Goal: Book appointment/travel/reservation

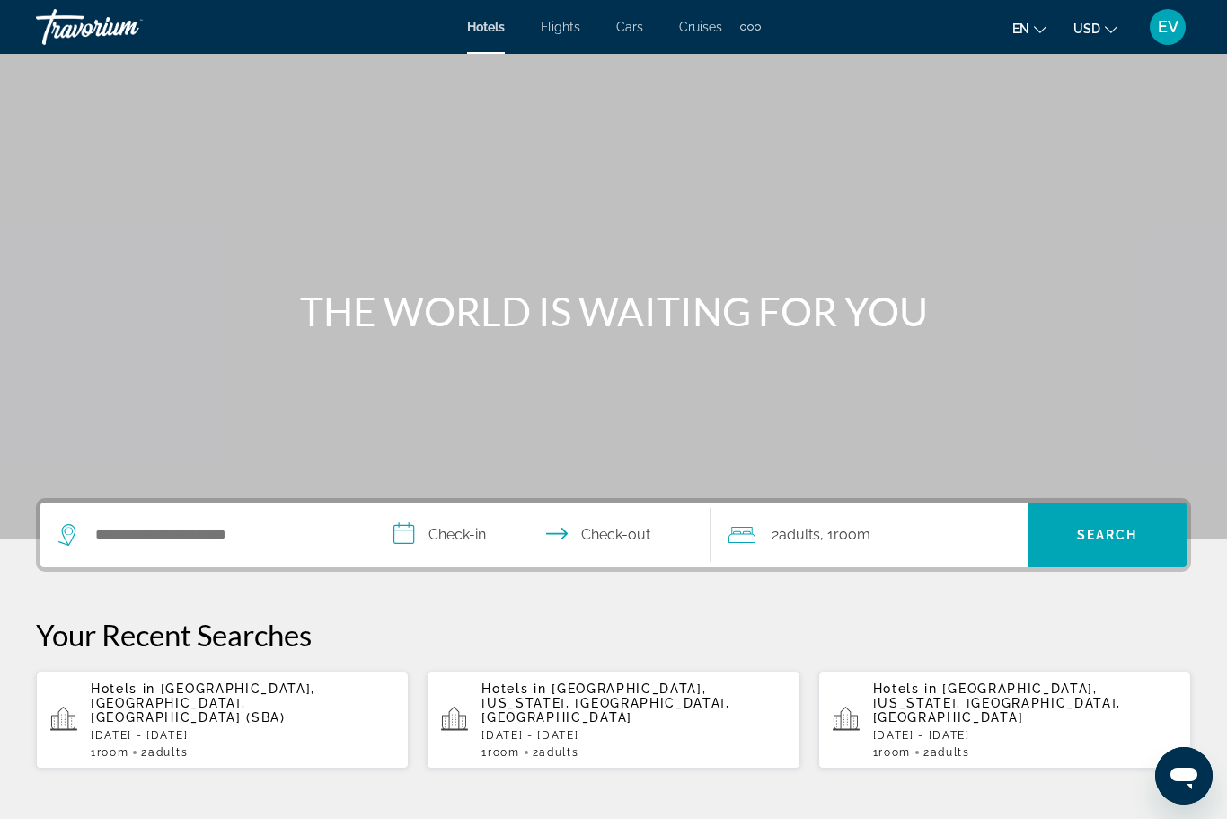
click at [89, 531] on div "Search widget" at bounding box center [202, 534] width 289 height 27
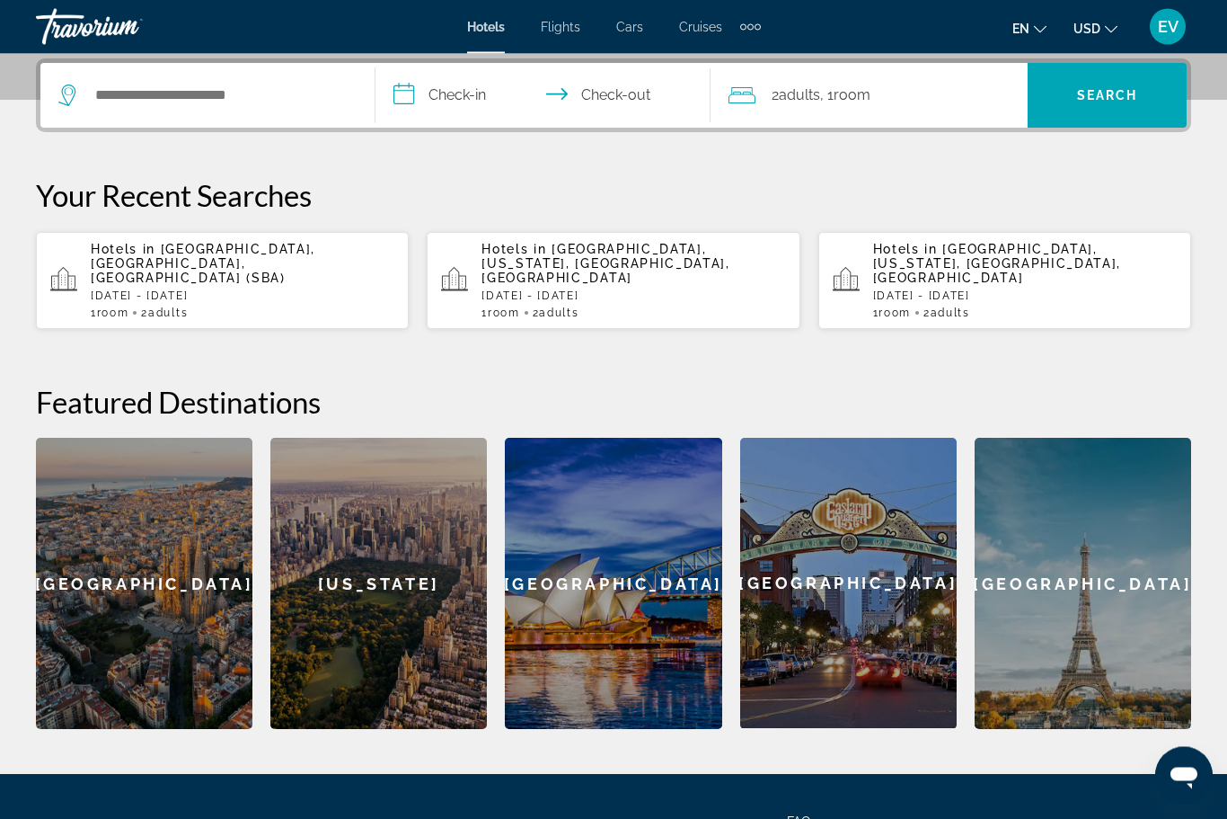
scroll to position [439, 0]
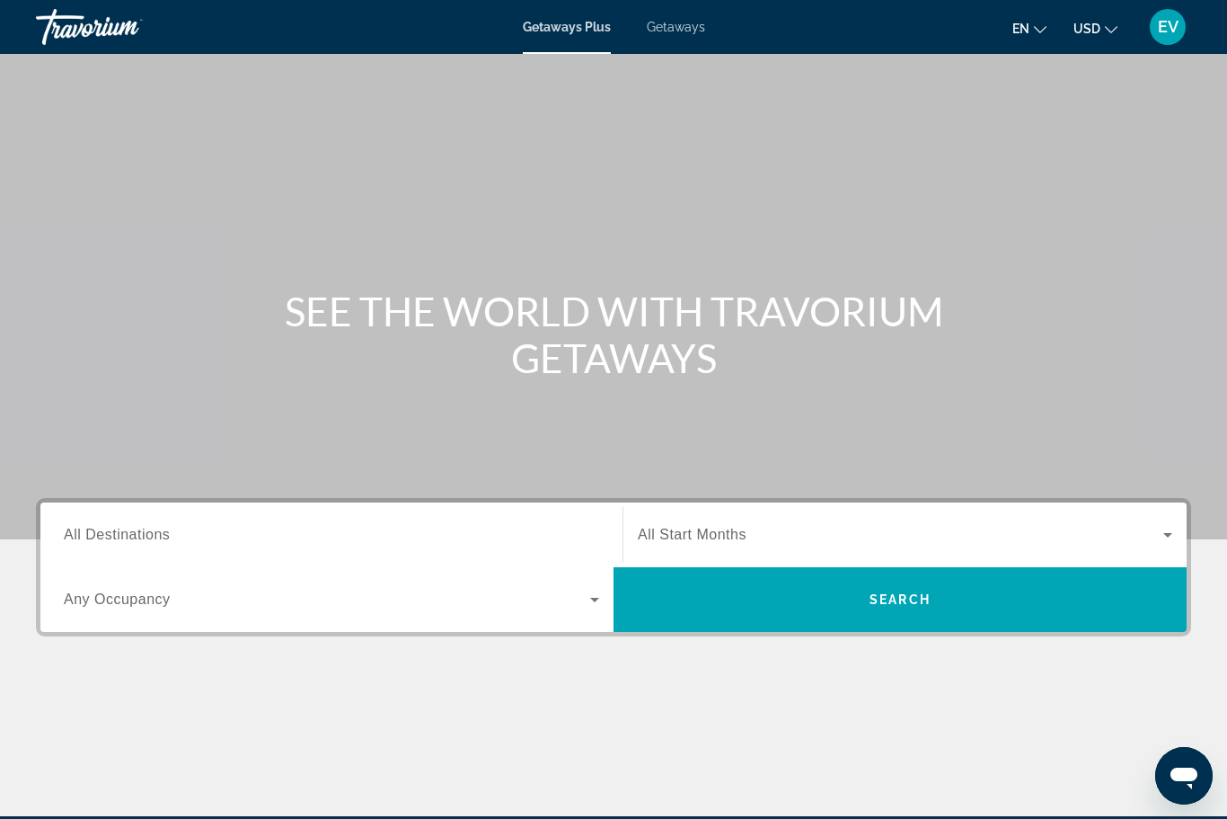
click at [80, 516] on div "Search widget" at bounding box center [332, 534] width 536 height 51
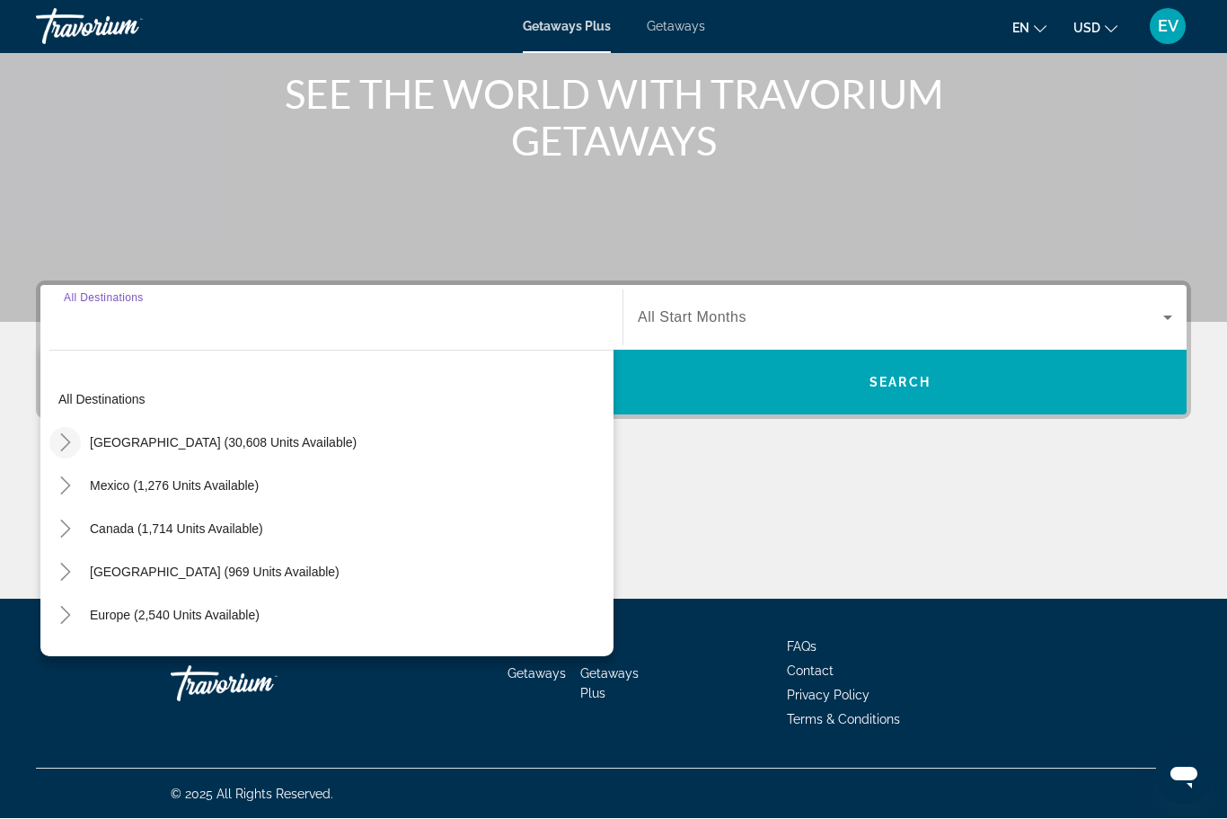
click at [60, 430] on mat-icon "Toggle United States (30,608 units available)" at bounding box center [64, 443] width 31 height 31
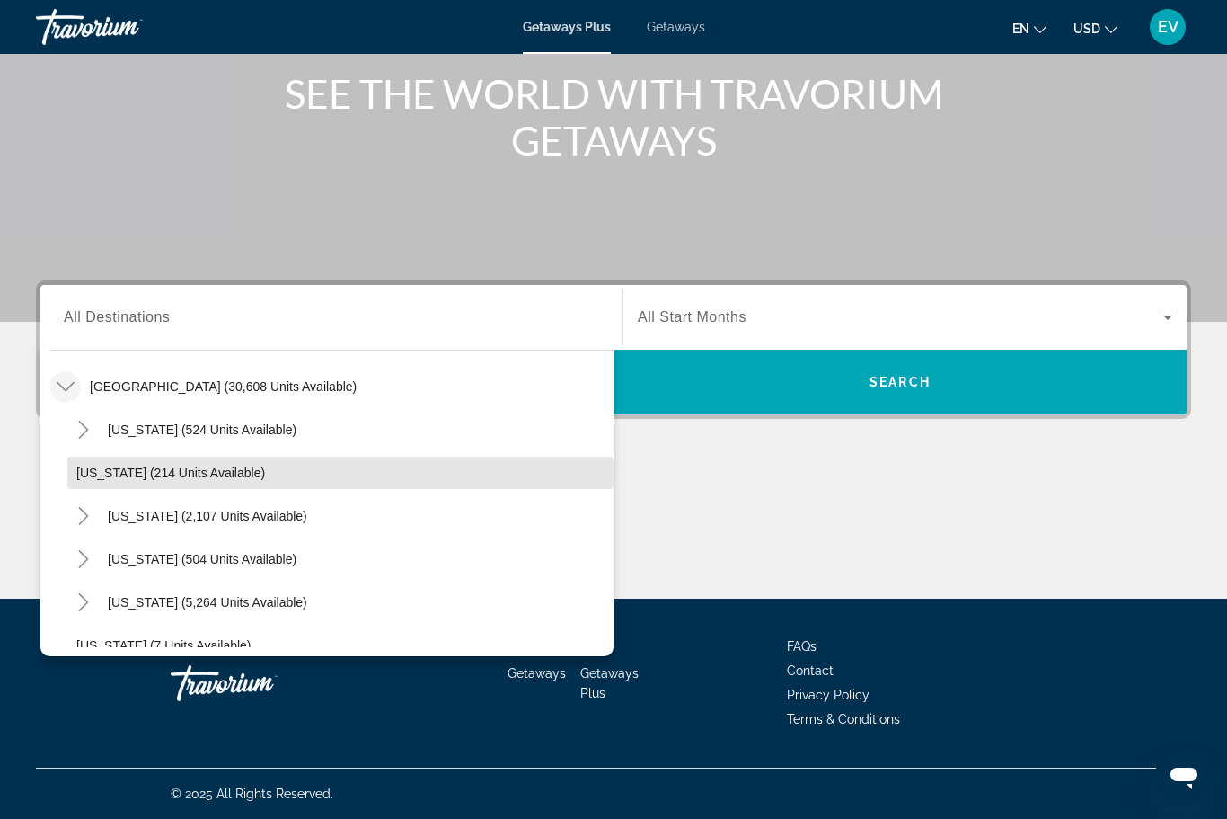
scroll to position [58, 0]
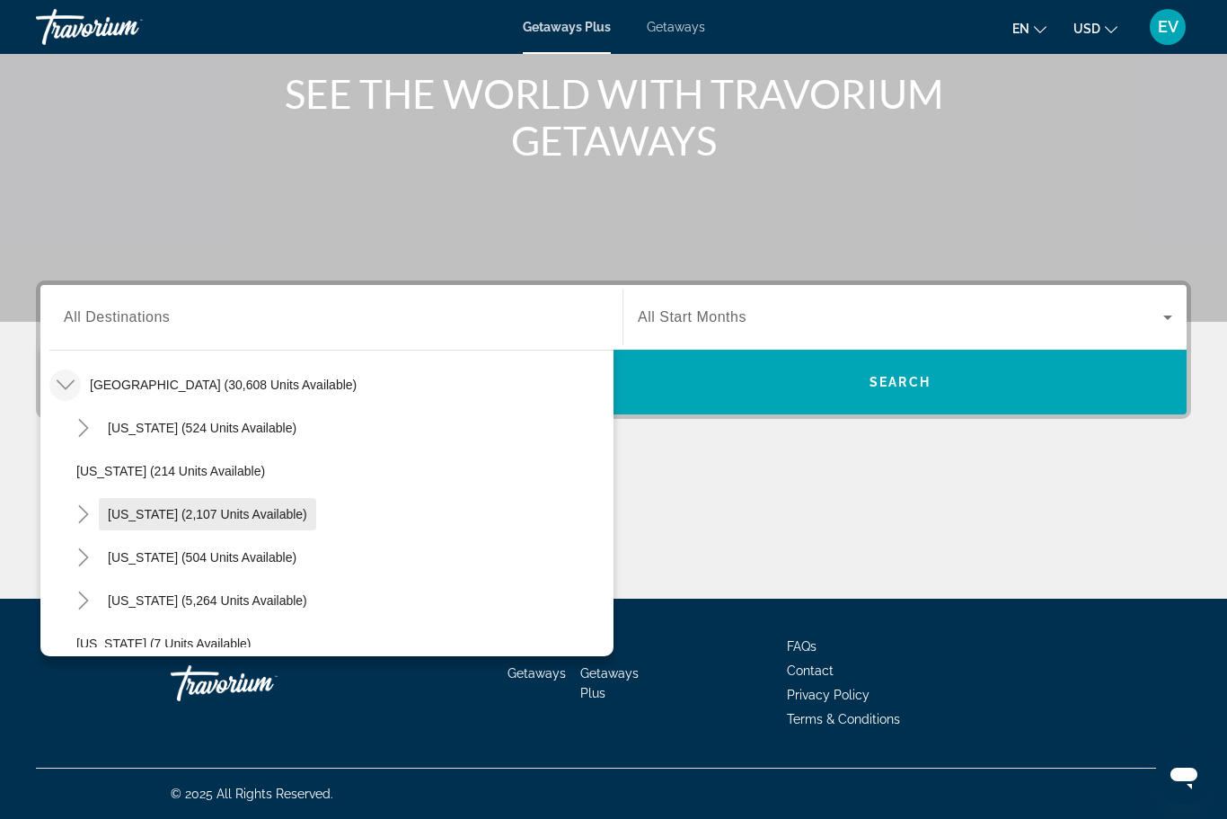
click at [119, 510] on span "[US_STATE] (2,107 units available)" at bounding box center [207, 514] width 199 height 14
type input "**********"
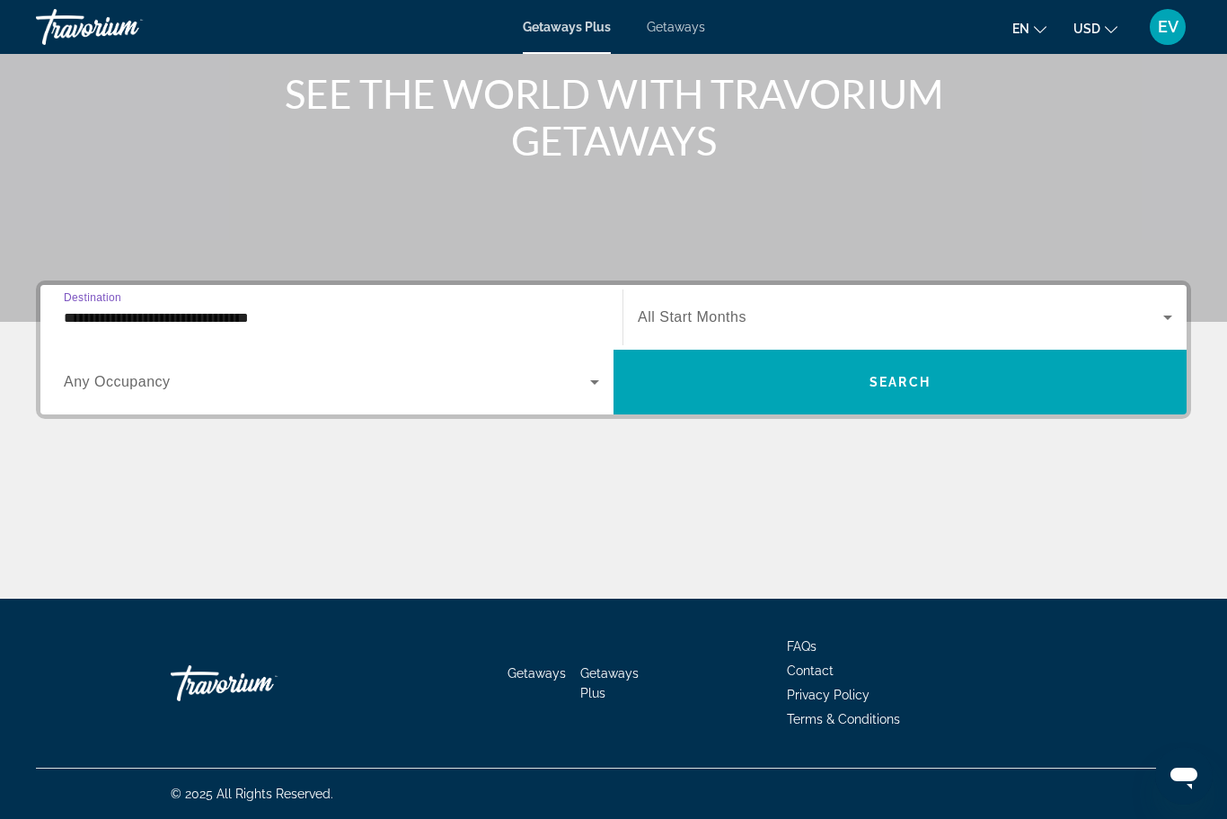
click at [94, 393] on div "Search widget" at bounding box center [332, 382] width 536 height 50
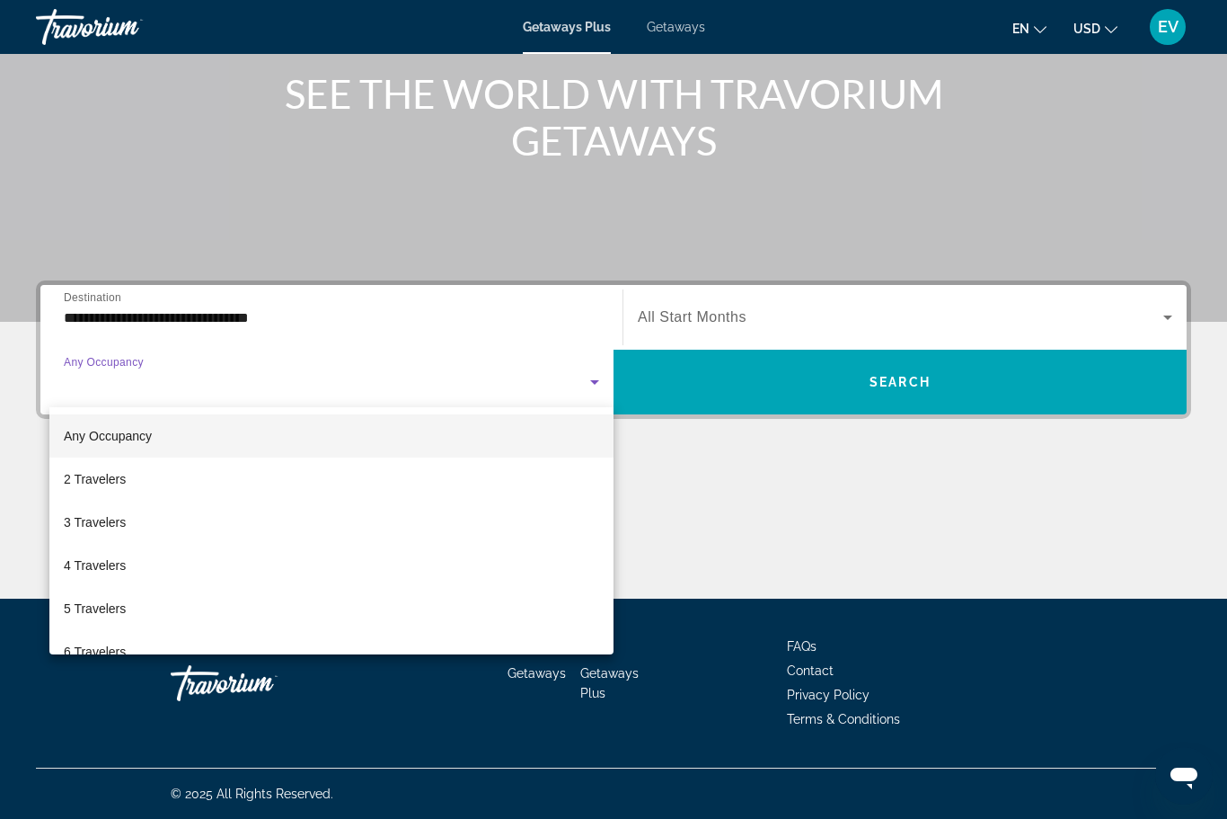
click at [1019, 499] on div at bounding box center [613, 409] width 1227 height 819
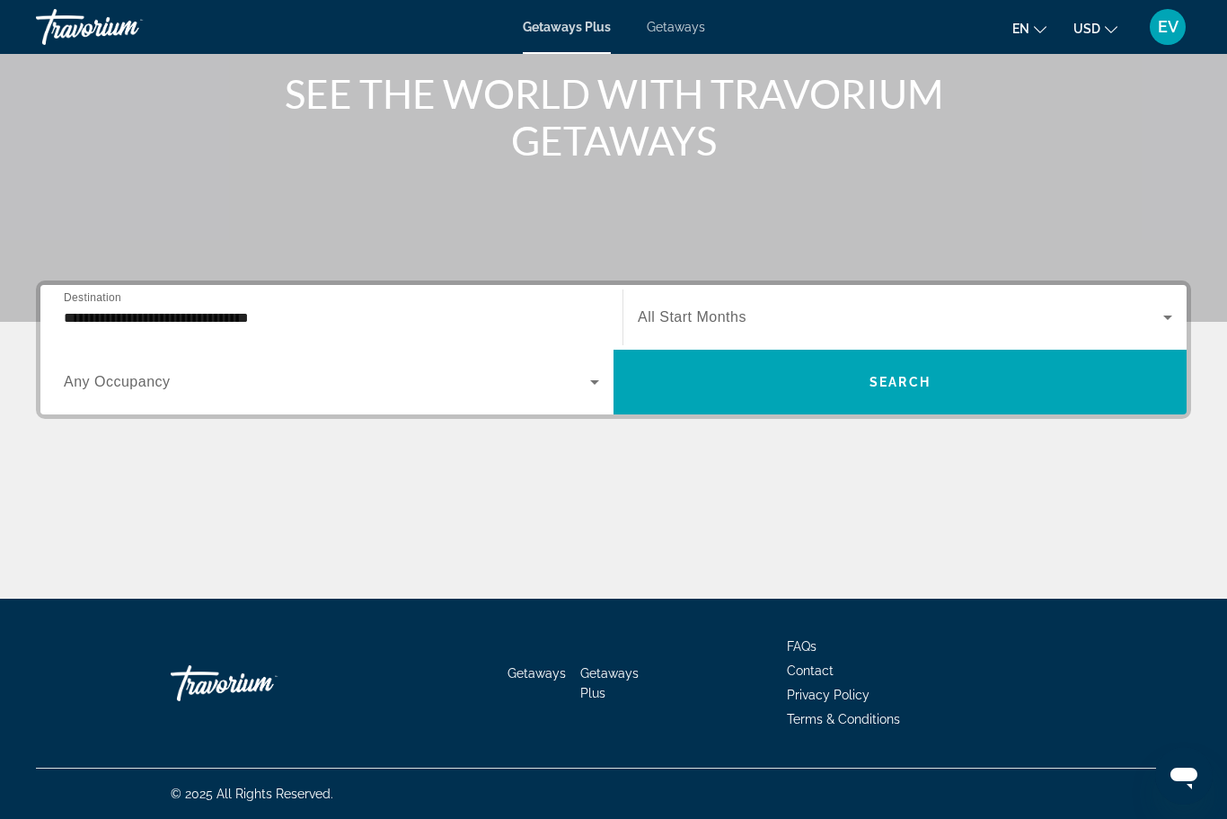
click at [1059, 314] on span "Search widget" at bounding box center [901, 317] width 526 height 22
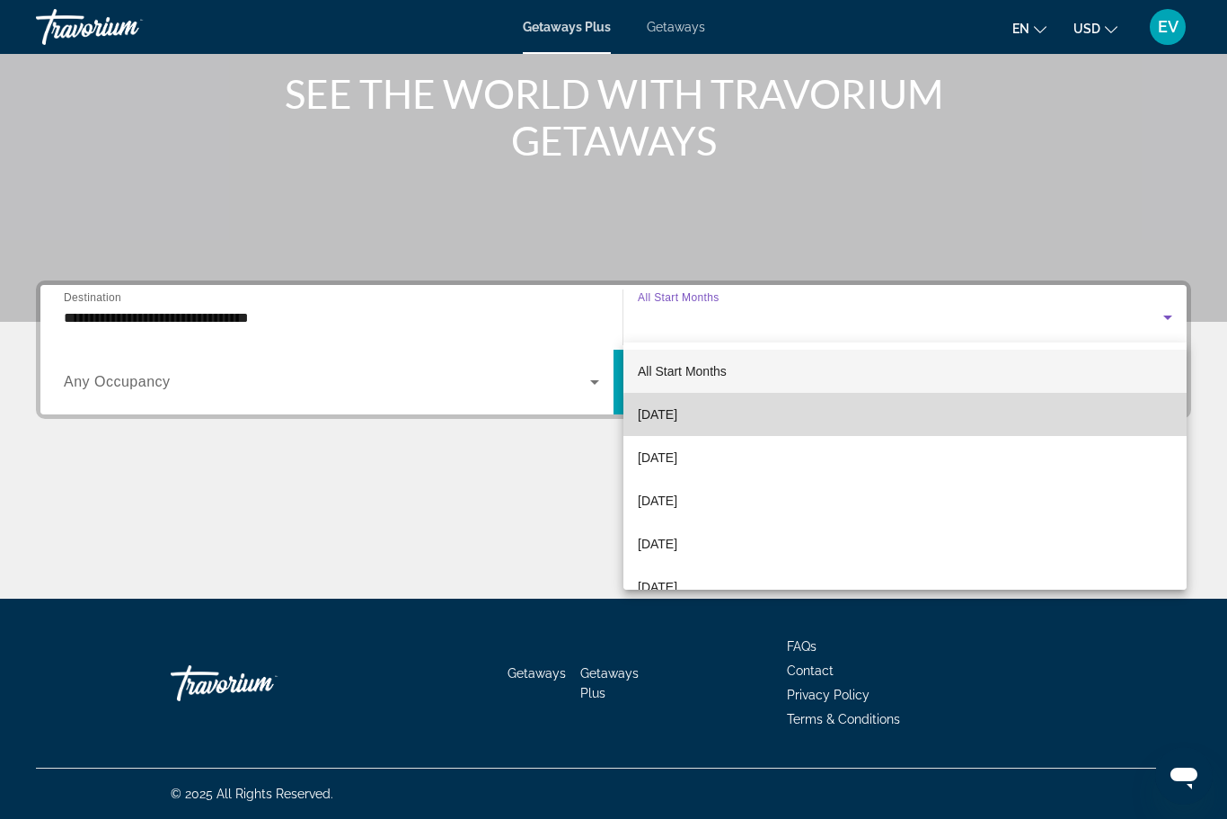
click at [942, 421] on mat-option "[DATE]" at bounding box center [905, 414] width 563 height 43
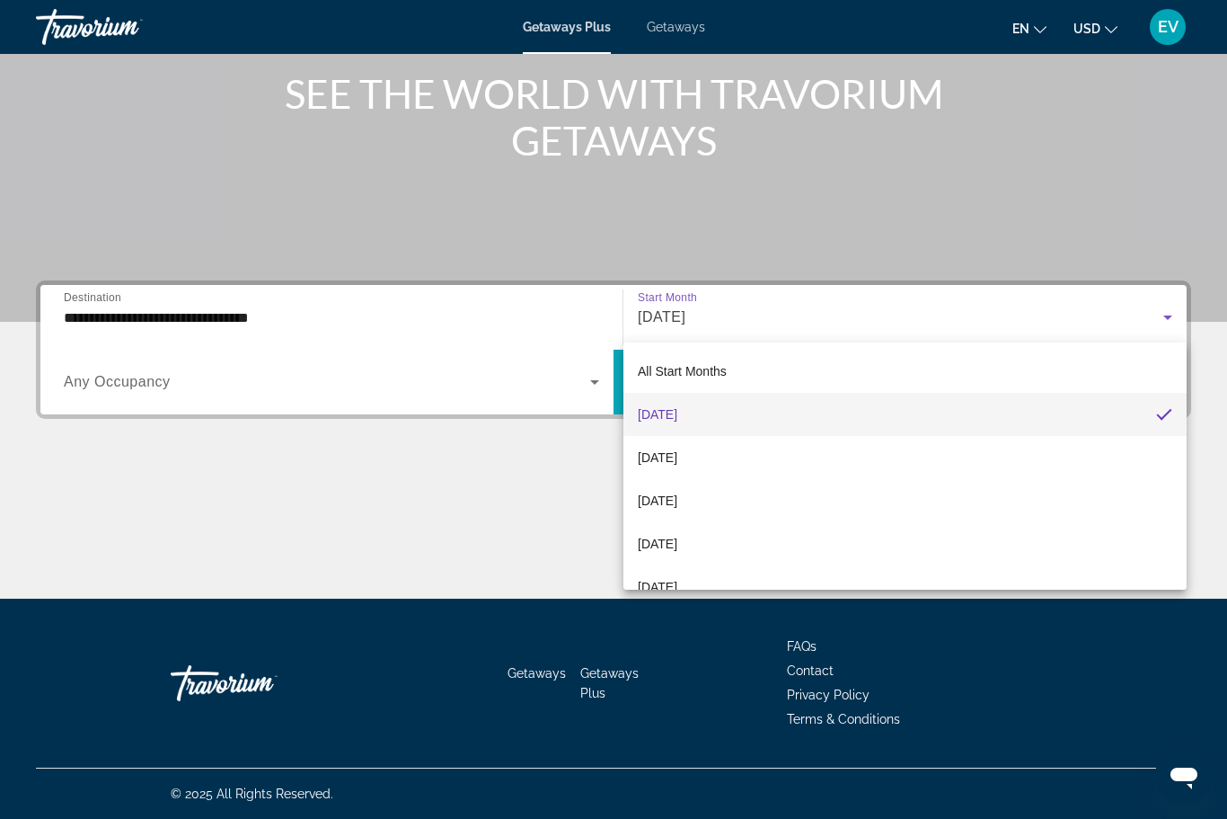
click at [957, 394] on span "Search widget" at bounding box center [900, 381] width 573 height 43
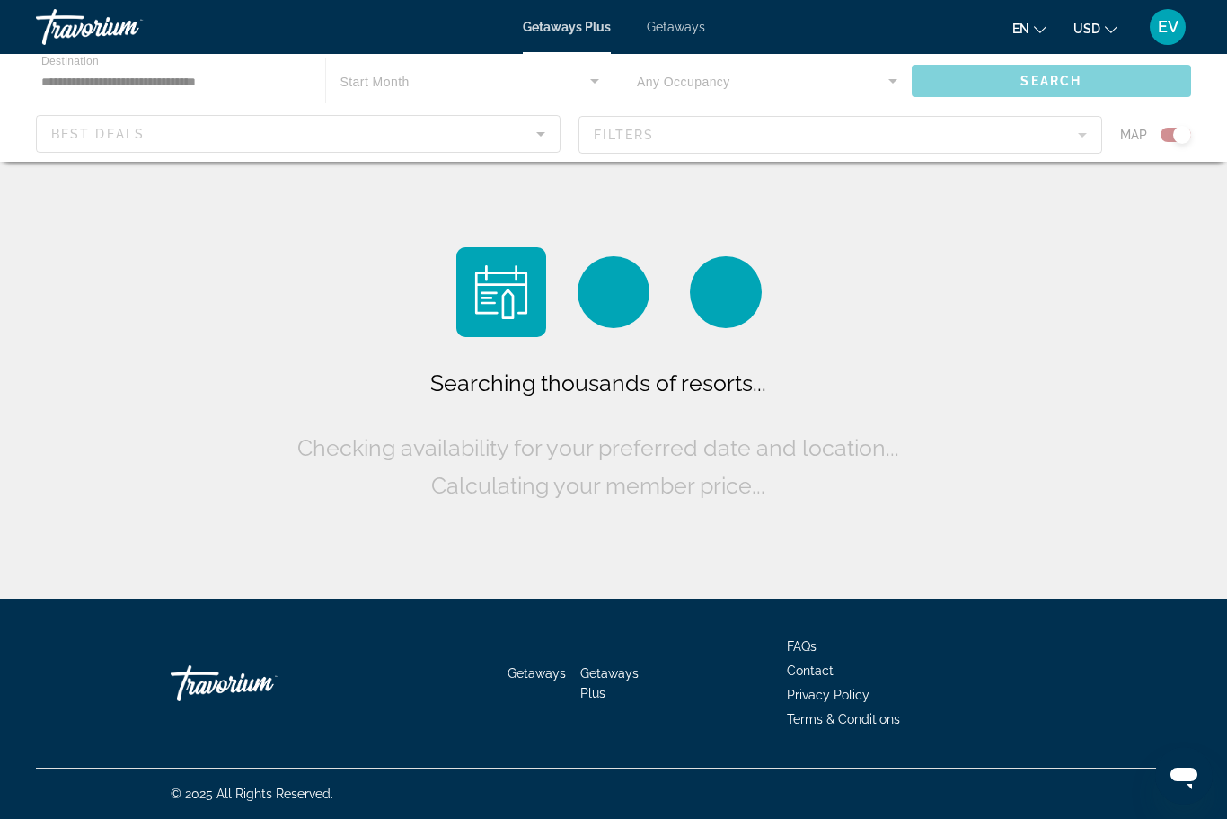
scroll to position [59, 0]
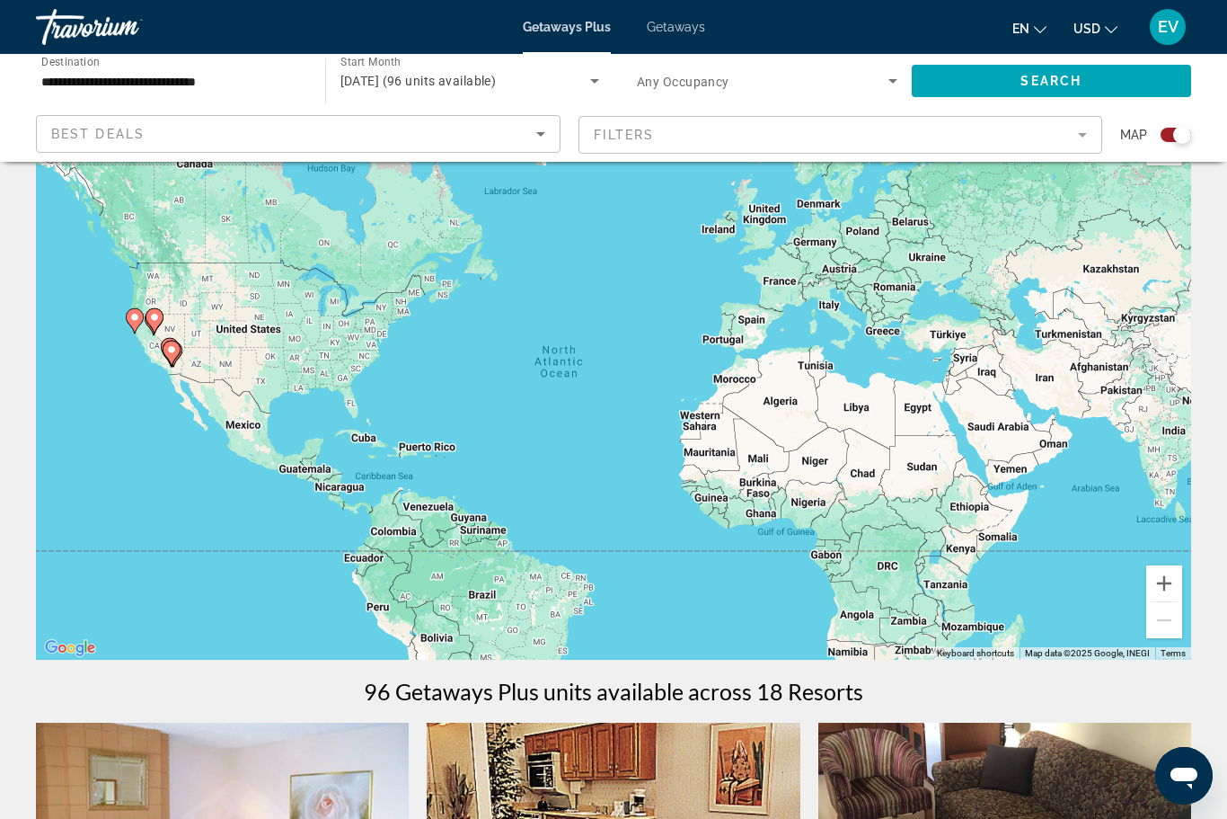
click at [695, 21] on span "Getaways" at bounding box center [676, 27] width 58 height 14
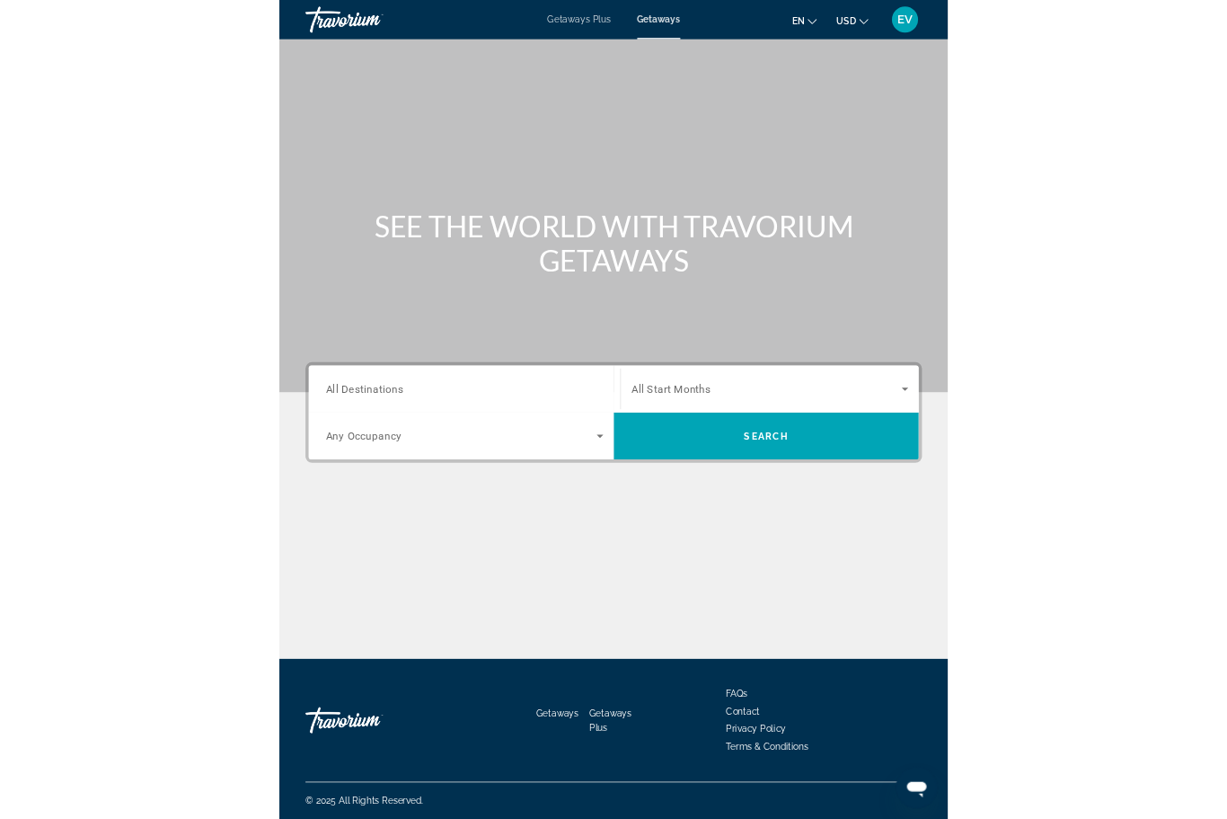
scroll to position [33, 0]
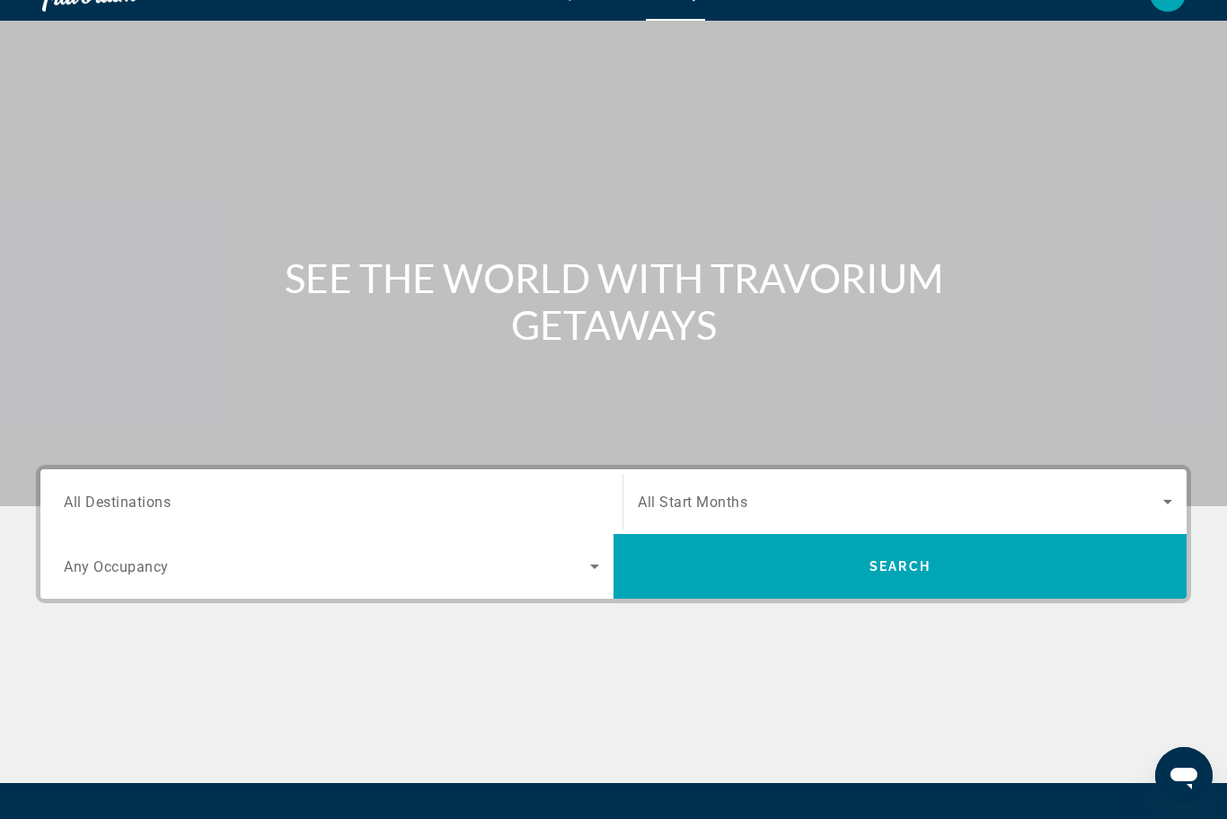
click at [83, 494] on span "All Destinations" at bounding box center [117, 500] width 107 height 17
click at [83, 494] on input "Destination All Destinations" at bounding box center [332, 503] width 536 height 22
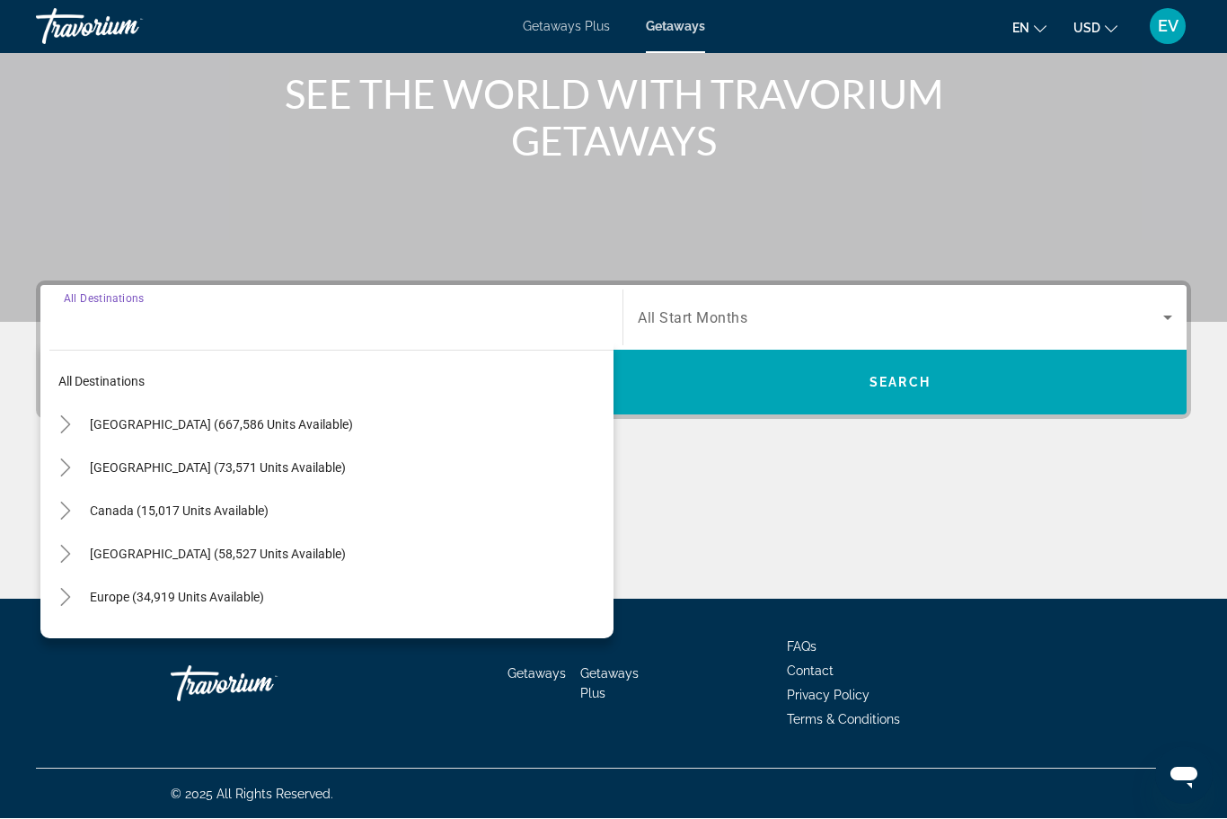
scroll to position [217, 0]
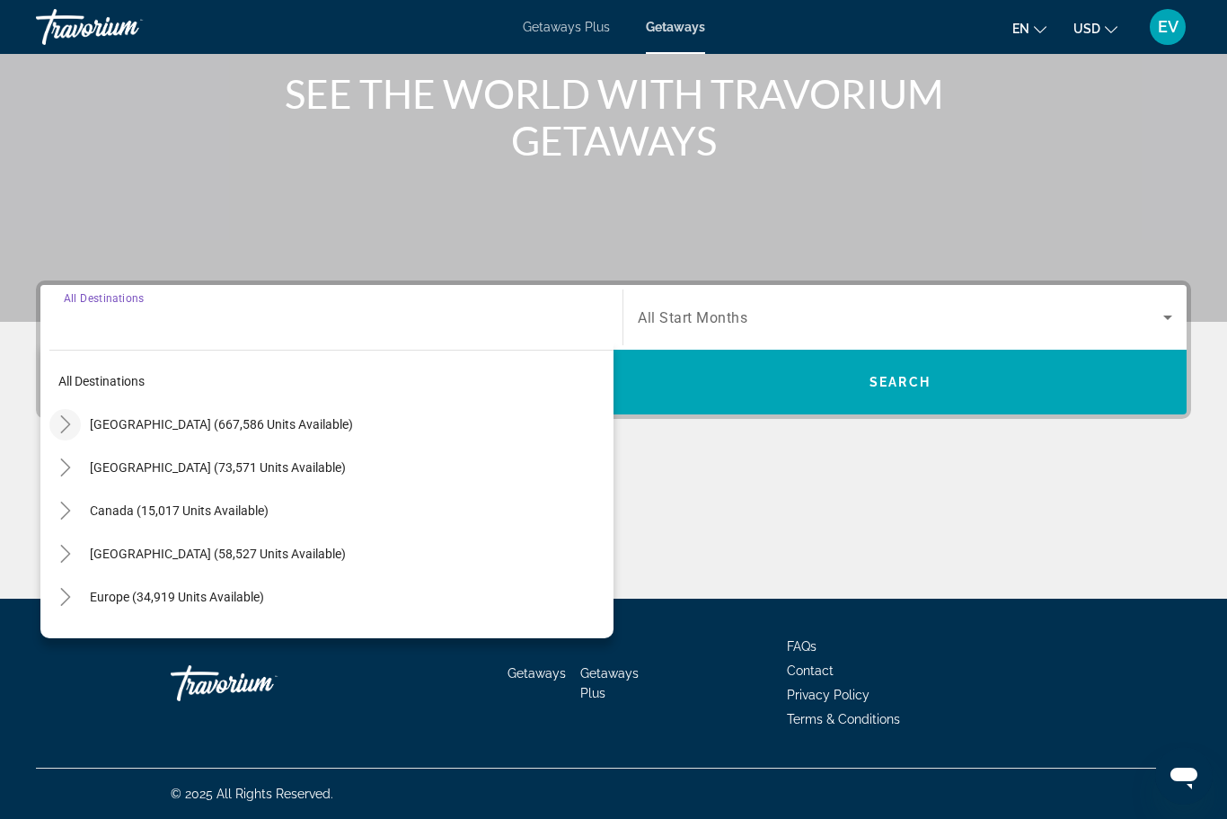
click at [64, 410] on mat-icon "Toggle United States (667,586 units available)" at bounding box center [64, 424] width 31 height 31
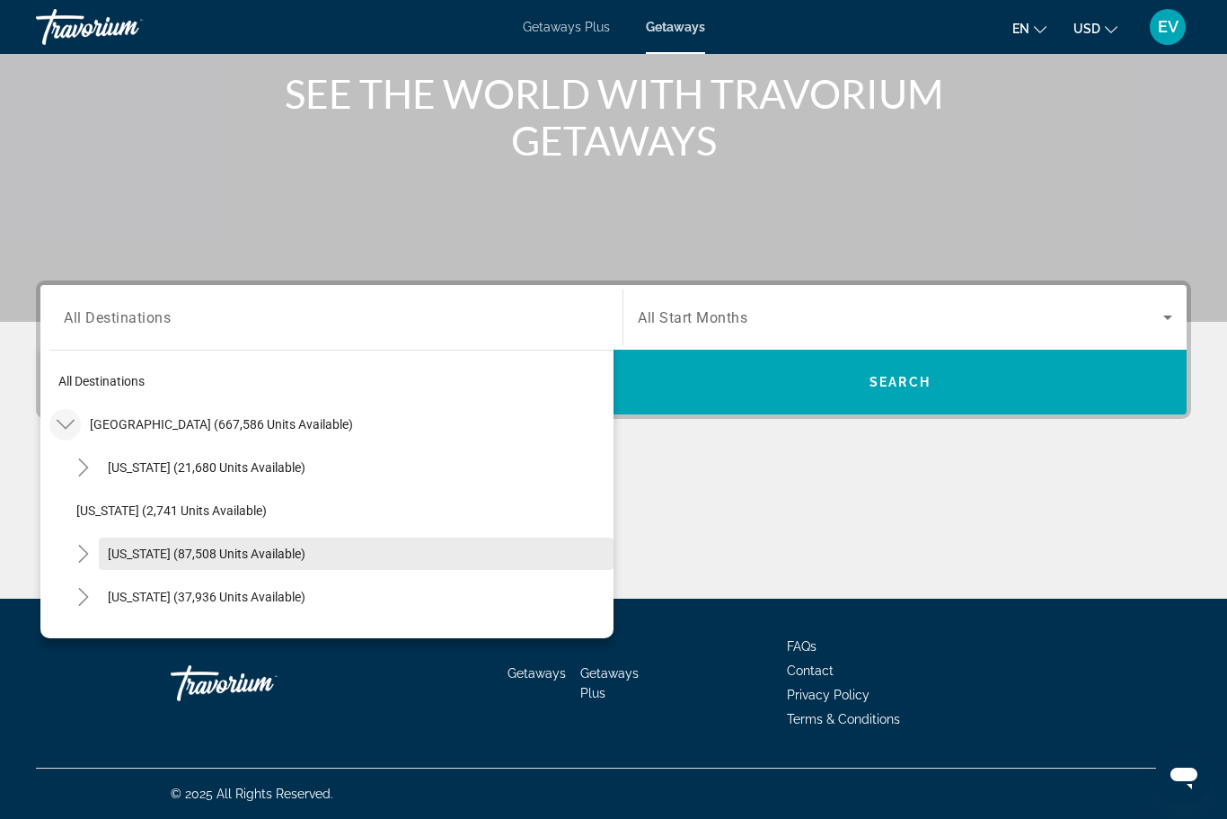
click at [132, 562] on span "Search widget" at bounding box center [356, 553] width 515 height 43
type input "**********"
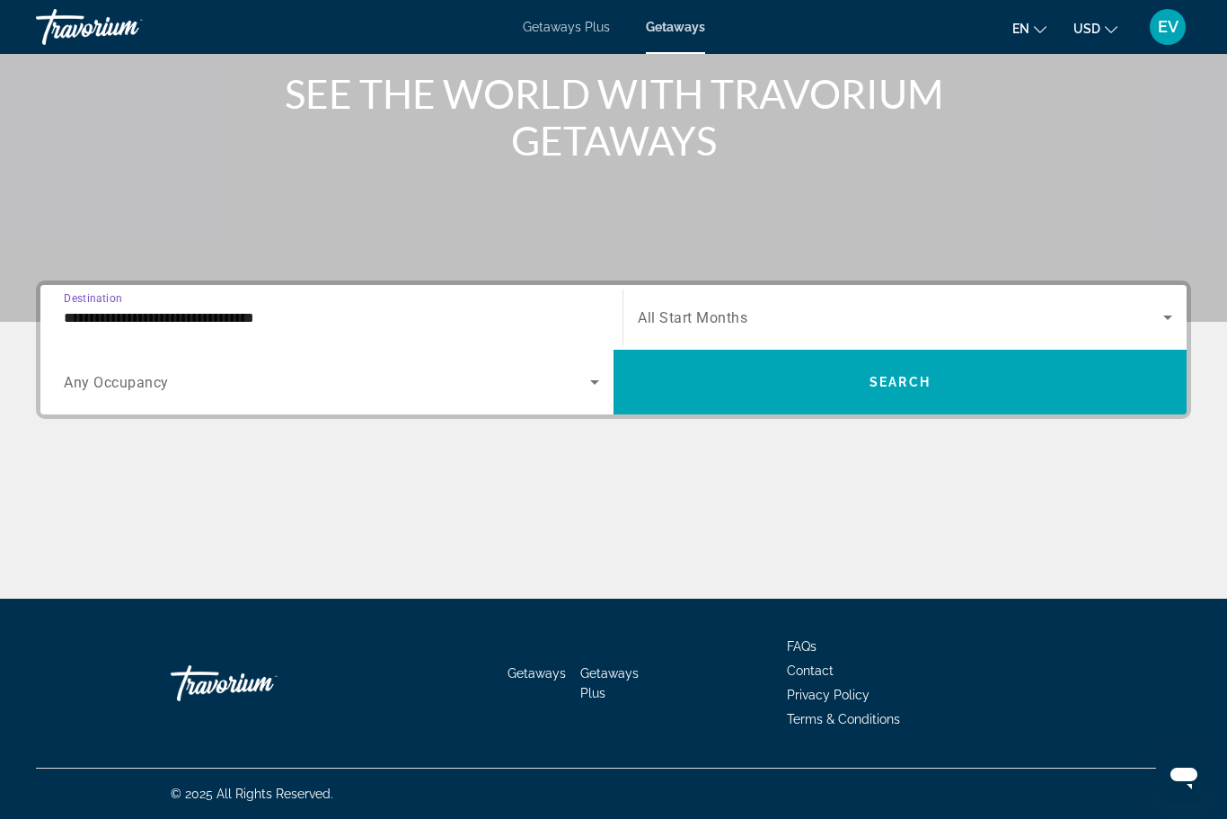
click at [70, 372] on span "Search widget" at bounding box center [327, 382] width 527 height 22
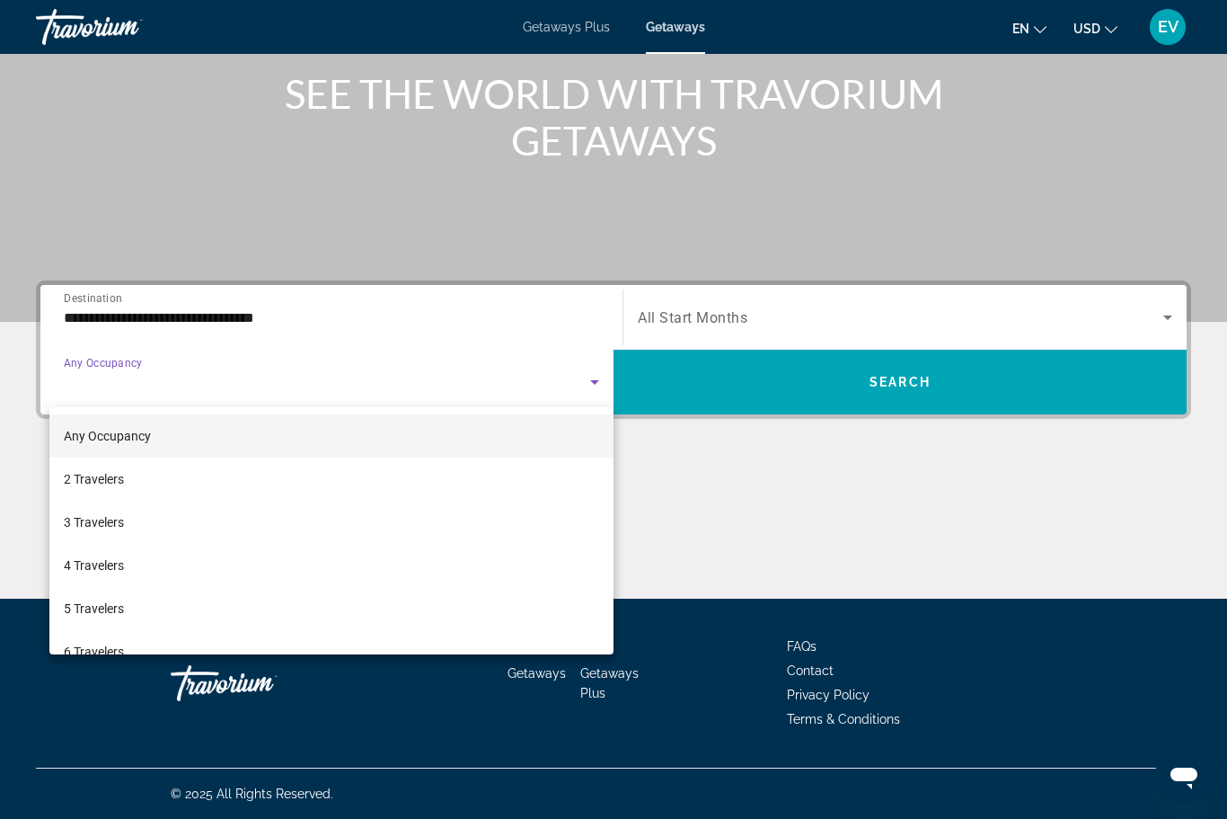
click at [972, 341] on div at bounding box center [613, 409] width 1227 height 819
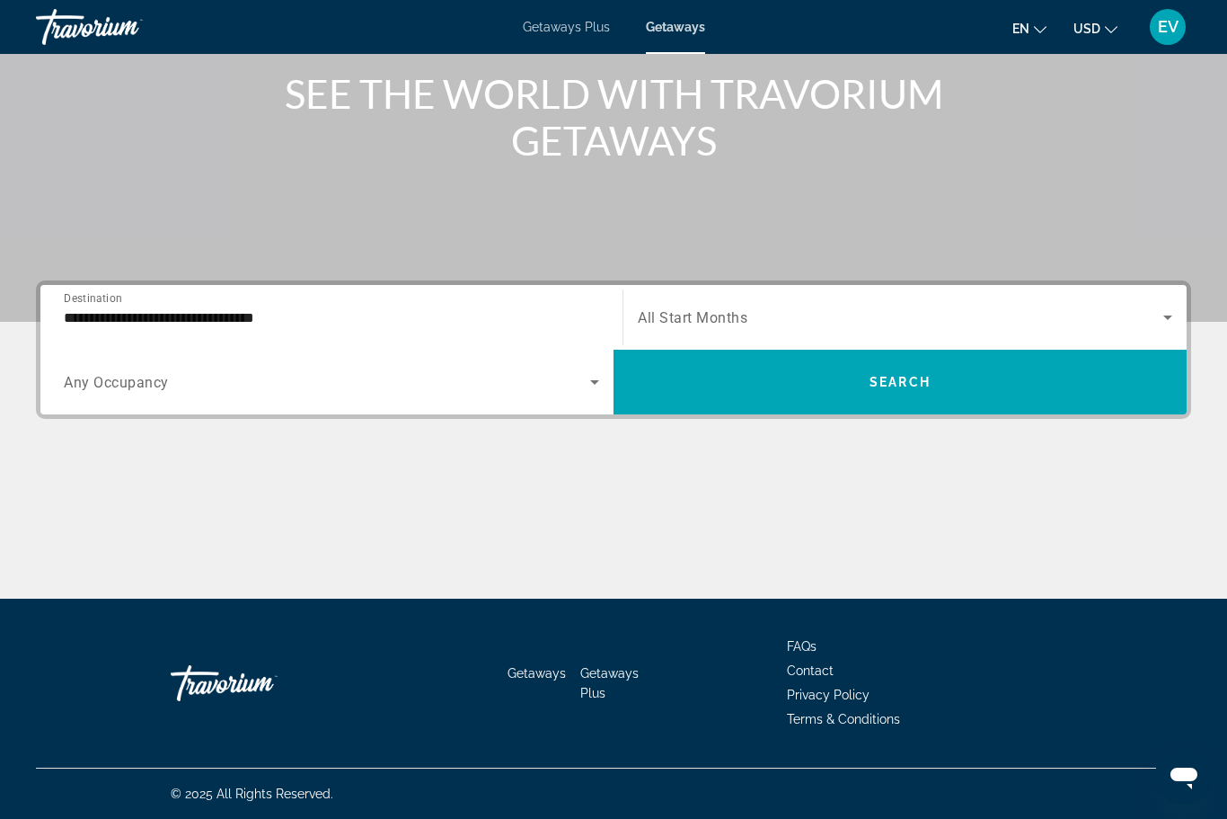
click at [998, 395] on span "Search widget" at bounding box center [900, 381] width 573 height 43
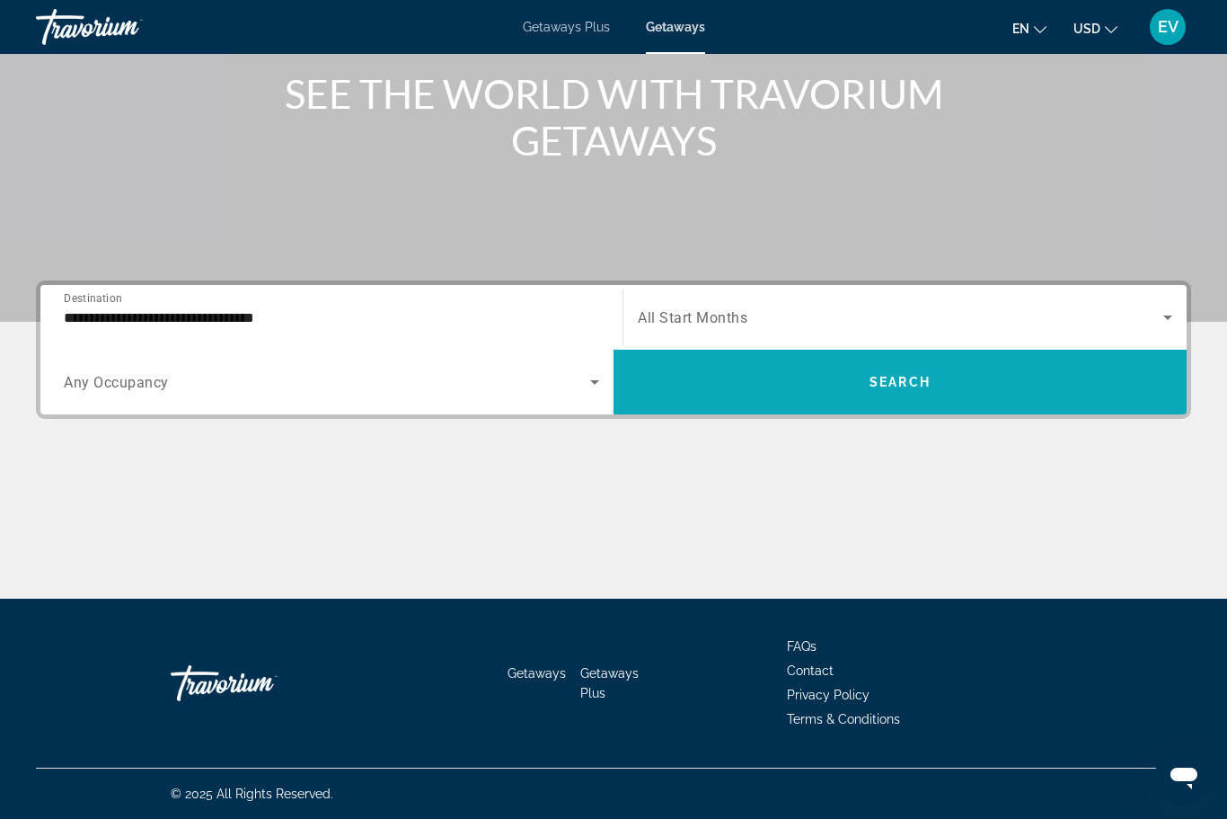
scroll to position [59, 0]
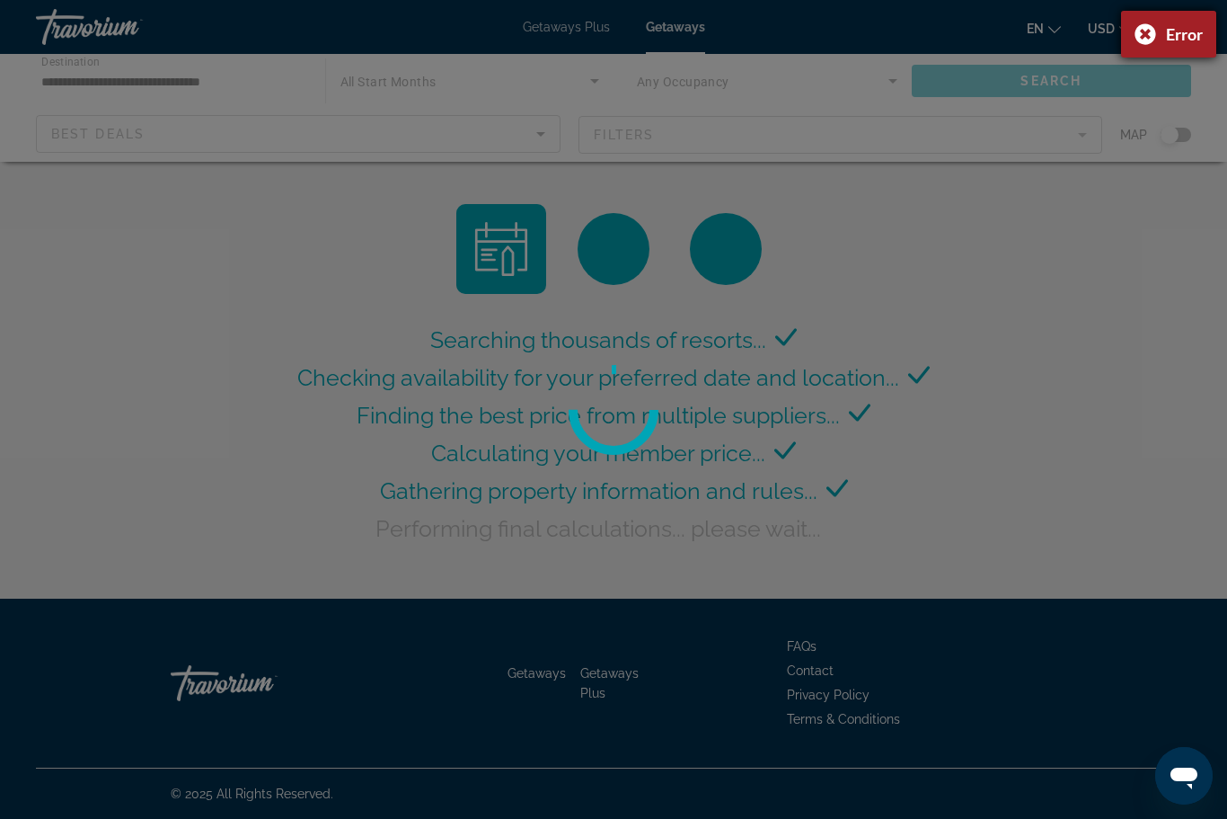
click at [1144, 36] on div "Error" at bounding box center [1168, 34] width 95 height 47
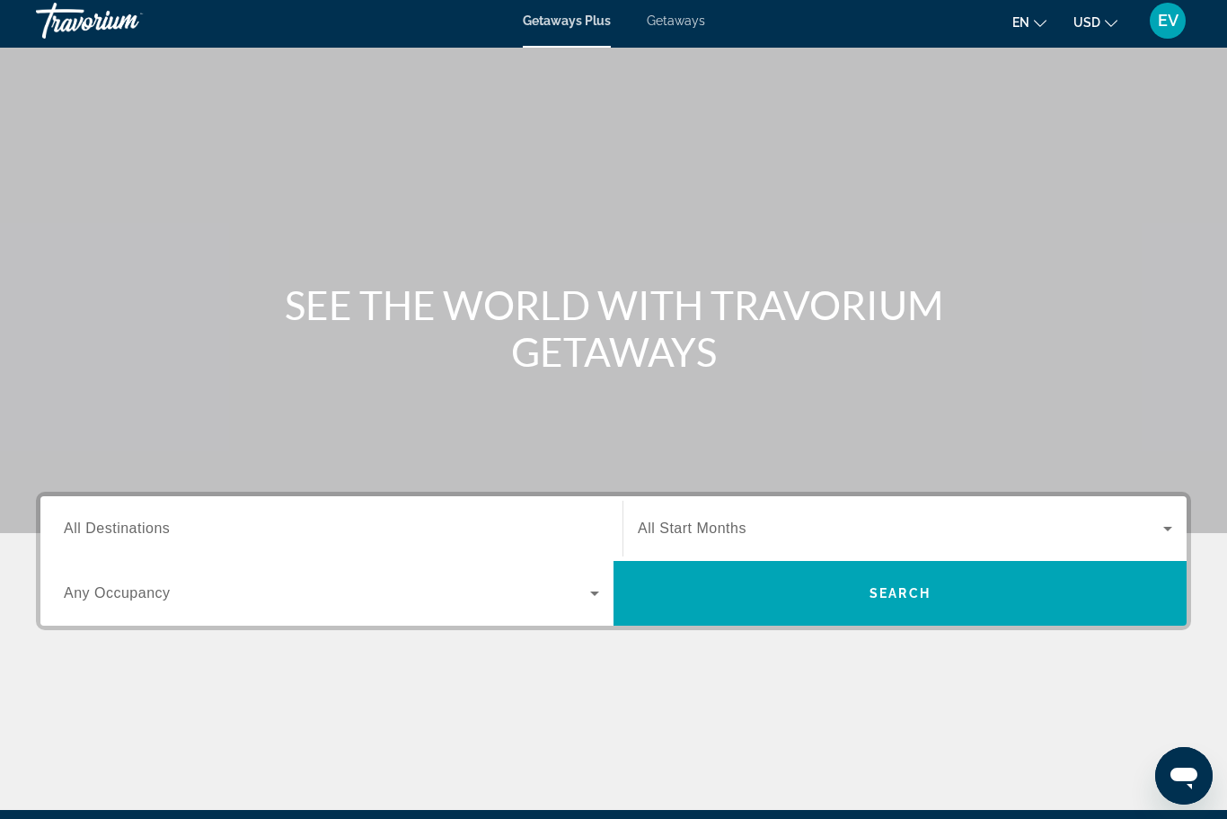
scroll to position [3, 0]
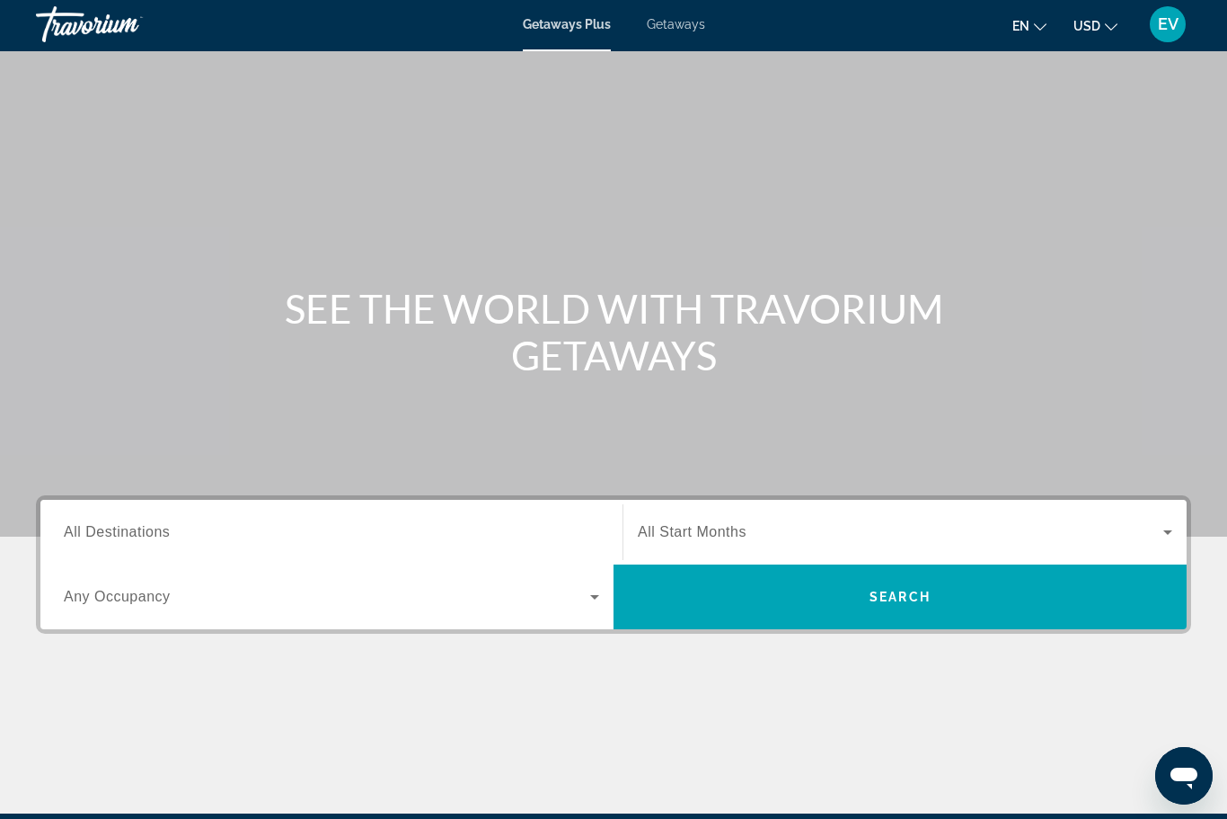
click at [164, 539] on span "All Destinations" at bounding box center [117, 531] width 106 height 15
click at [164, 540] on input "Destination All Destinations" at bounding box center [332, 533] width 536 height 22
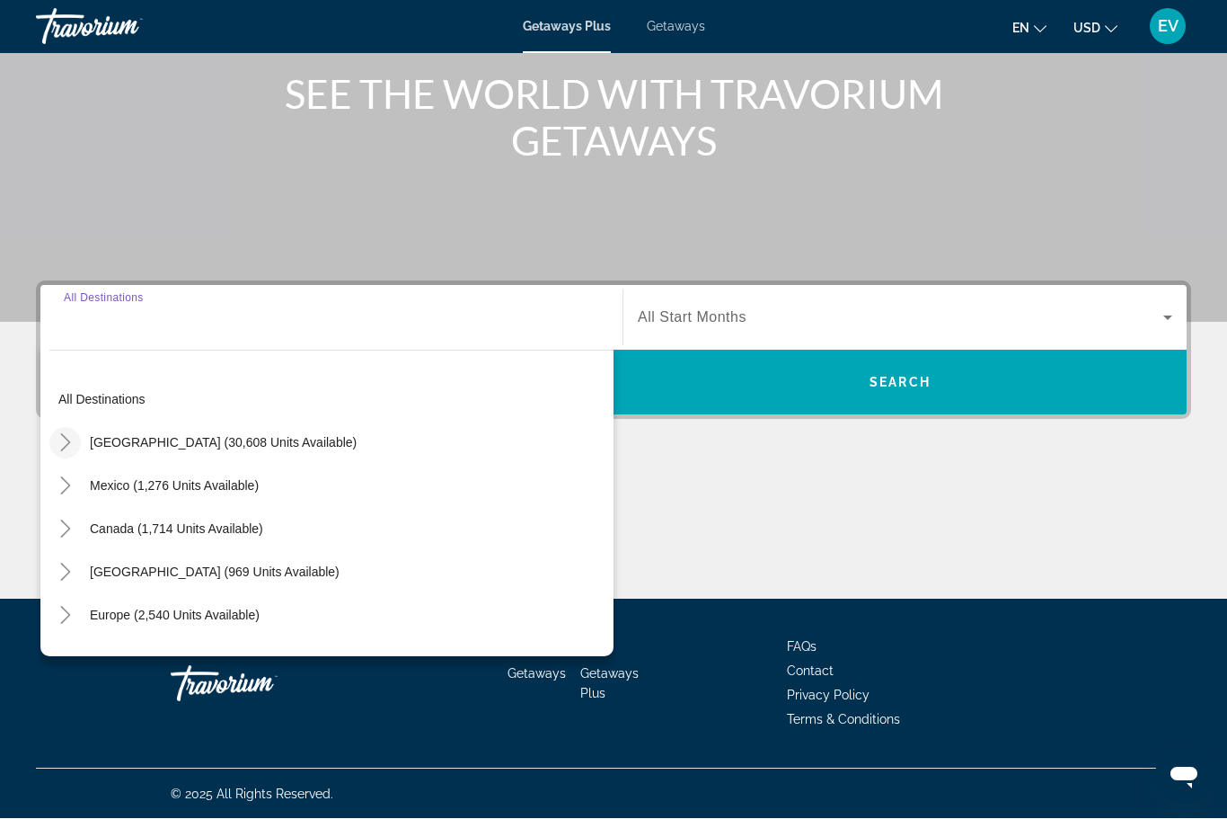
click at [73, 451] on mat-icon "Toggle United States (30,608 units available)" at bounding box center [64, 443] width 31 height 31
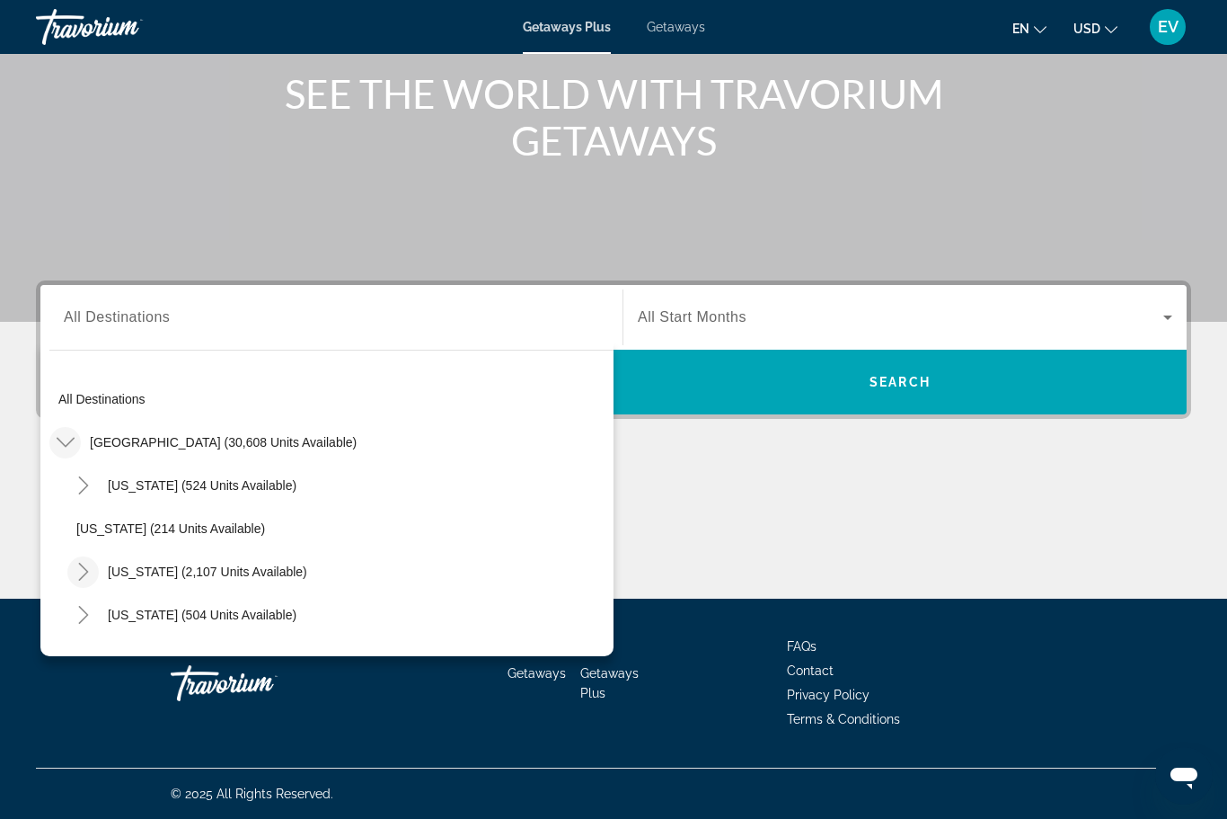
click at [84, 567] on icon "Toggle California (2,107 units available)" at bounding box center [83, 571] width 10 height 18
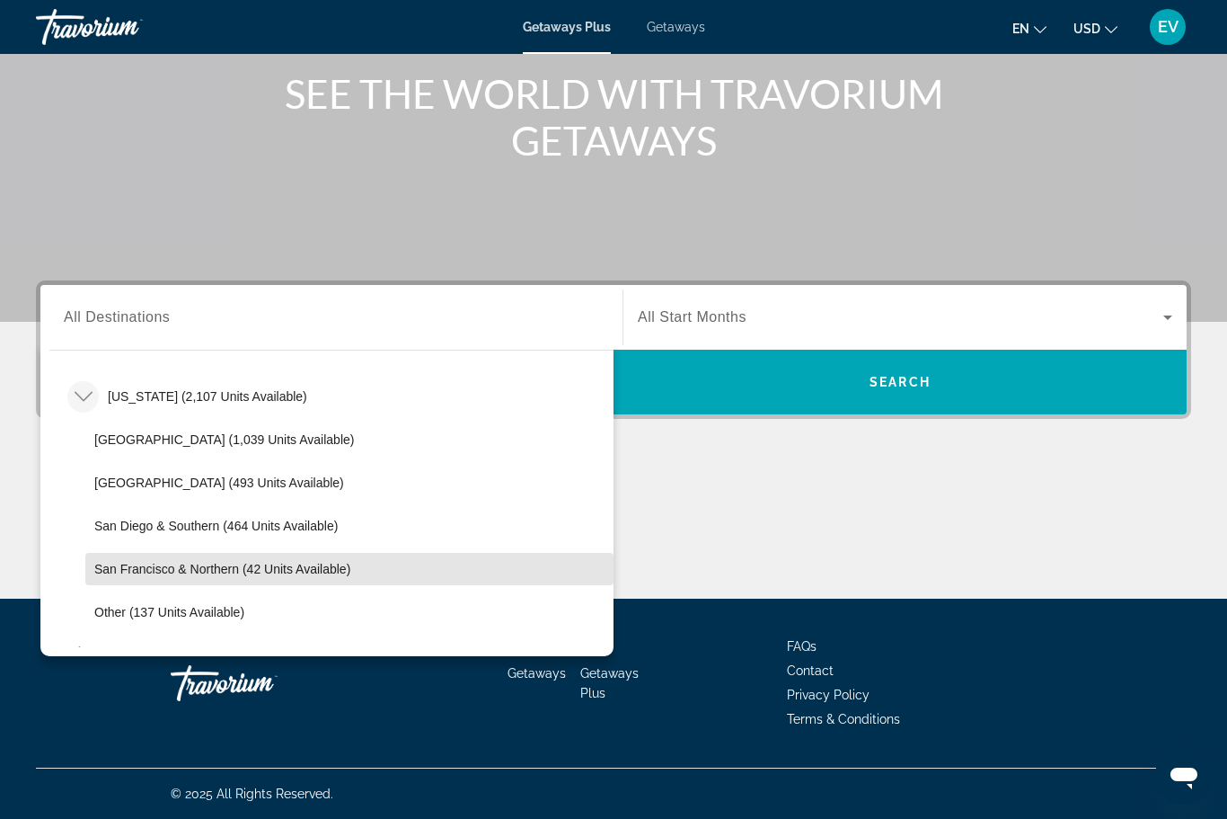
scroll to position [122, 0]
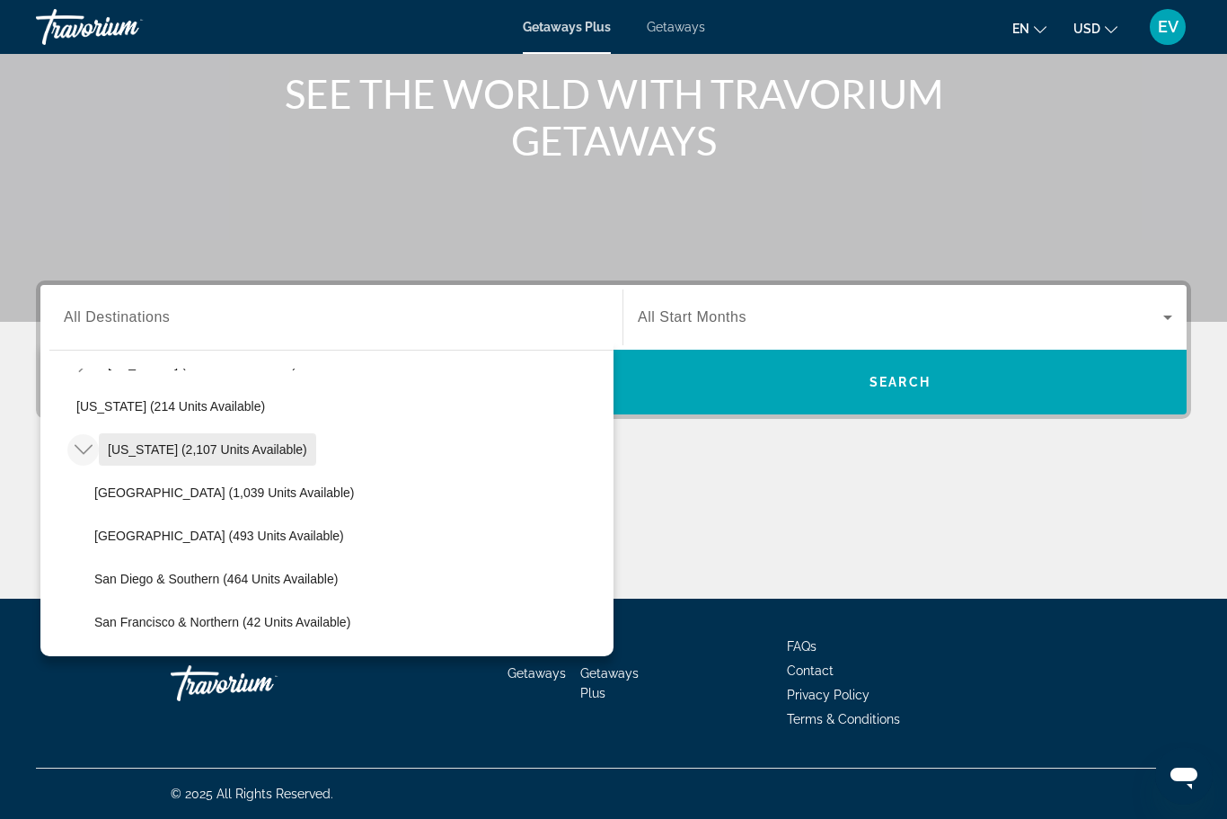
click at [150, 466] on span "Search widget" at bounding box center [207, 449] width 217 height 43
type input "**********"
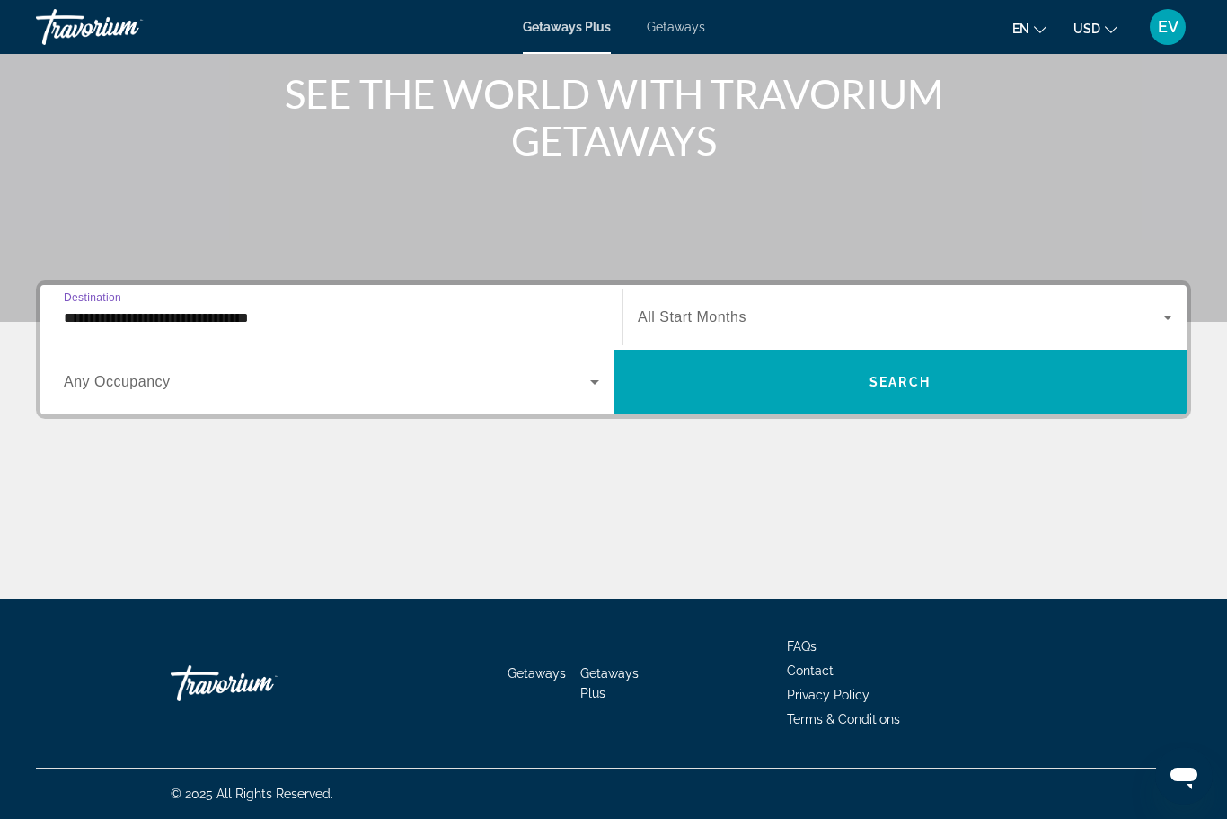
click at [1134, 308] on span "Search widget" at bounding box center [901, 317] width 526 height 22
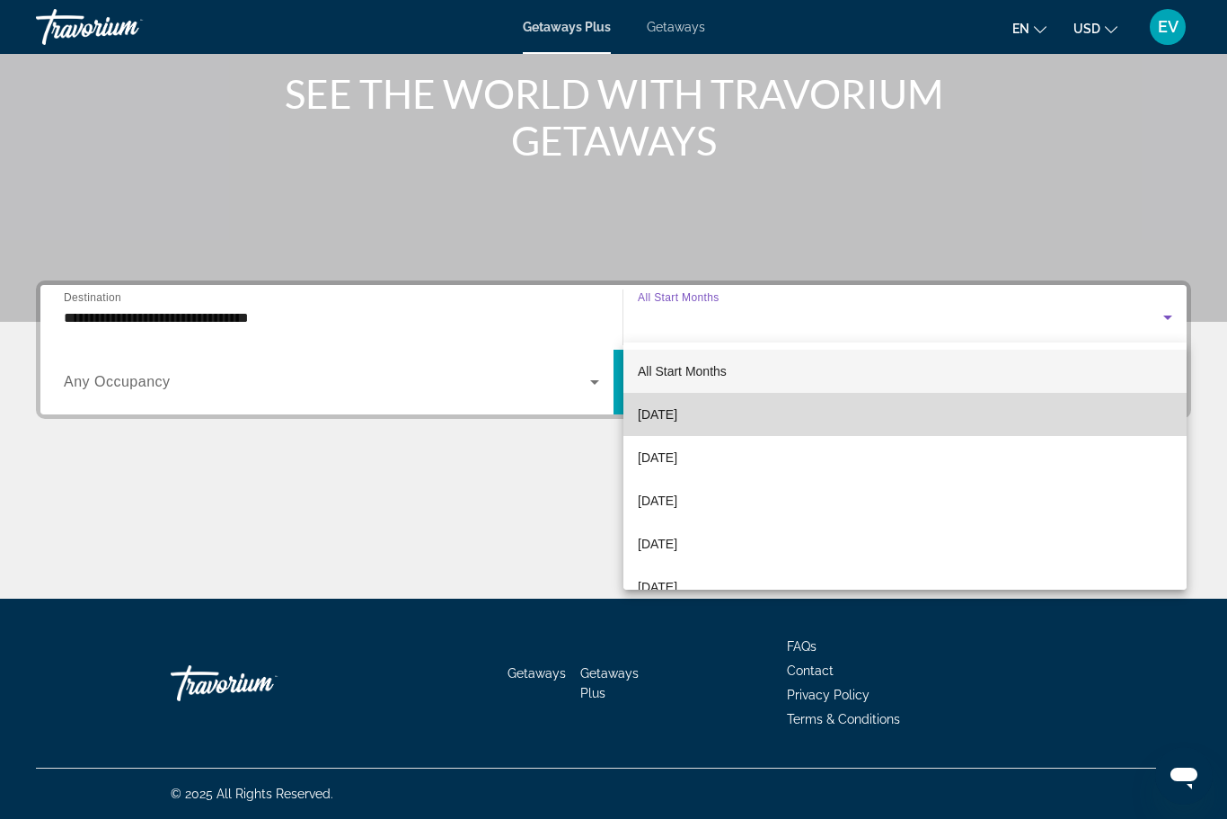
click at [864, 426] on mat-option "[DATE]" at bounding box center [905, 414] width 563 height 43
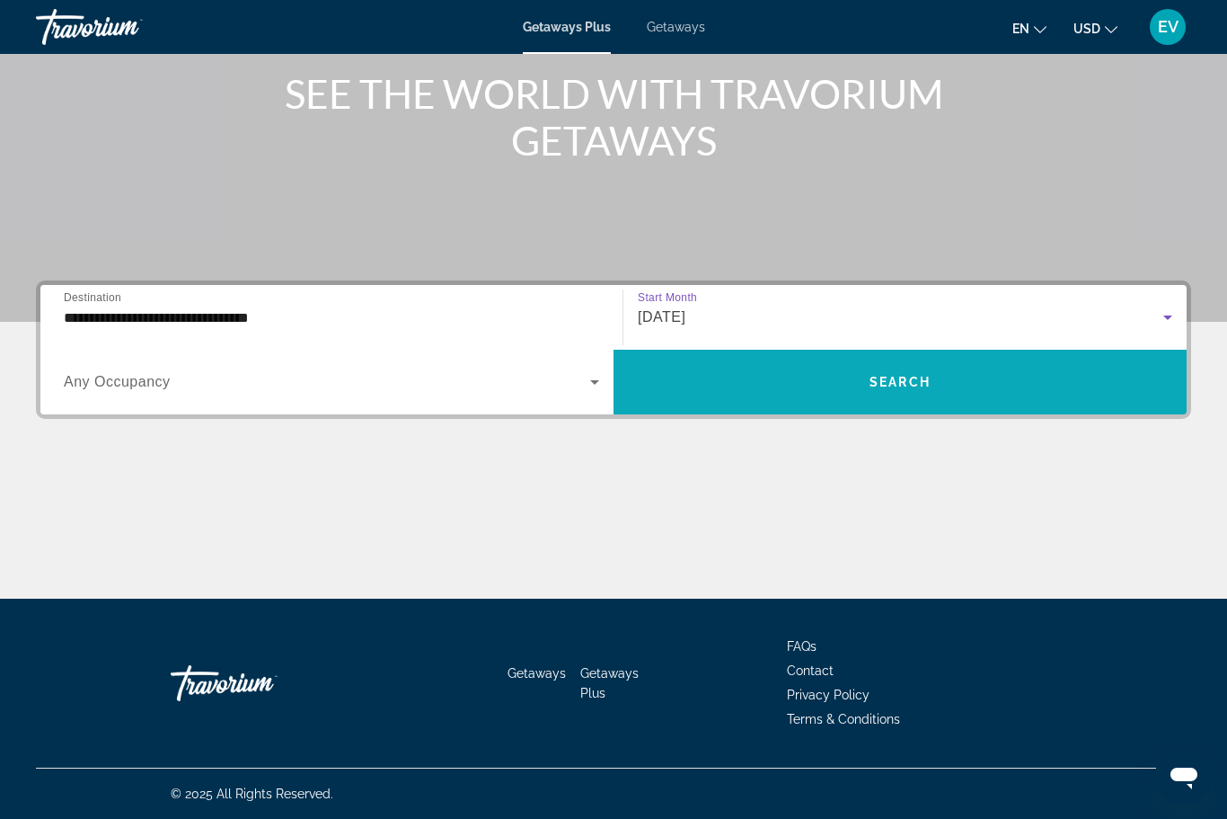
click at [928, 395] on span "Search widget" at bounding box center [900, 381] width 573 height 43
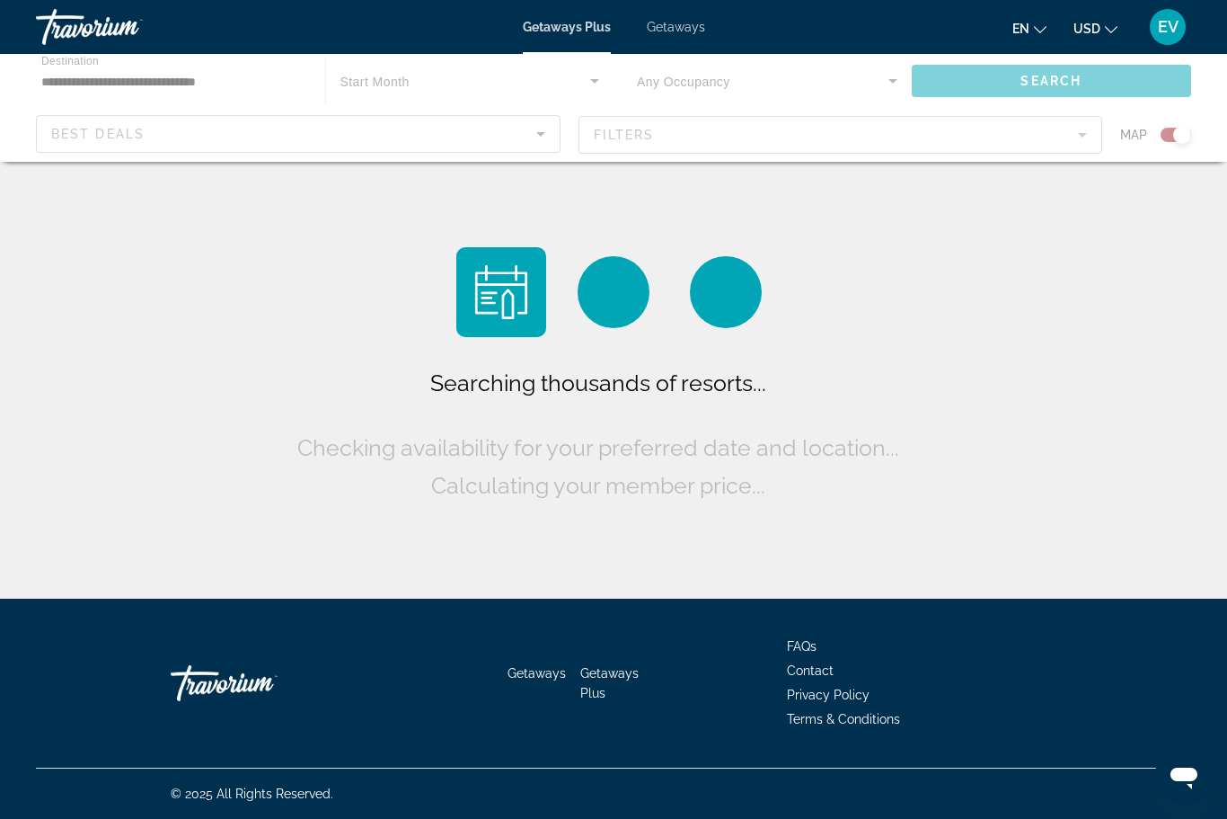
scroll to position [59, 0]
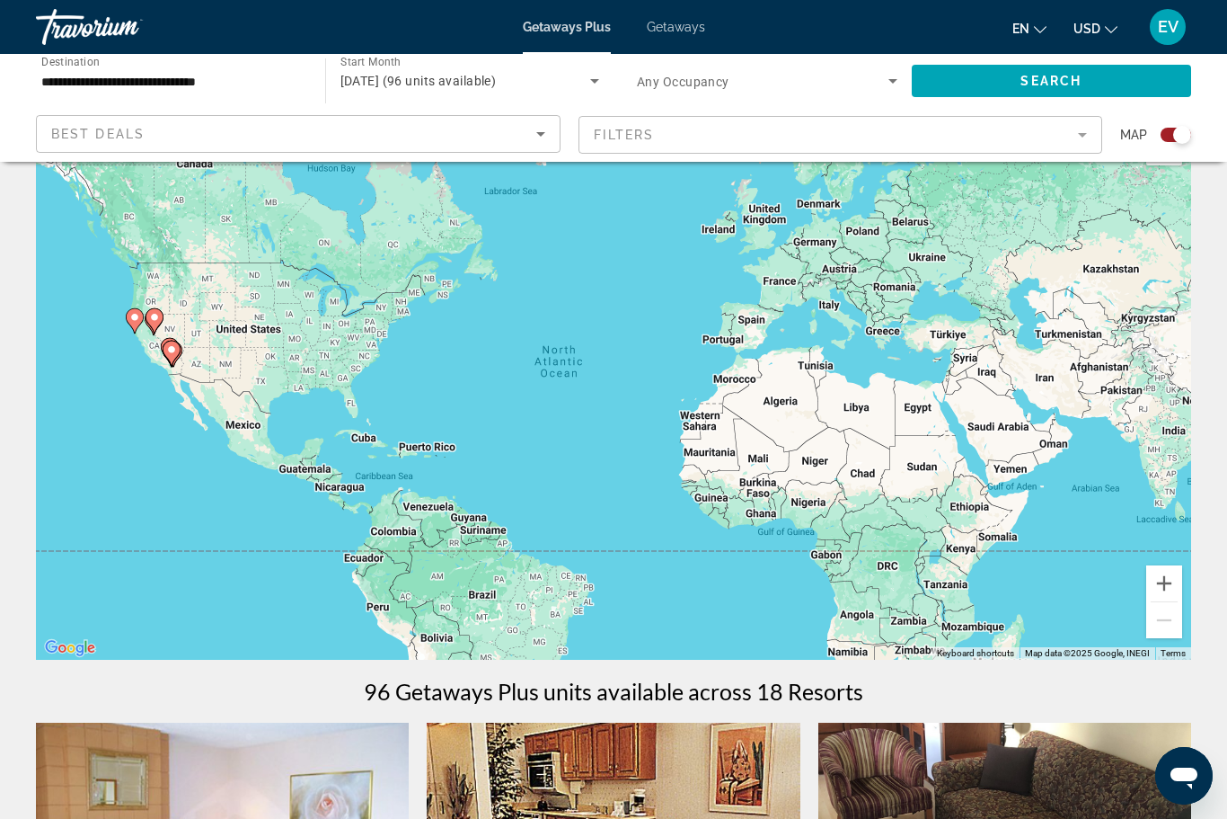
click at [717, 70] on span "Search widget" at bounding box center [763, 81] width 252 height 22
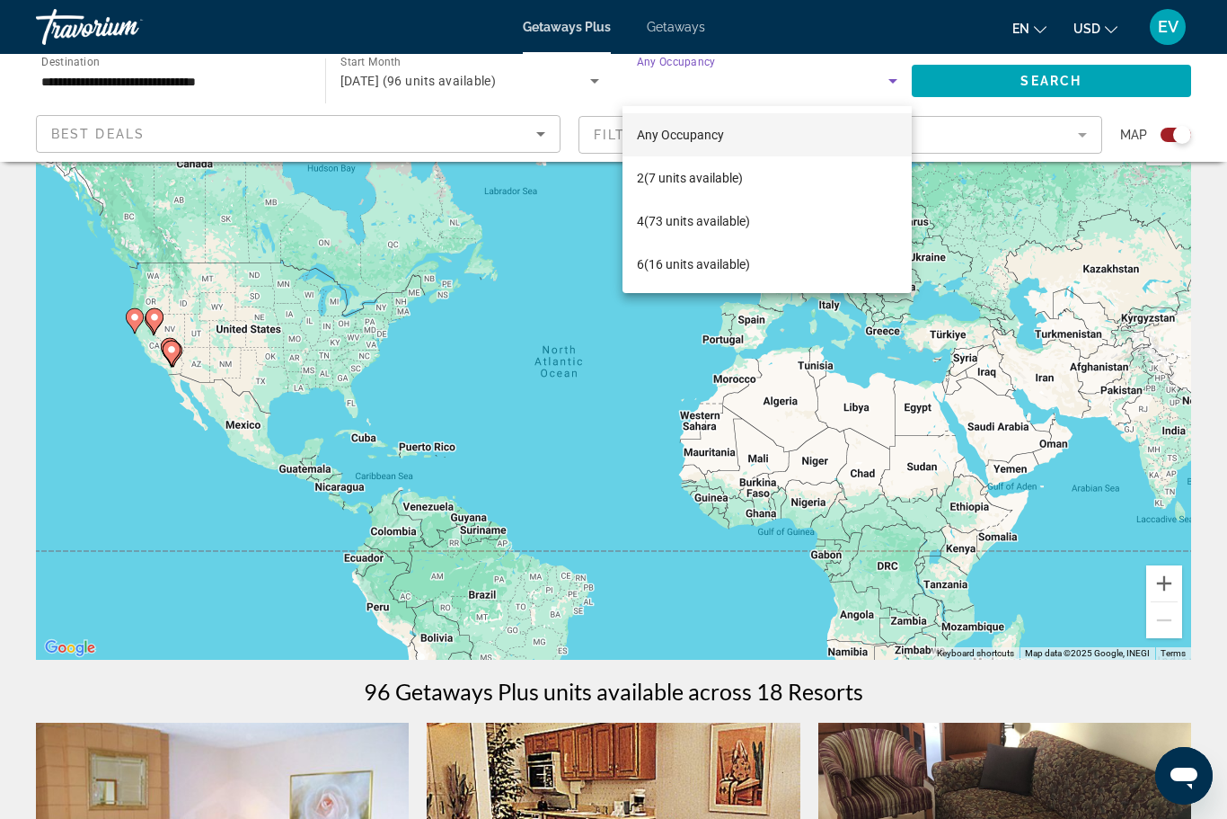
click at [679, 31] on div at bounding box center [613, 409] width 1227 height 819
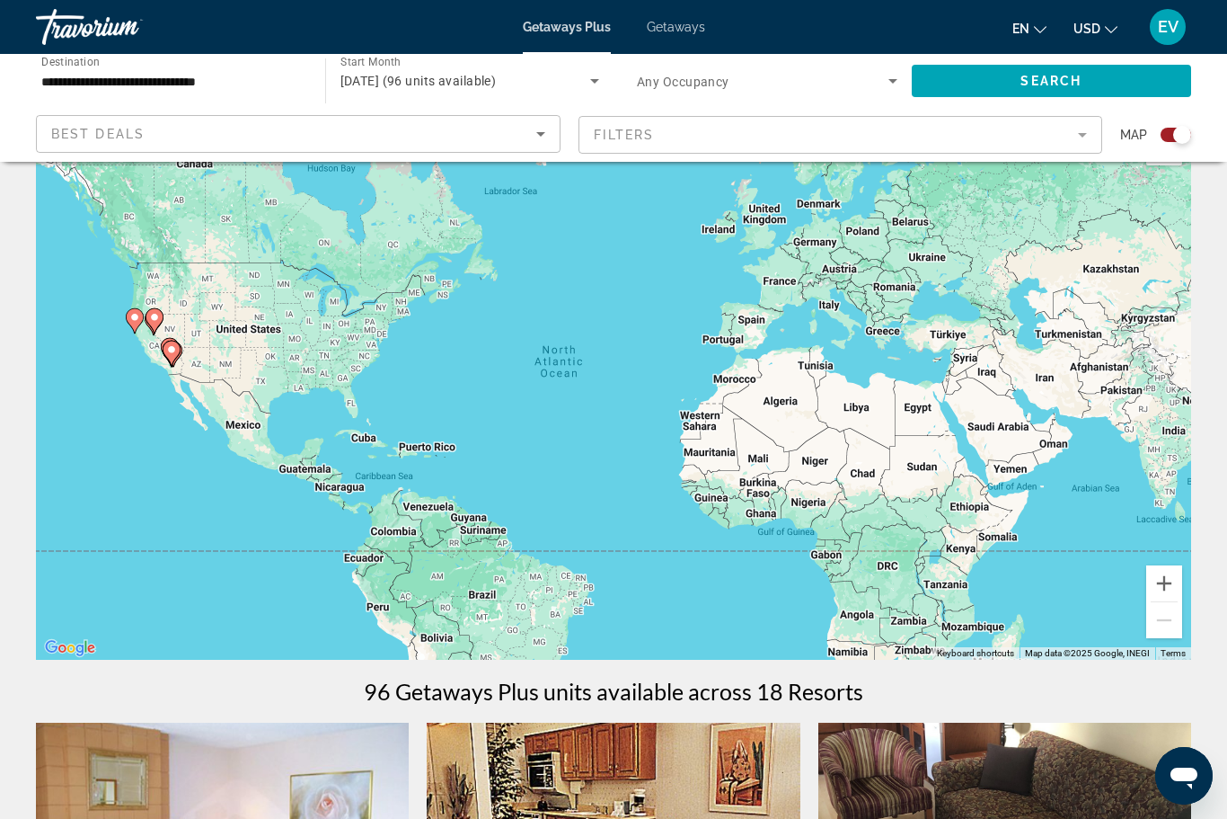
click at [701, 22] on span "Getaways" at bounding box center [676, 27] width 58 height 14
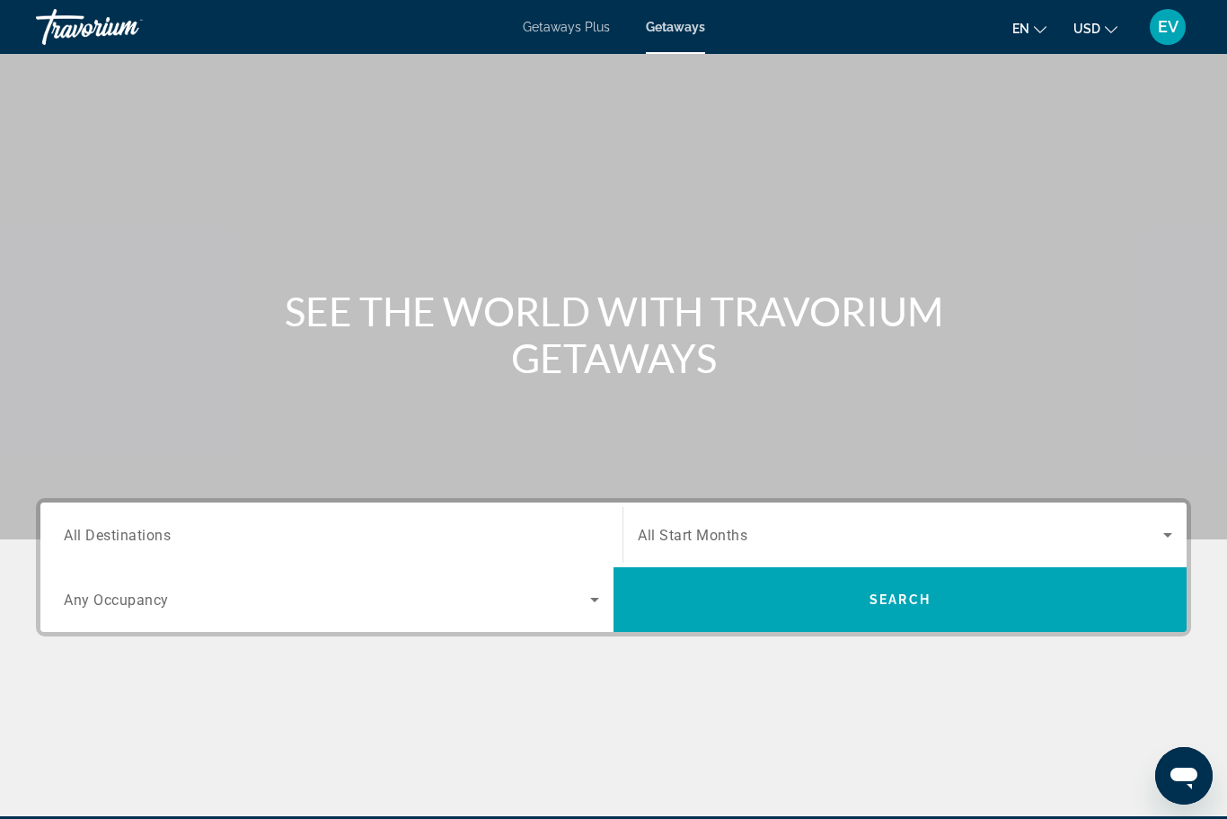
click at [148, 536] on span "All Destinations" at bounding box center [117, 534] width 107 height 17
click at [148, 536] on input "Destination All Destinations" at bounding box center [332, 536] width 536 height 22
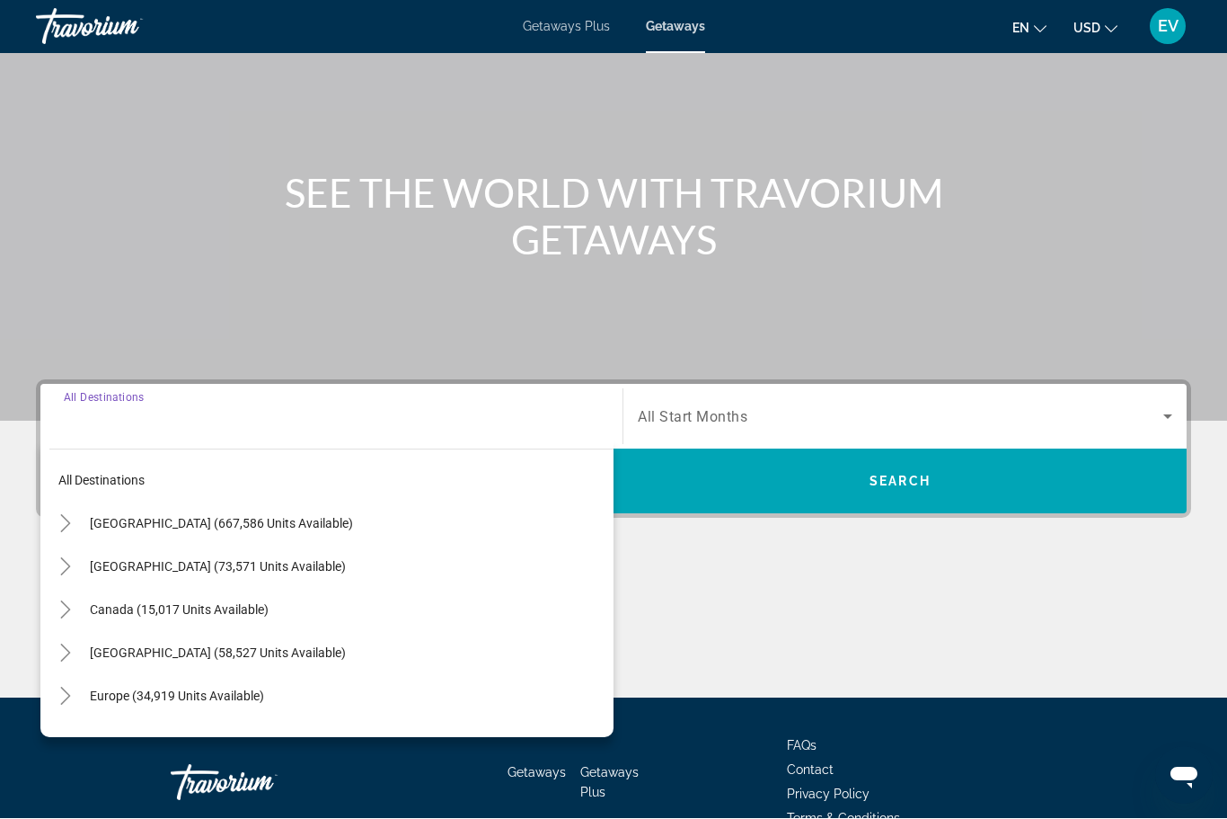
scroll to position [217, 0]
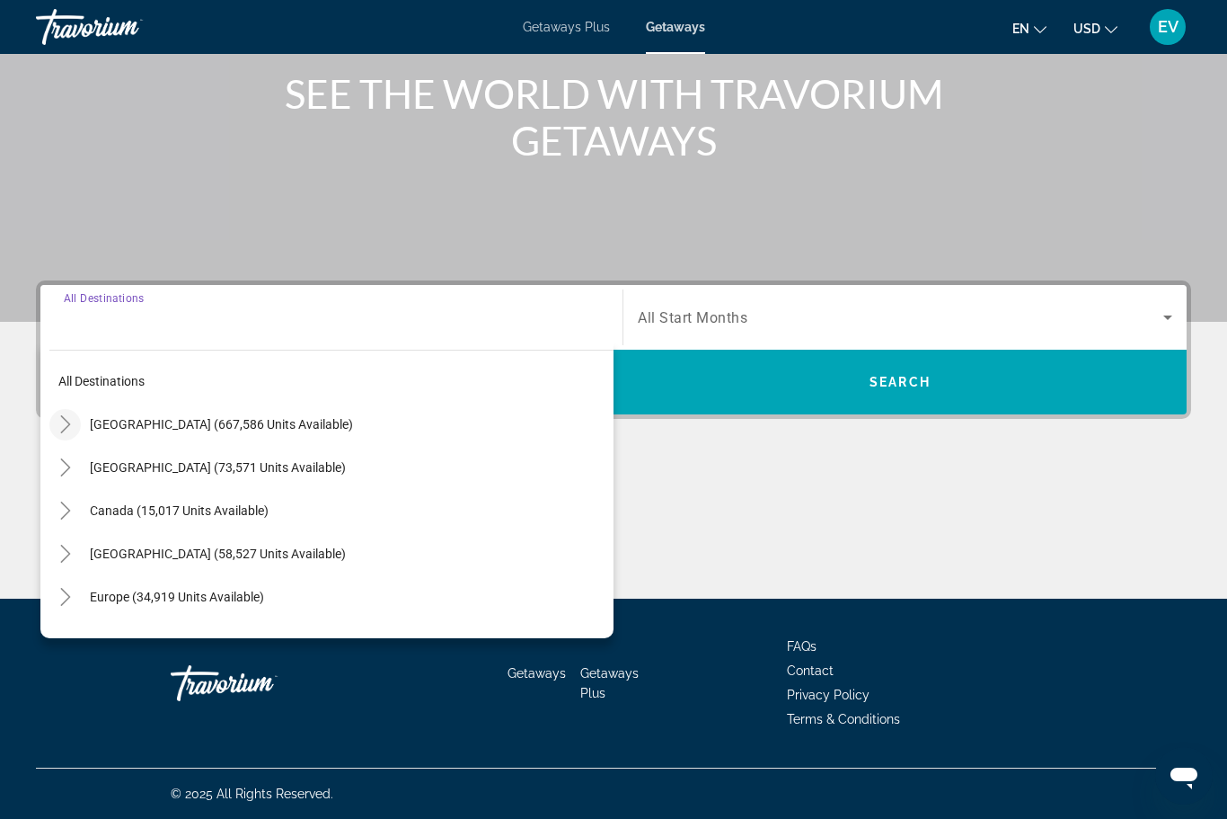
click at [67, 419] on icon "Toggle United States (667,586 units available)" at bounding box center [66, 424] width 18 height 18
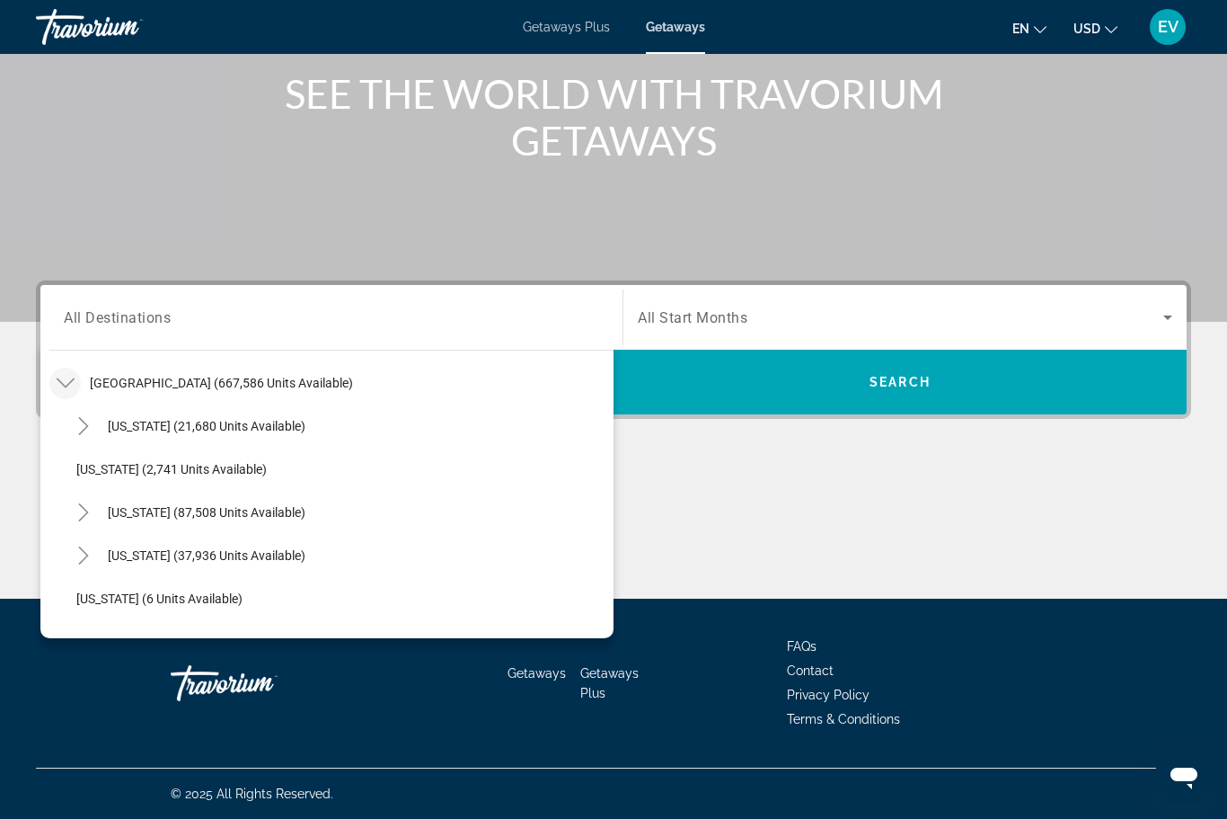
scroll to position [53, 0]
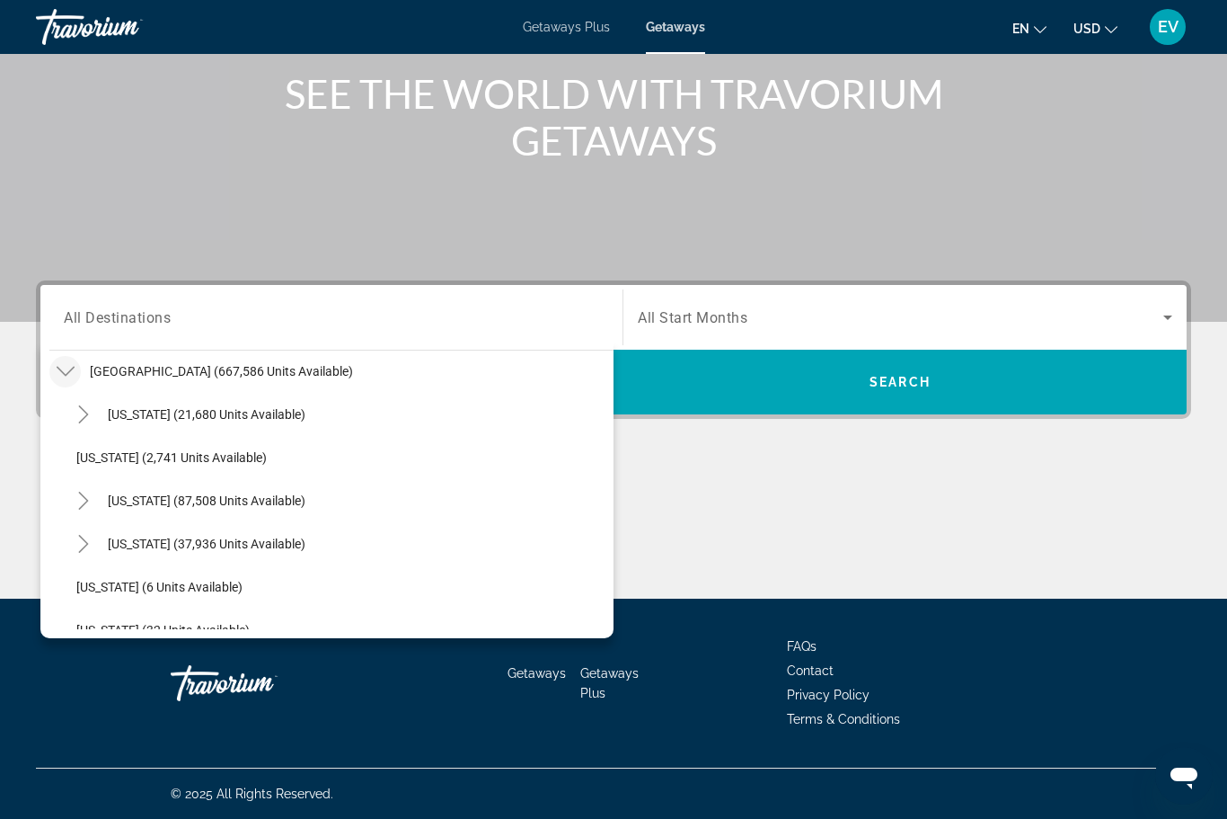
click at [152, 501] on span "[US_STATE] (87,508 units available)" at bounding box center [207, 500] width 198 height 14
type input "**********"
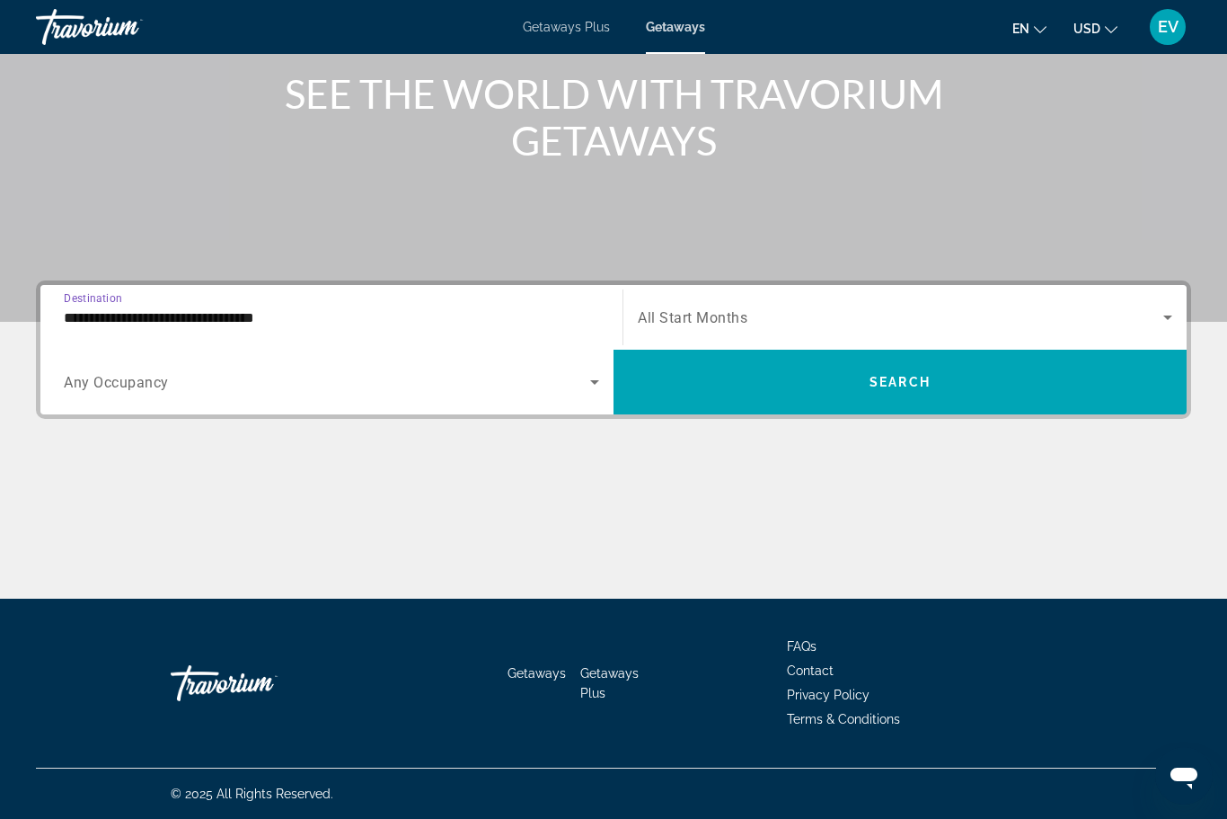
click at [811, 302] on div "Search widget" at bounding box center [905, 317] width 535 height 50
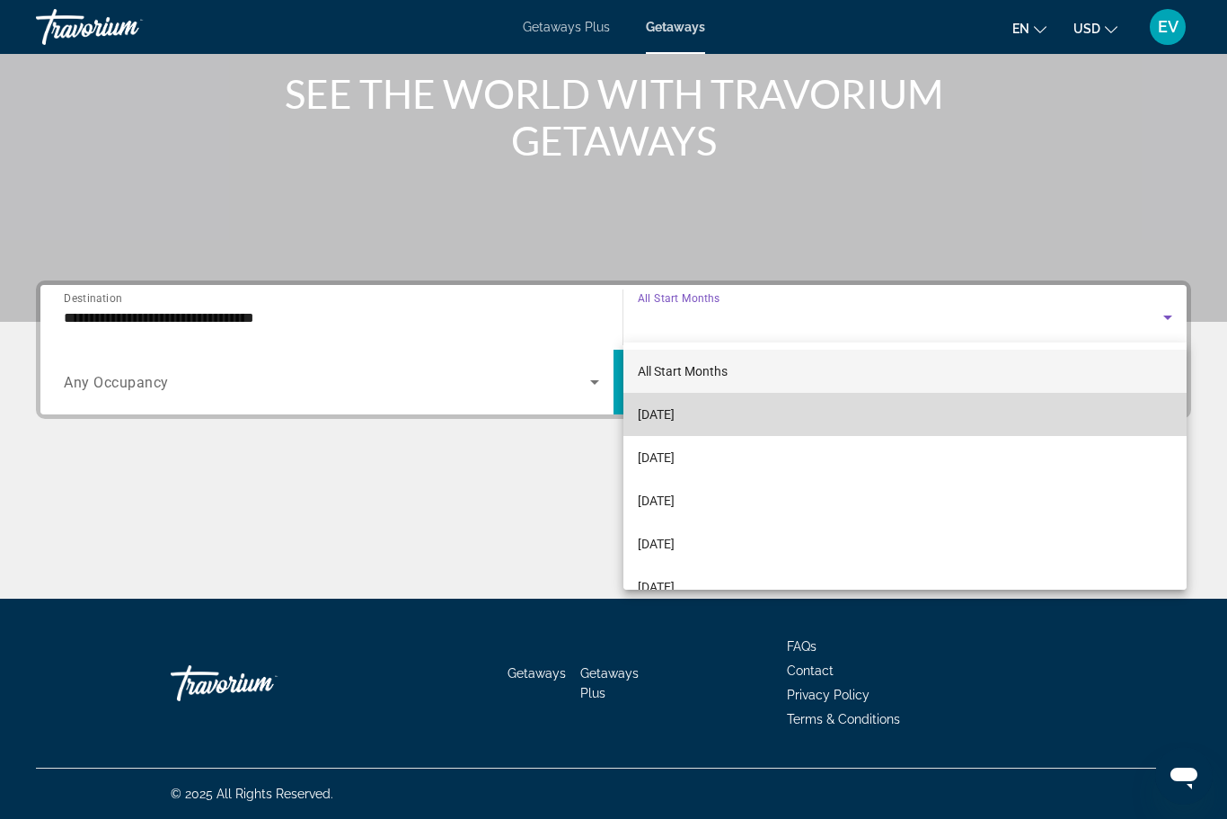
click at [774, 416] on mat-option "[DATE]" at bounding box center [905, 414] width 563 height 43
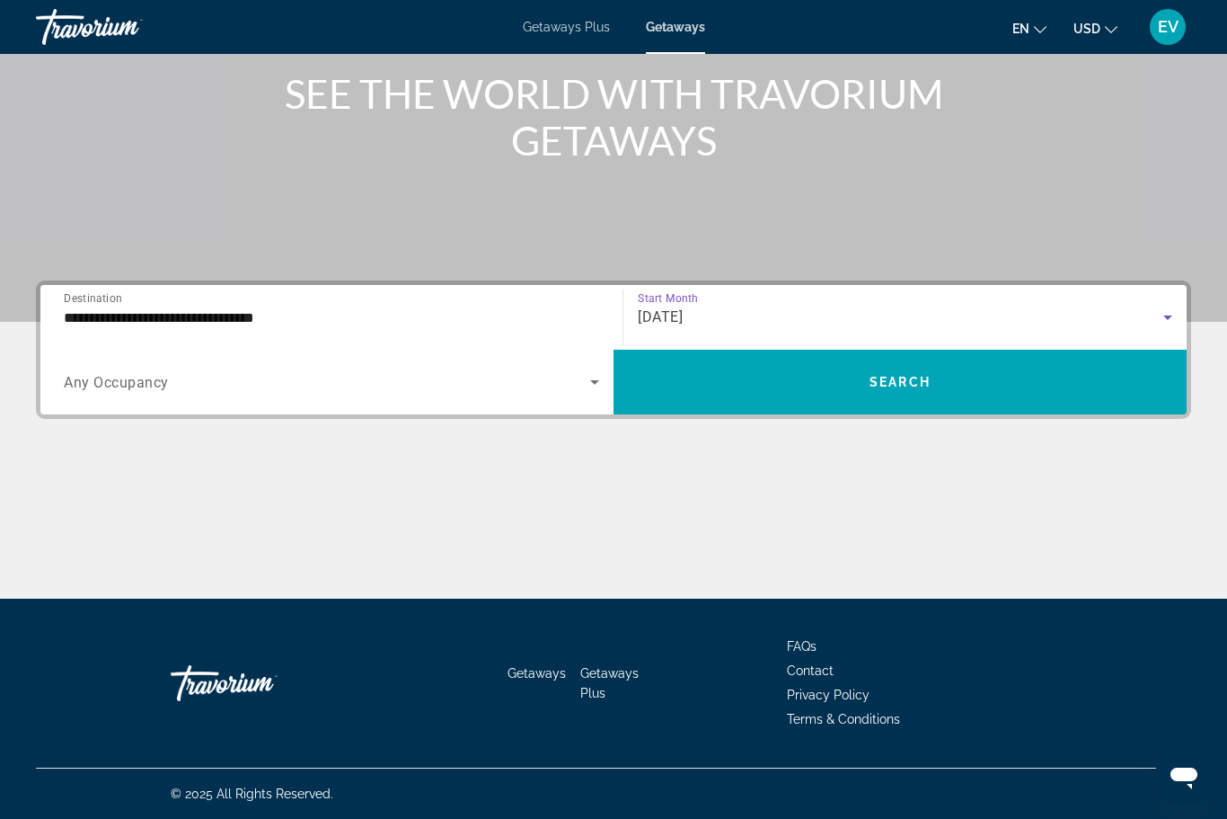
click at [107, 390] on span "Any Occupancy" at bounding box center [116, 382] width 105 height 17
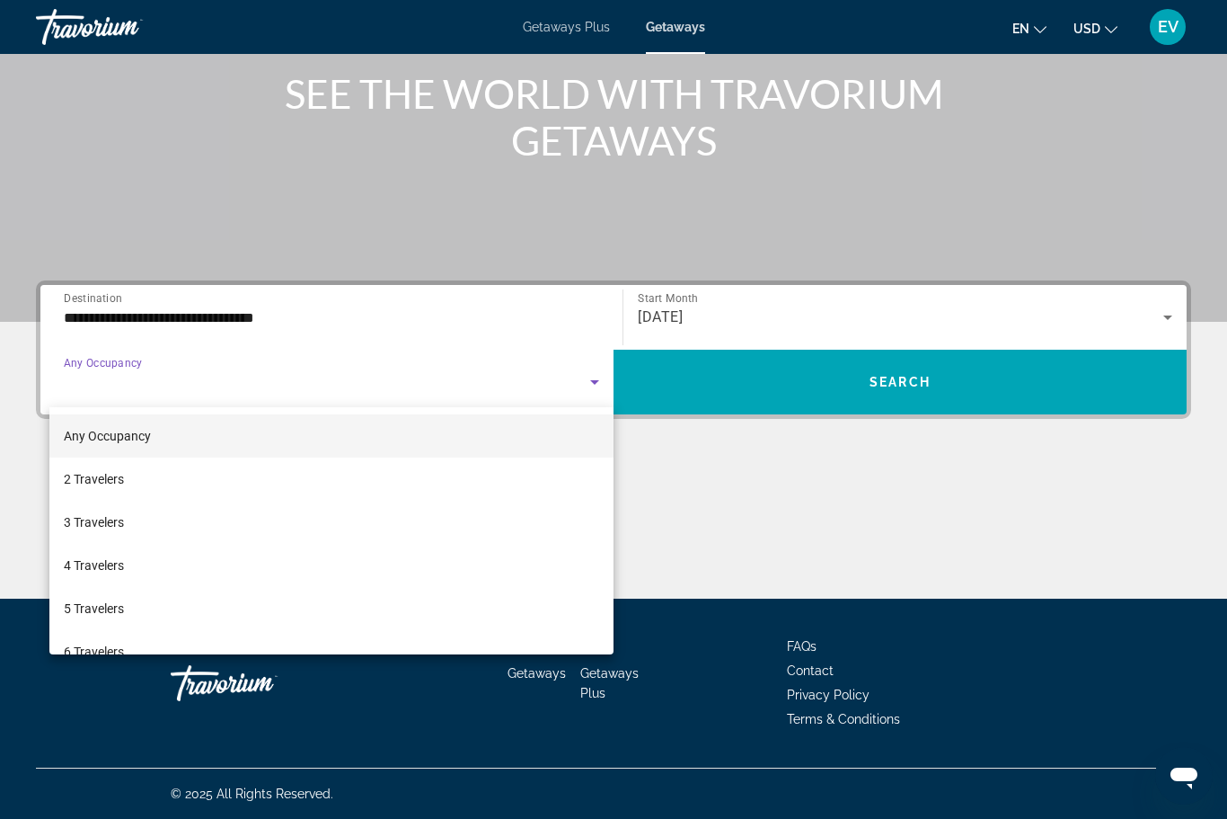
scroll to position [0, 0]
click at [58, 368] on div at bounding box center [613, 409] width 1227 height 819
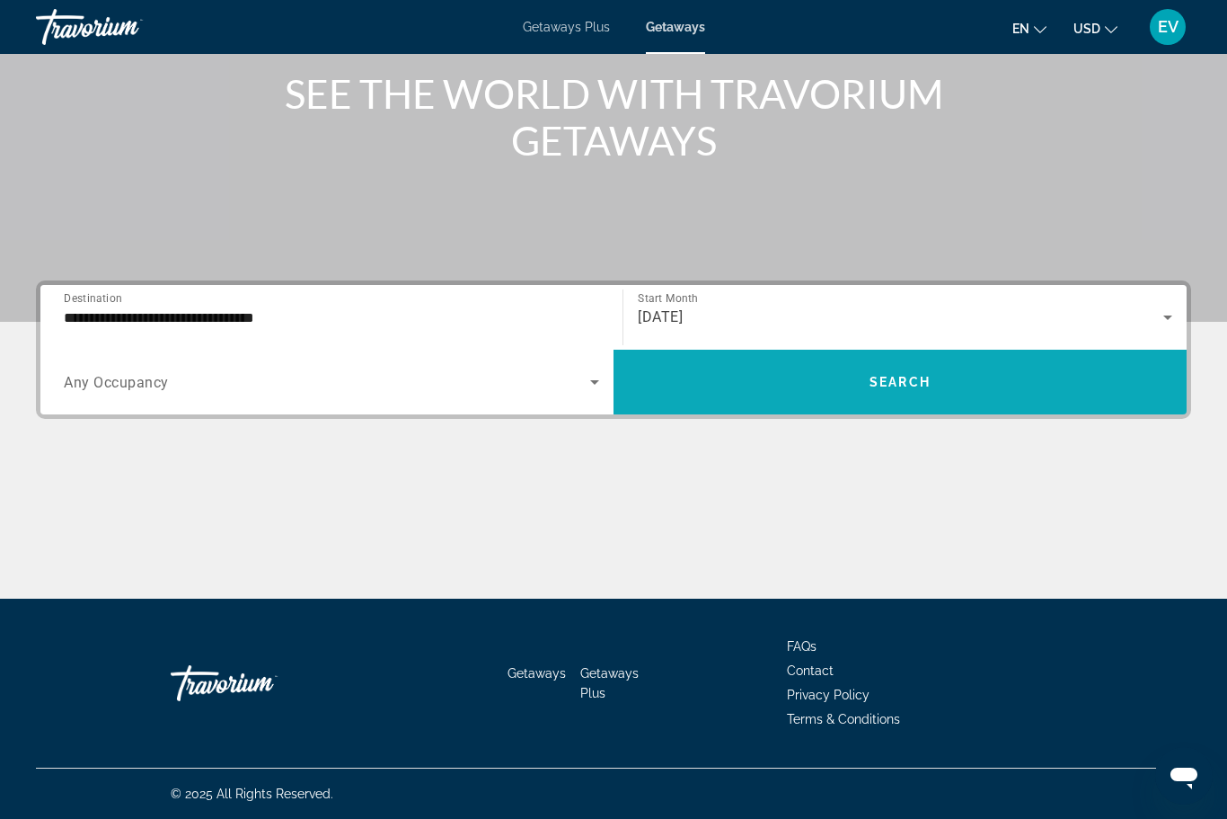
click at [782, 390] on span "Search widget" at bounding box center [900, 381] width 573 height 43
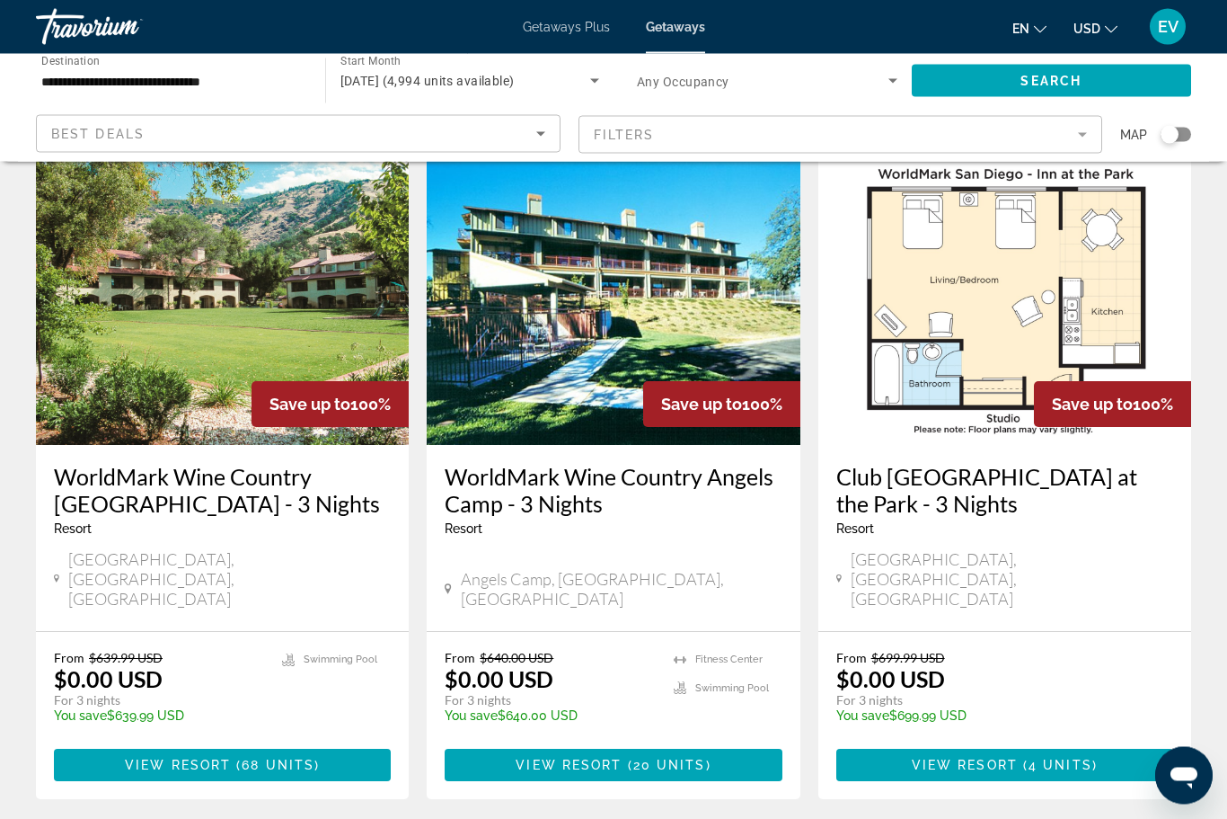
scroll to position [2109, 0]
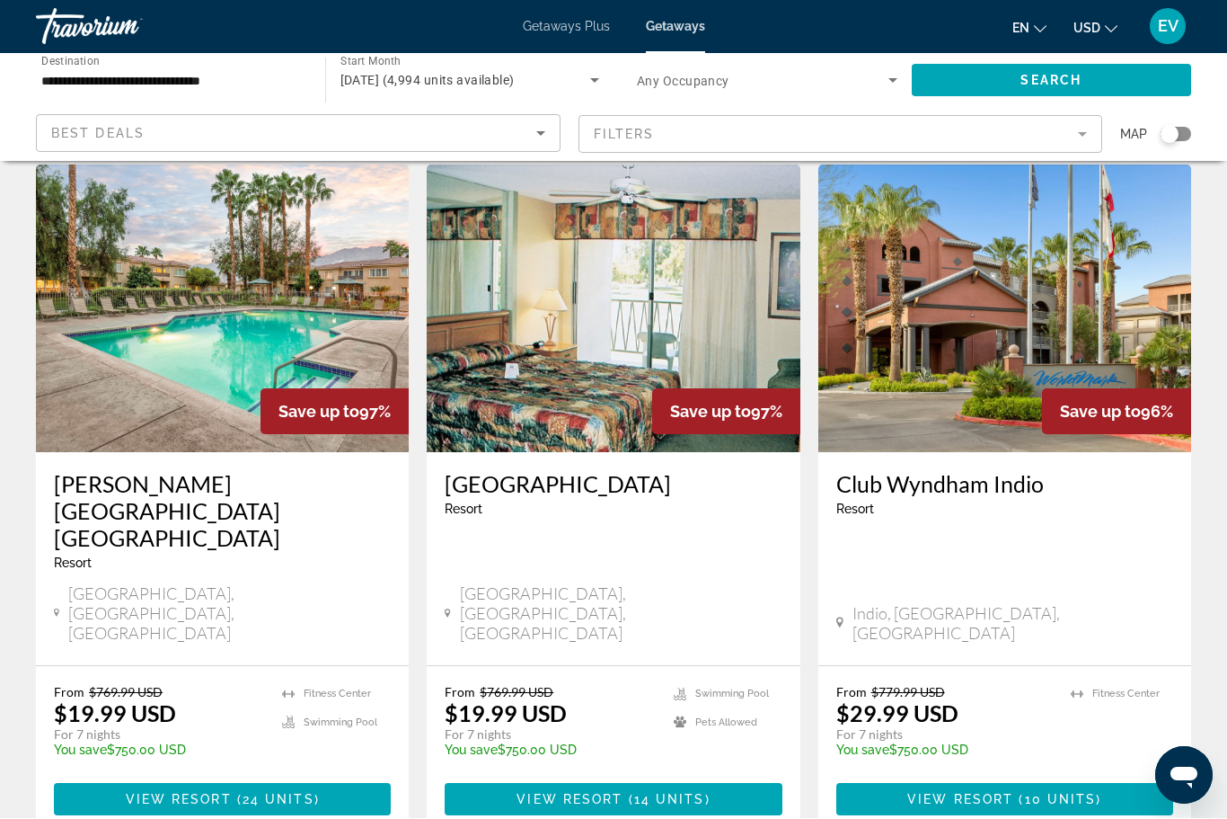
scroll to position [60, 0]
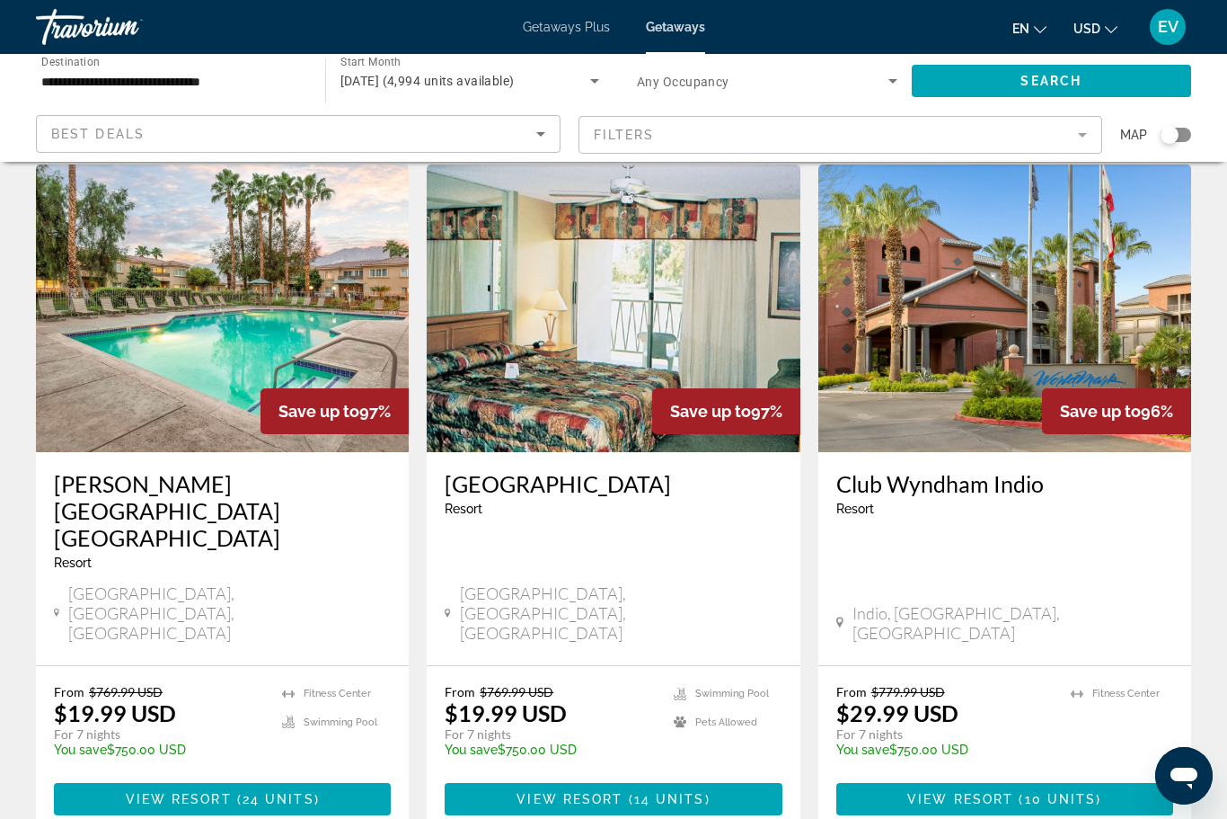
click at [1178, 132] on div "Search widget" at bounding box center [1170, 135] width 18 height 18
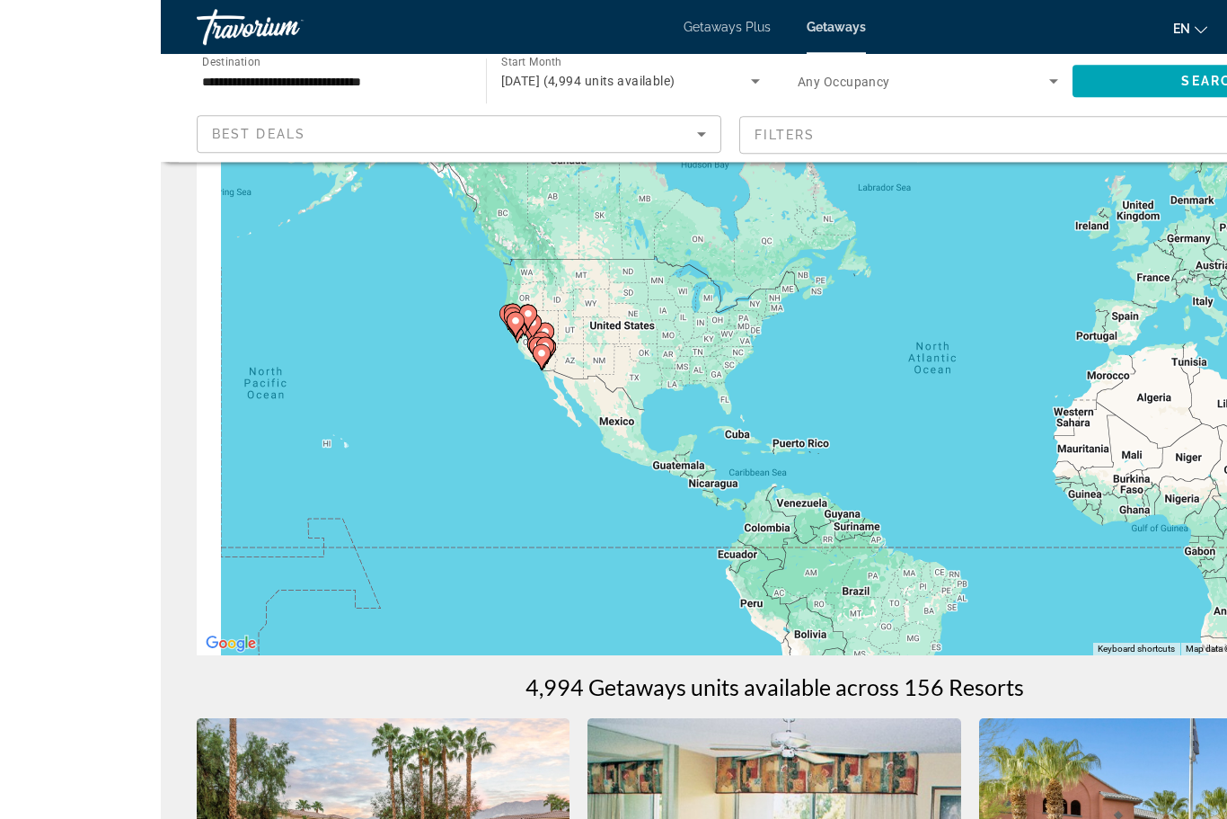
scroll to position [44, 0]
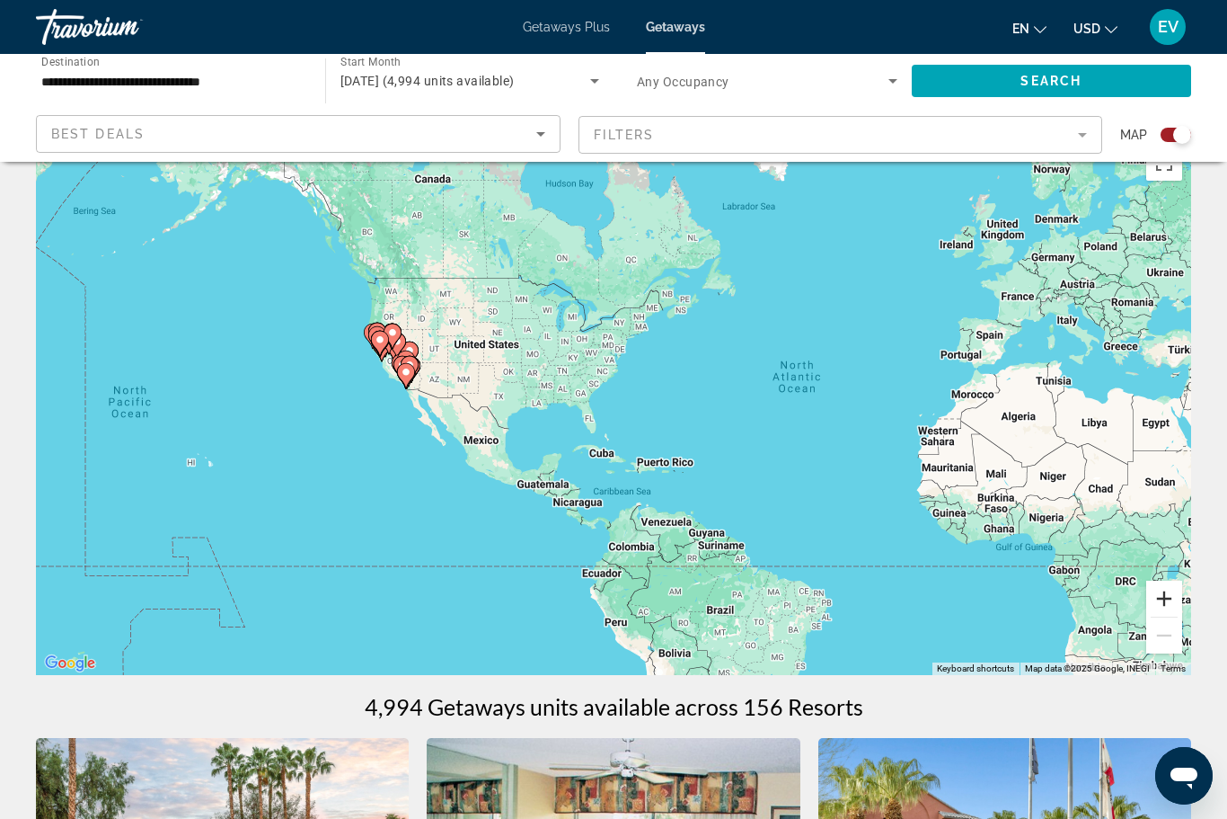
click at [1170, 596] on button "Zoom in" at bounding box center [1165, 598] width 36 height 36
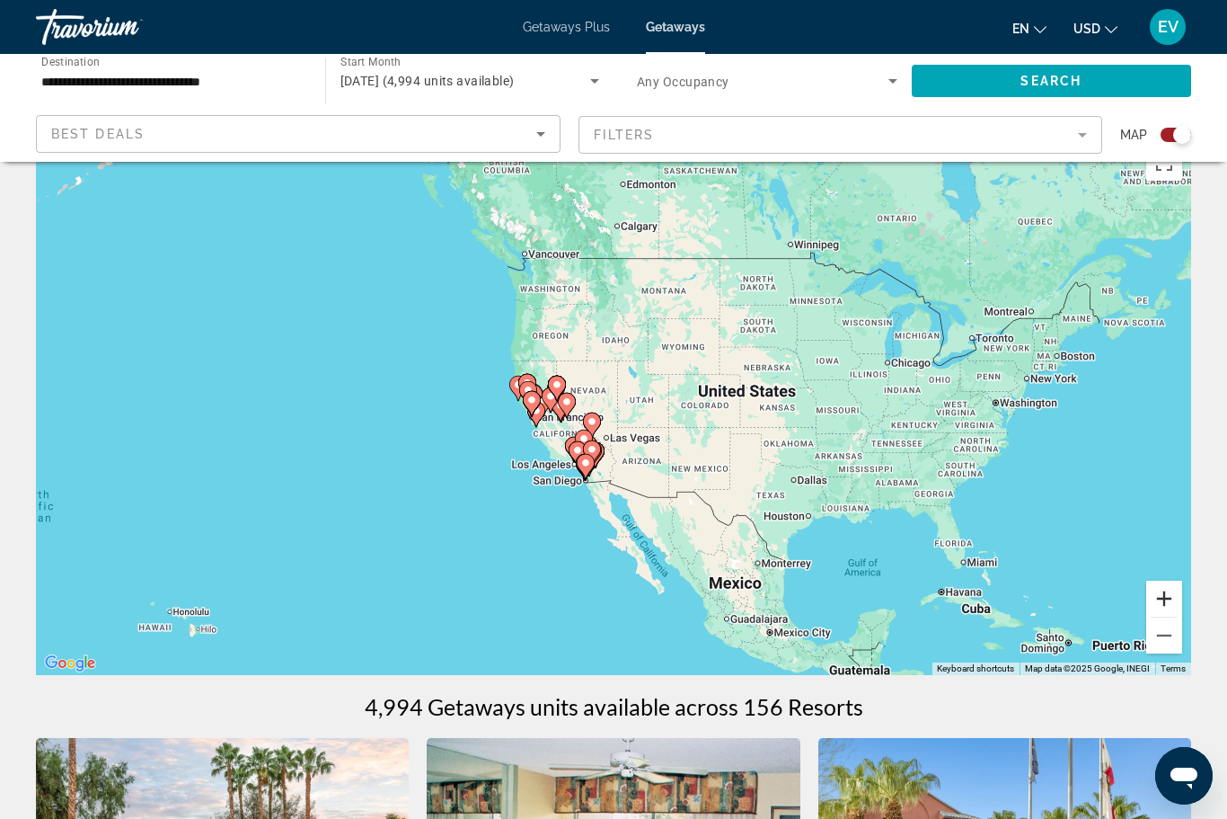
click at [1166, 586] on button "Zoom in" at bounding box center [1165, 598] width 36 height 36
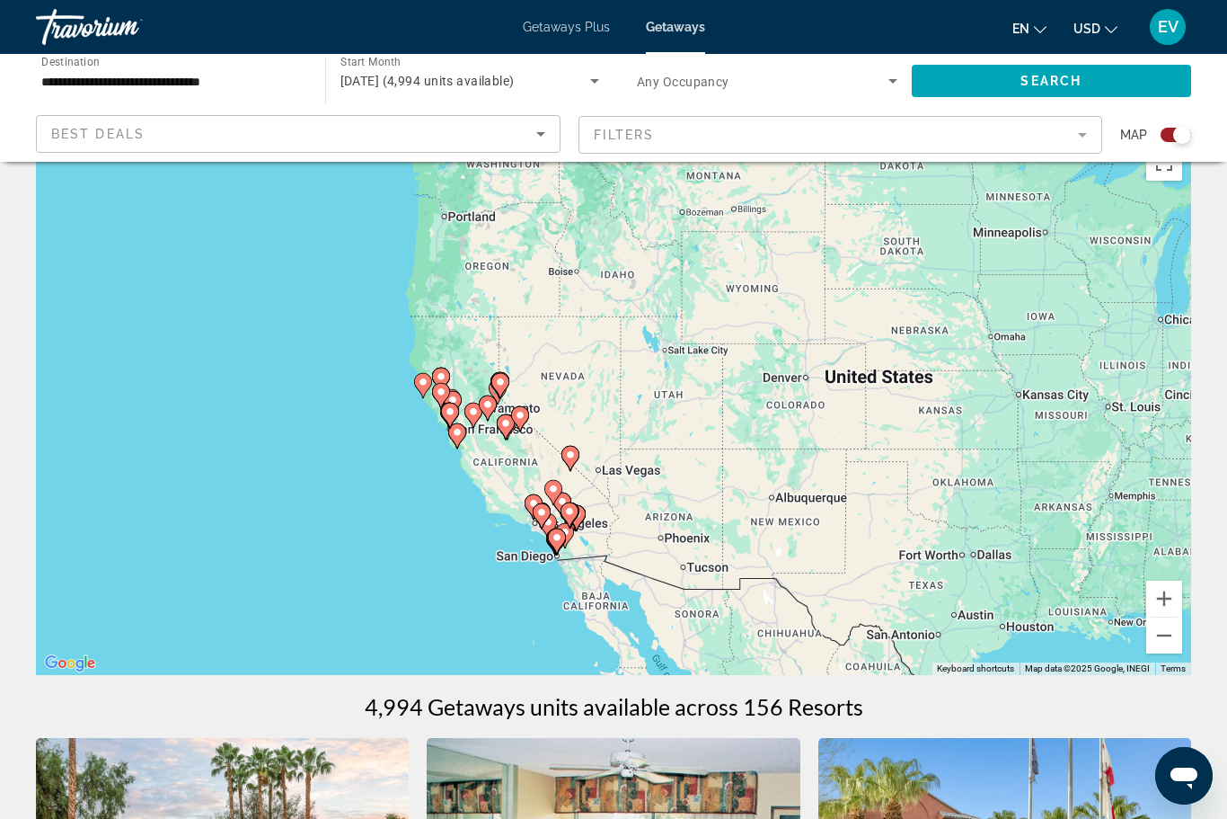
click at [1176, 576] on div "To activate drag with keyboard, press Alt + Enter. Once in keyboard drag state,…" at bounding box center [614, 405] width 1156 height 539
click at [1154, 599] on button "Zoom in" at bounding box center [1165, 598] width 36 height 36
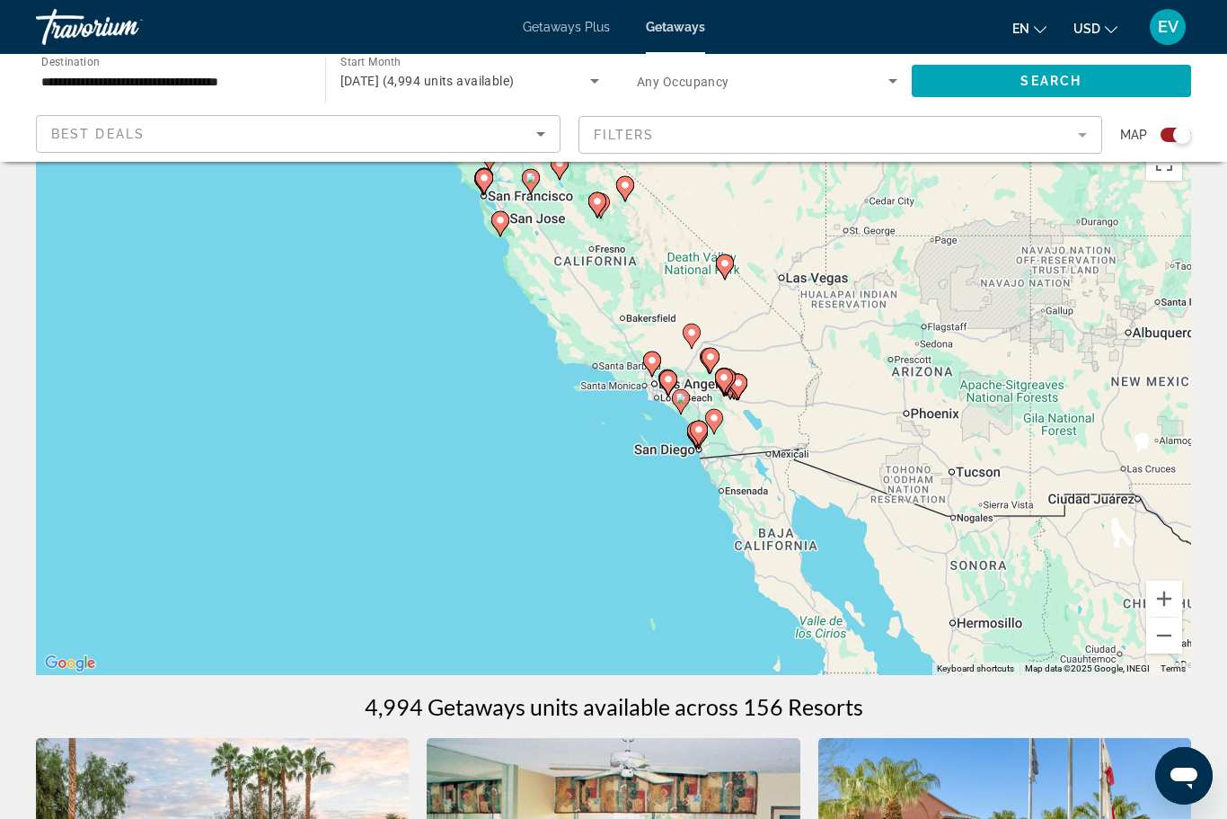
click at [660, 358] on icon "Main content" at bounding box center [652, 363] width 16 height 23
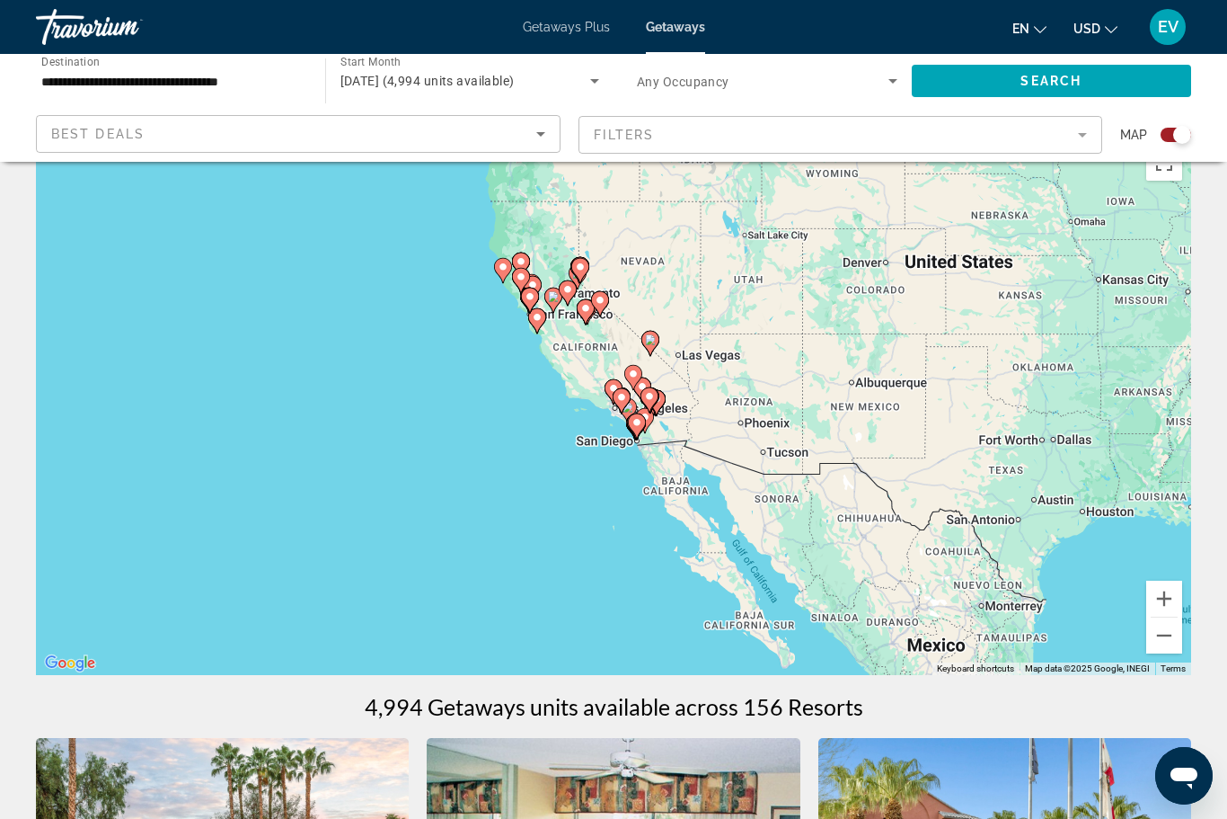
click at [600, 394] on div "To navigate, press the arrow keys. To activate drag with keyboard, press Alt + …" at bounding box center [614, 405] width 1156 height 539
click at [565, 431] on div "To activate drag with keyboard, press Alt + Enter. Once in keyboard drag state,…" at bounding box center [614, 405] width 1156 height 539
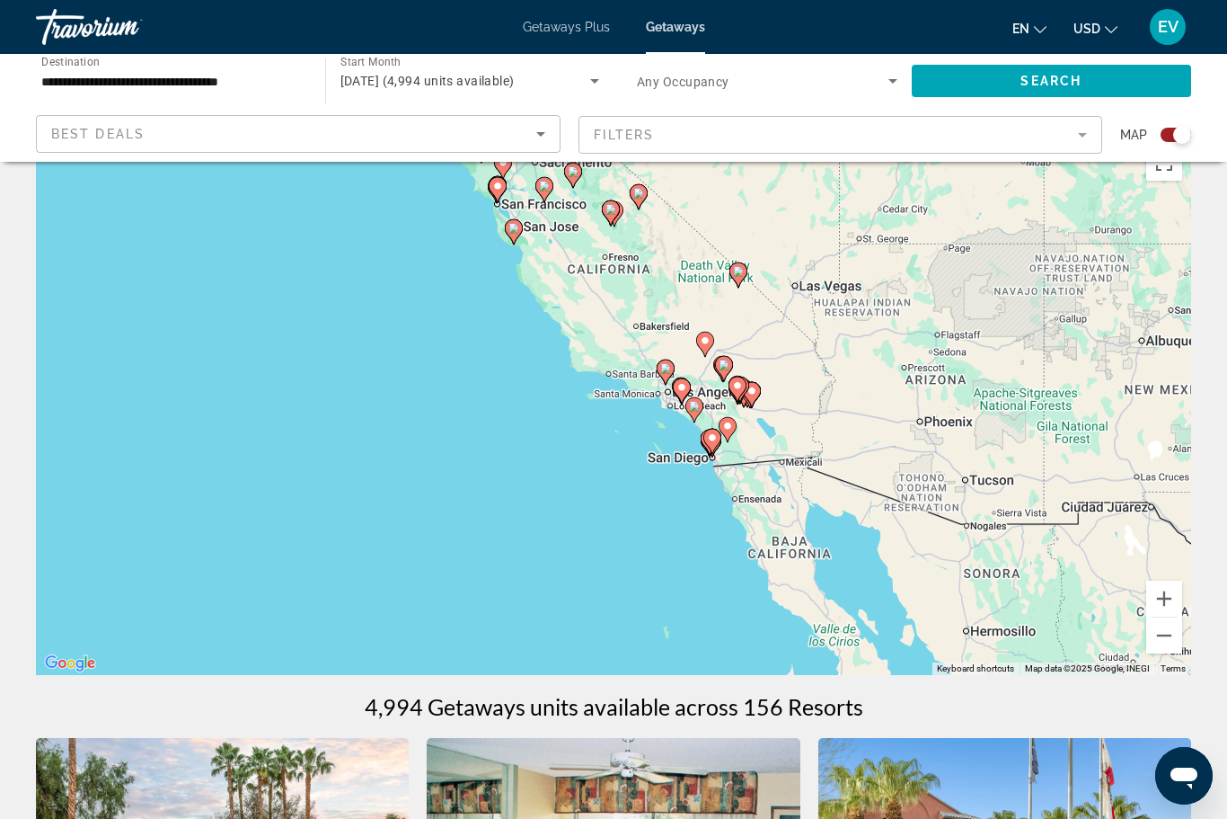
click at [588, 409] on div "To activate drag with keyboard, press Alt + Enter. Once in keyboard drag state,…" at bounding box center [614, 405] width 1156 height 539
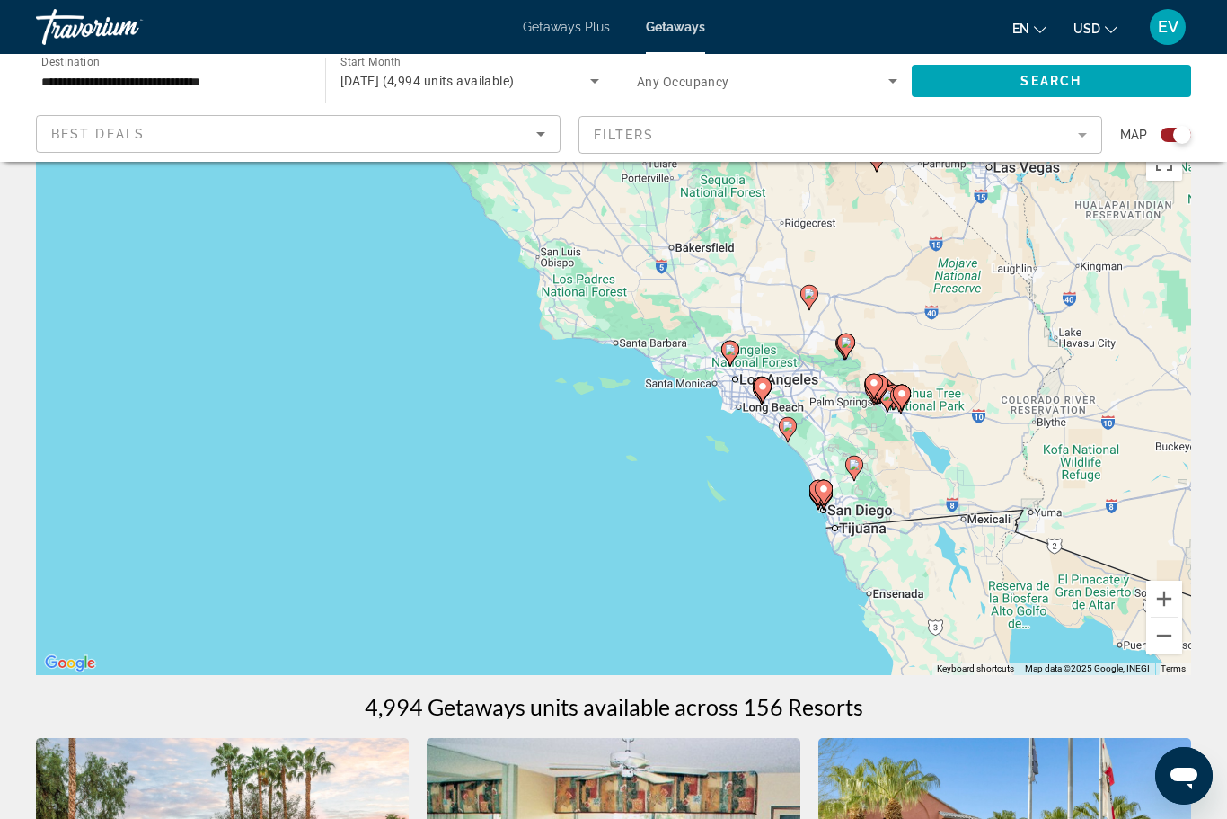
click at [731, 364] on icon "Main content" at bounding box center [730, 352] width 16 height 23
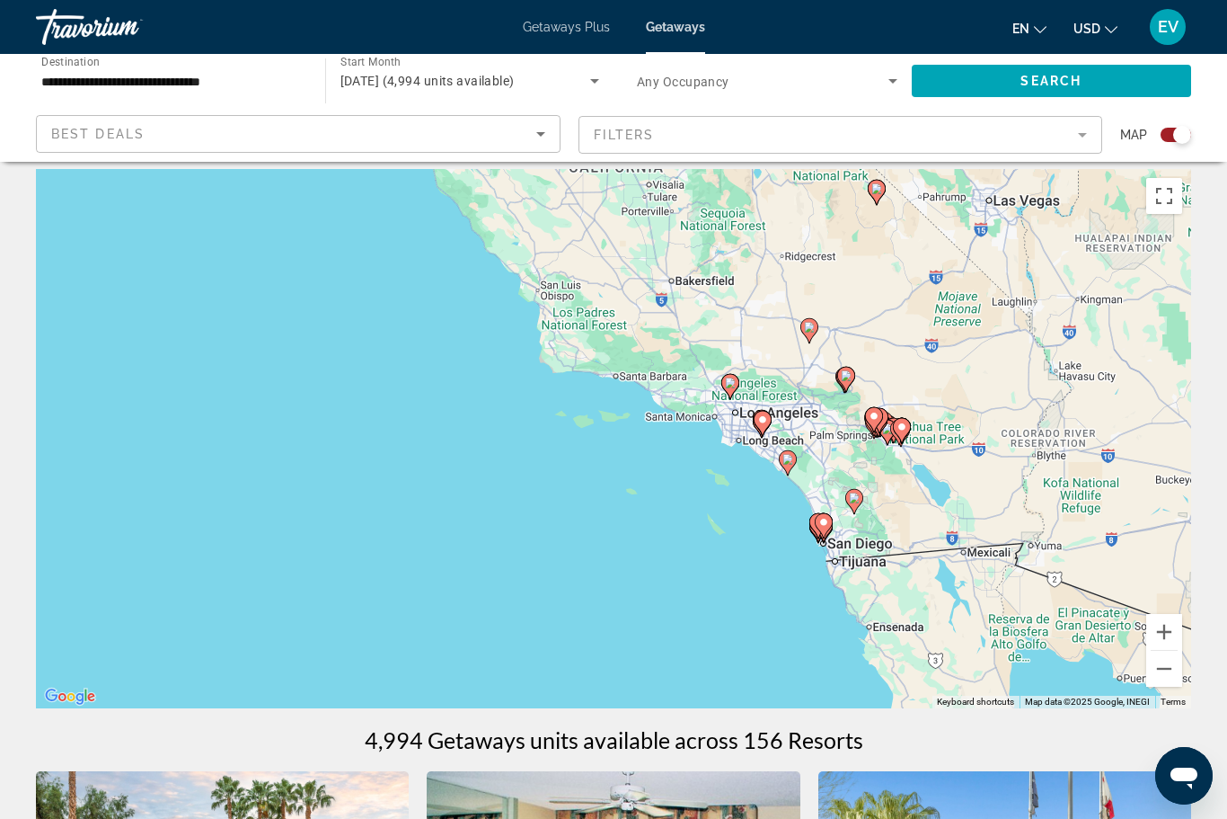
scroll to position [0, 0]
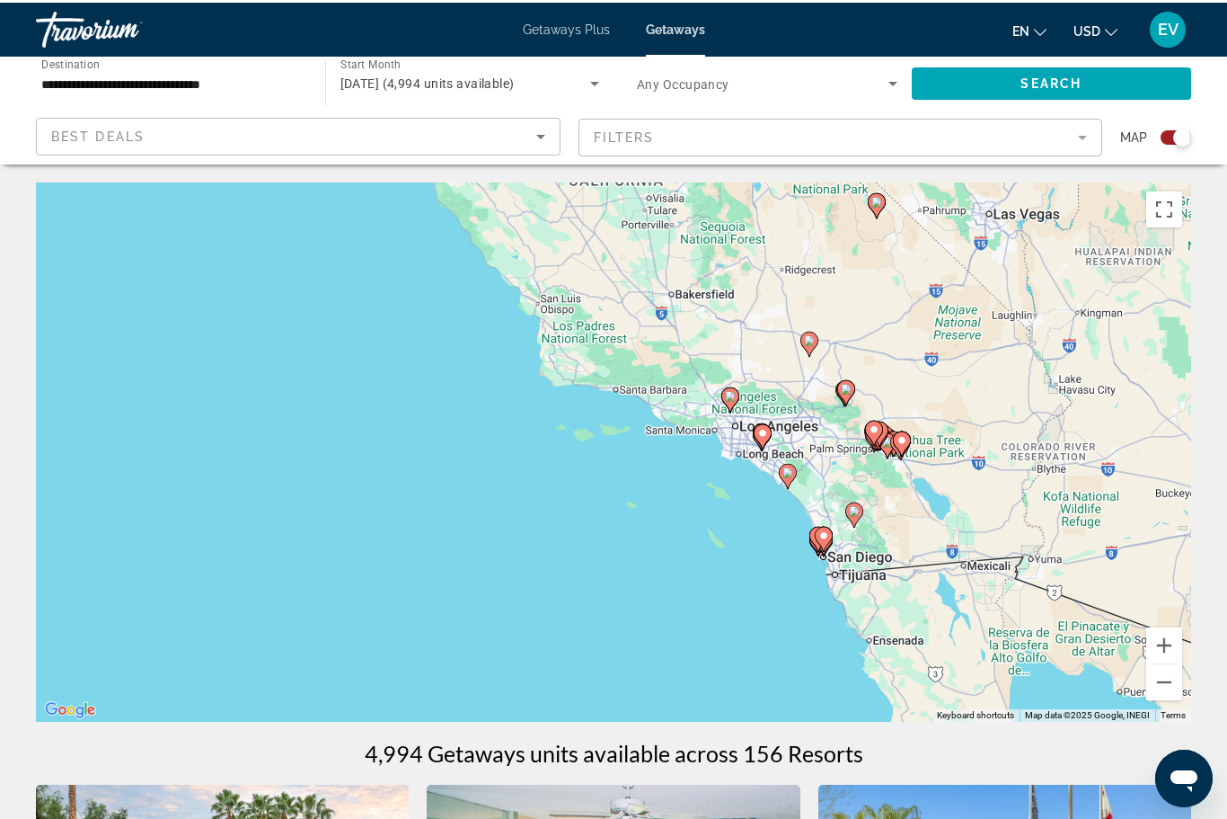
type input "**********"
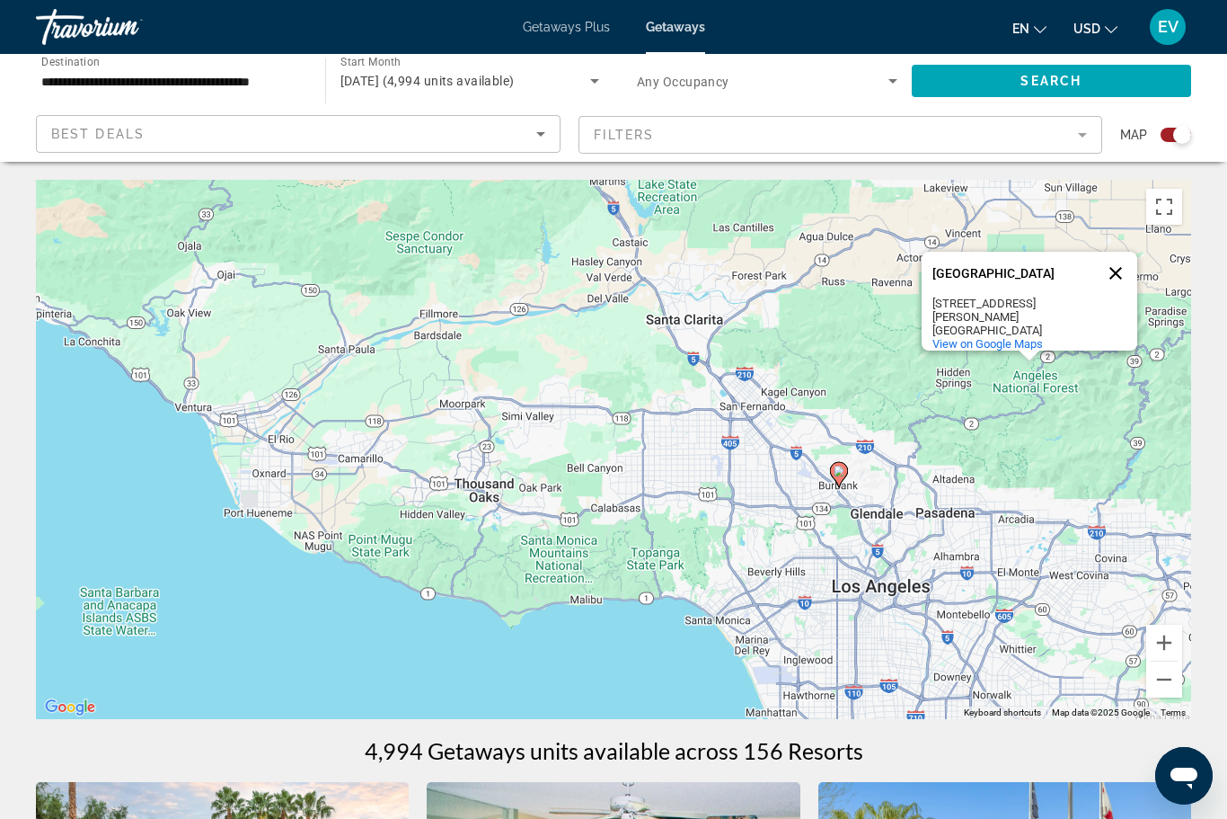
click at [1120, 258] on button "Close" at bounding box center [1115, 273] width 43 height 43
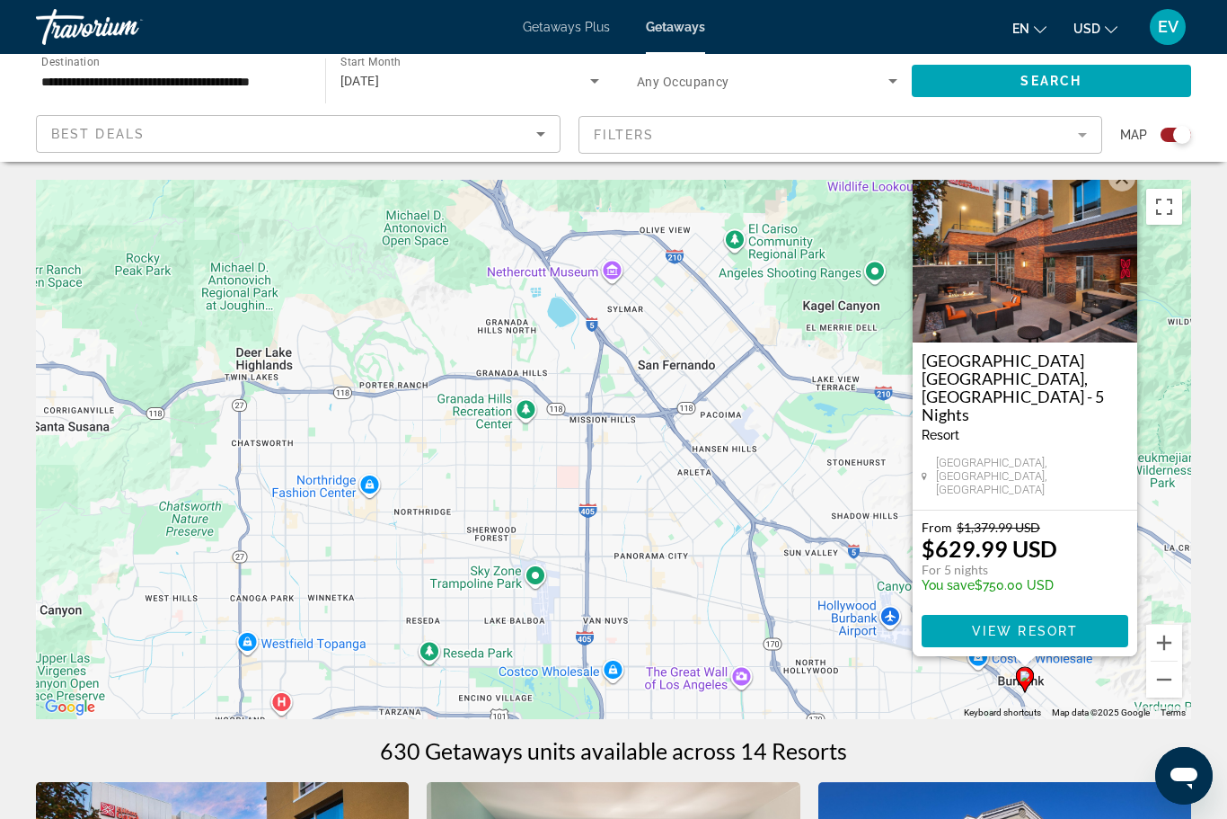
click at [1132, 191] on button "Close" at bounding box center [1122, 177] width 27 height 27
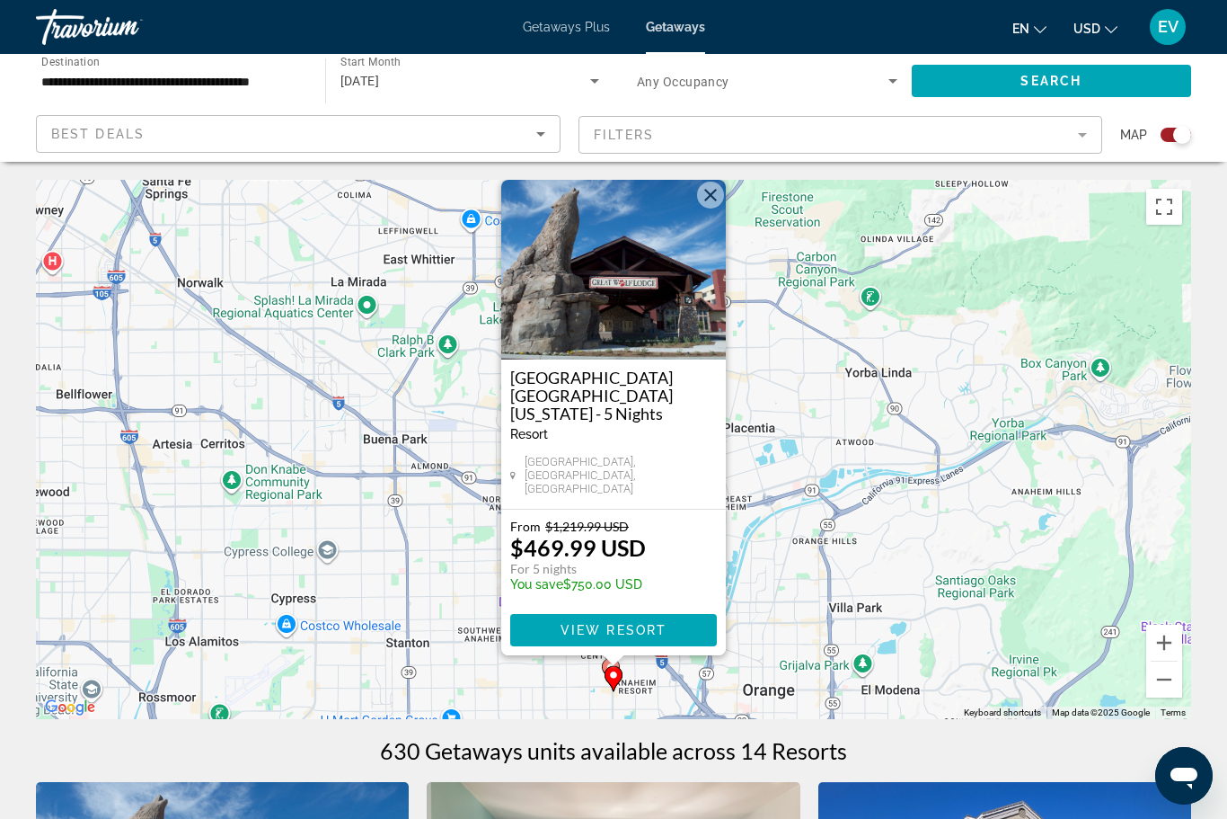
click at [698, 232] on img "Main content" at bounding box center [613, 270] width 225 height 180
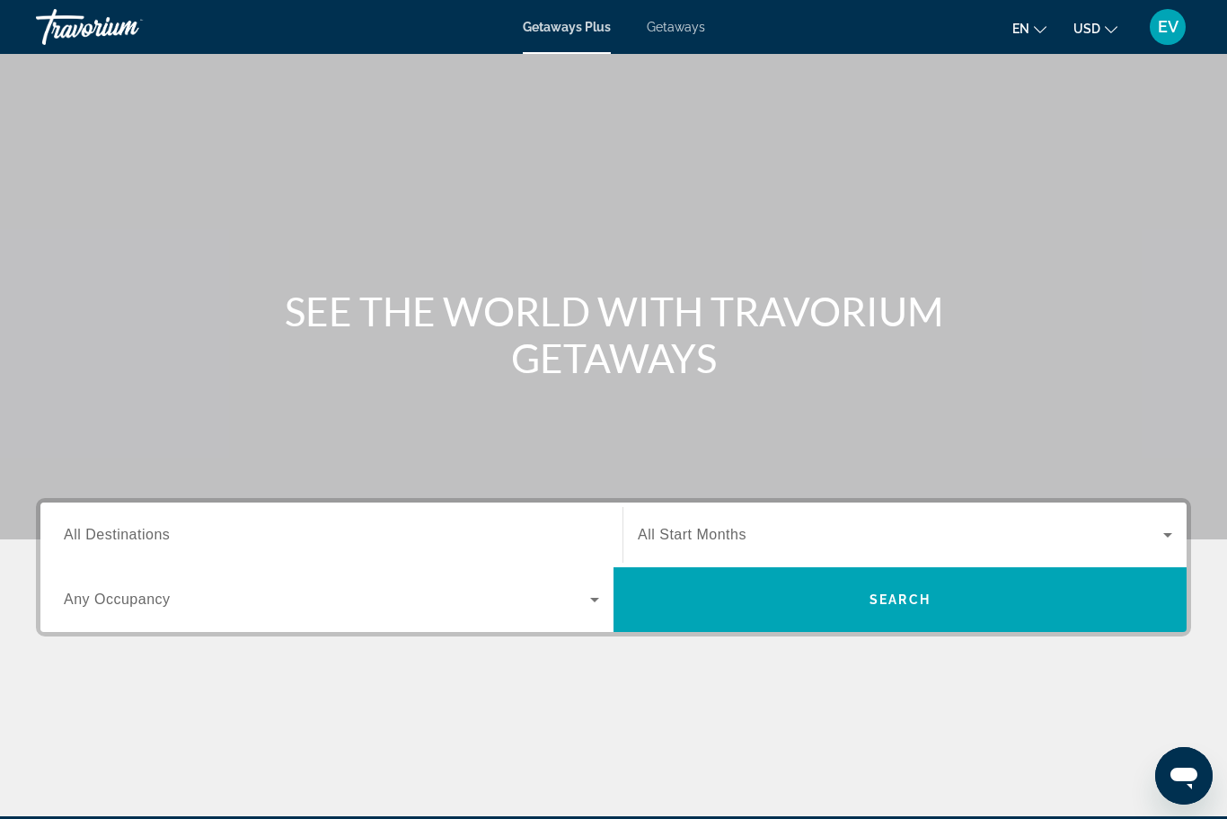
click at [501, 512] on div "Search widget" at bounding box center [332, 534] width 536 height 51
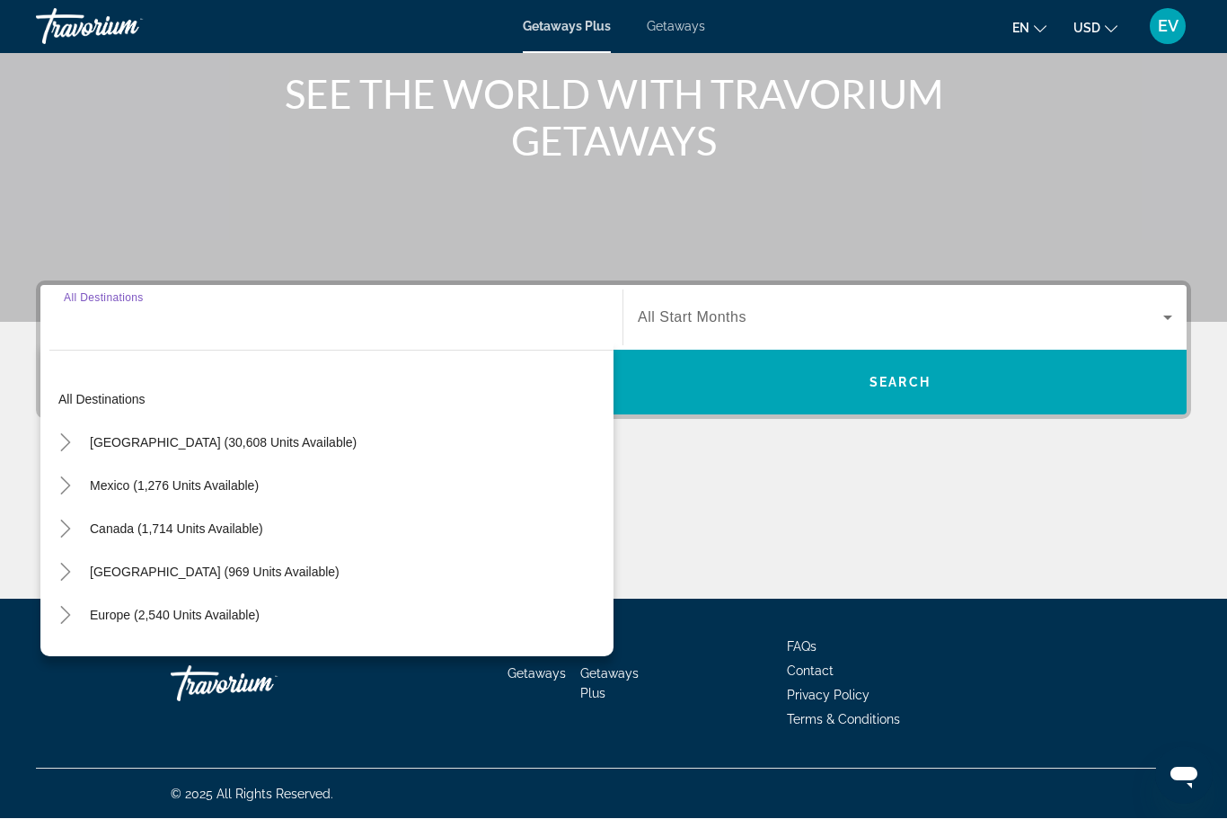
scroll to position [217, 0]
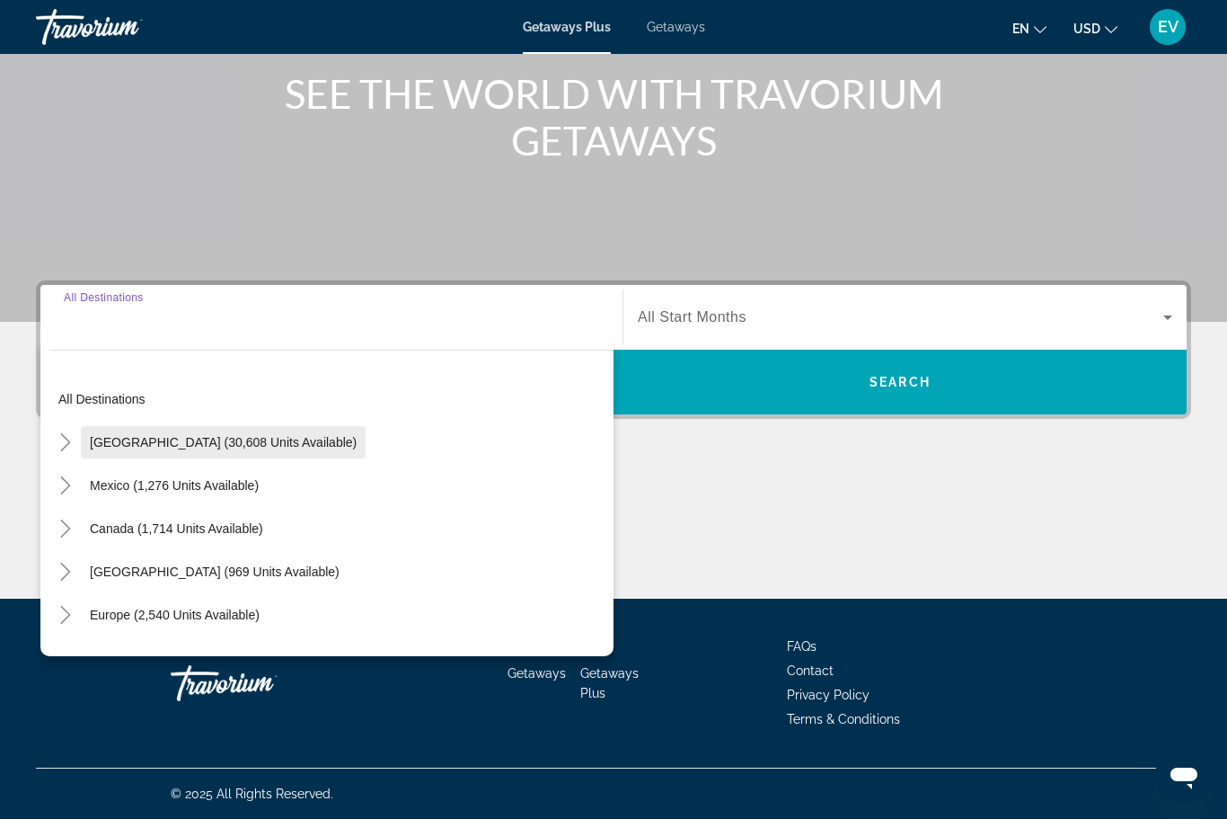
click at [81, 440] on span "Search widget" at bounding box center [223, 442] width 285 height 43
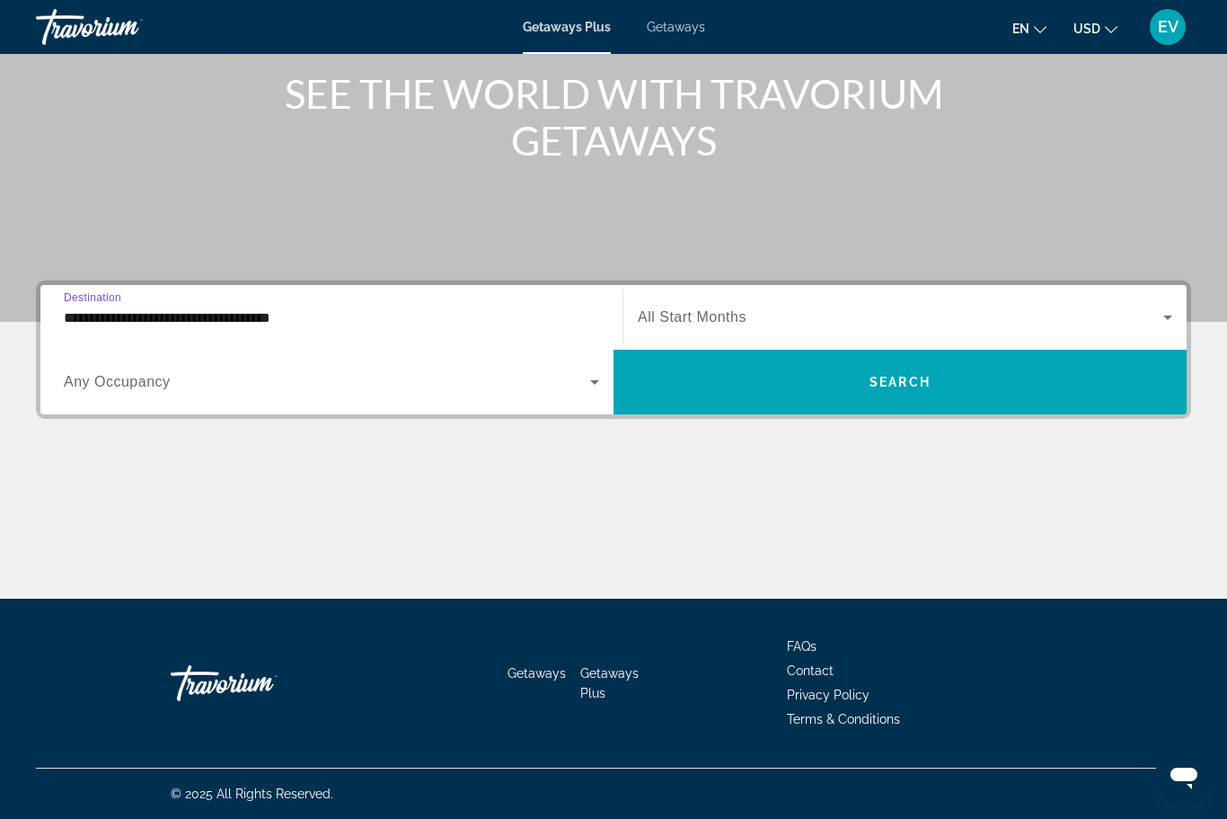
click at [193, 319] on input "**********" at bounding box center [332, 318] width 536 height 22
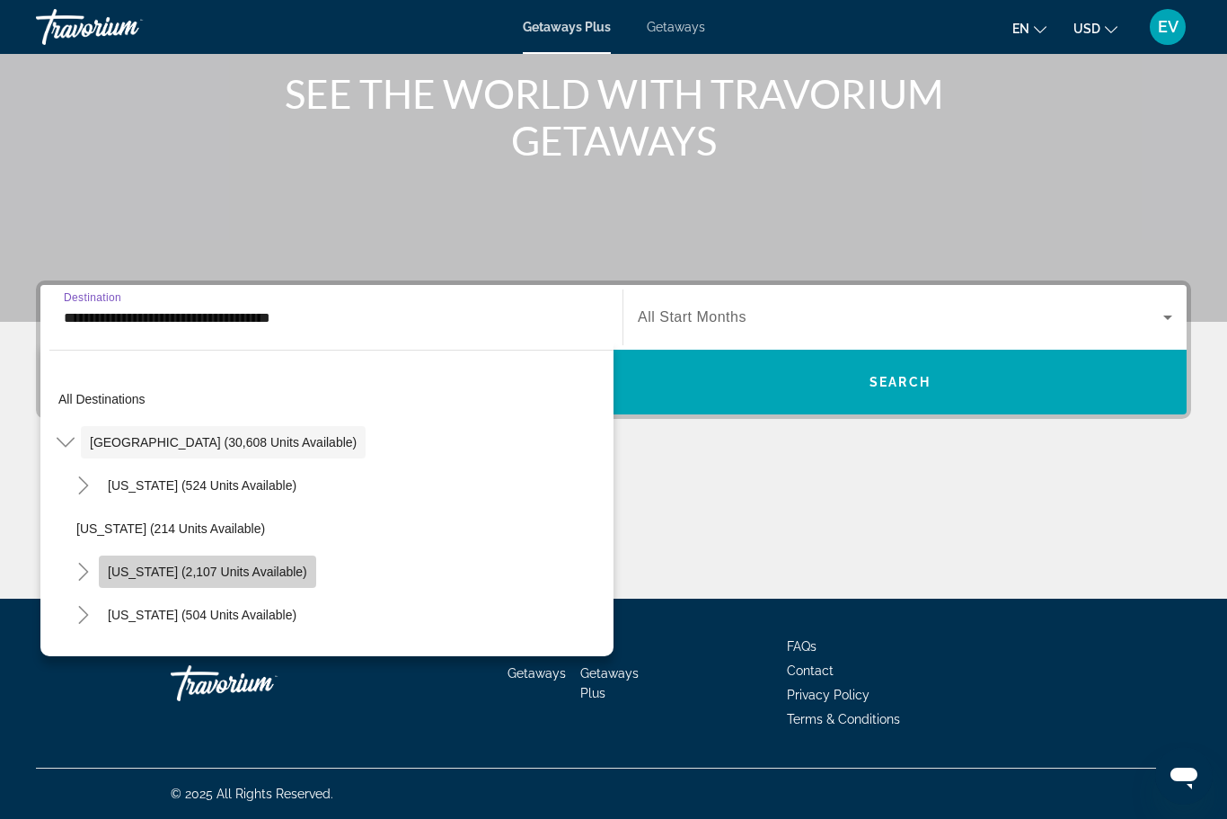
click at [225, 562] on span "Search widget" at bounding box center [207, 571] width 217 height 43
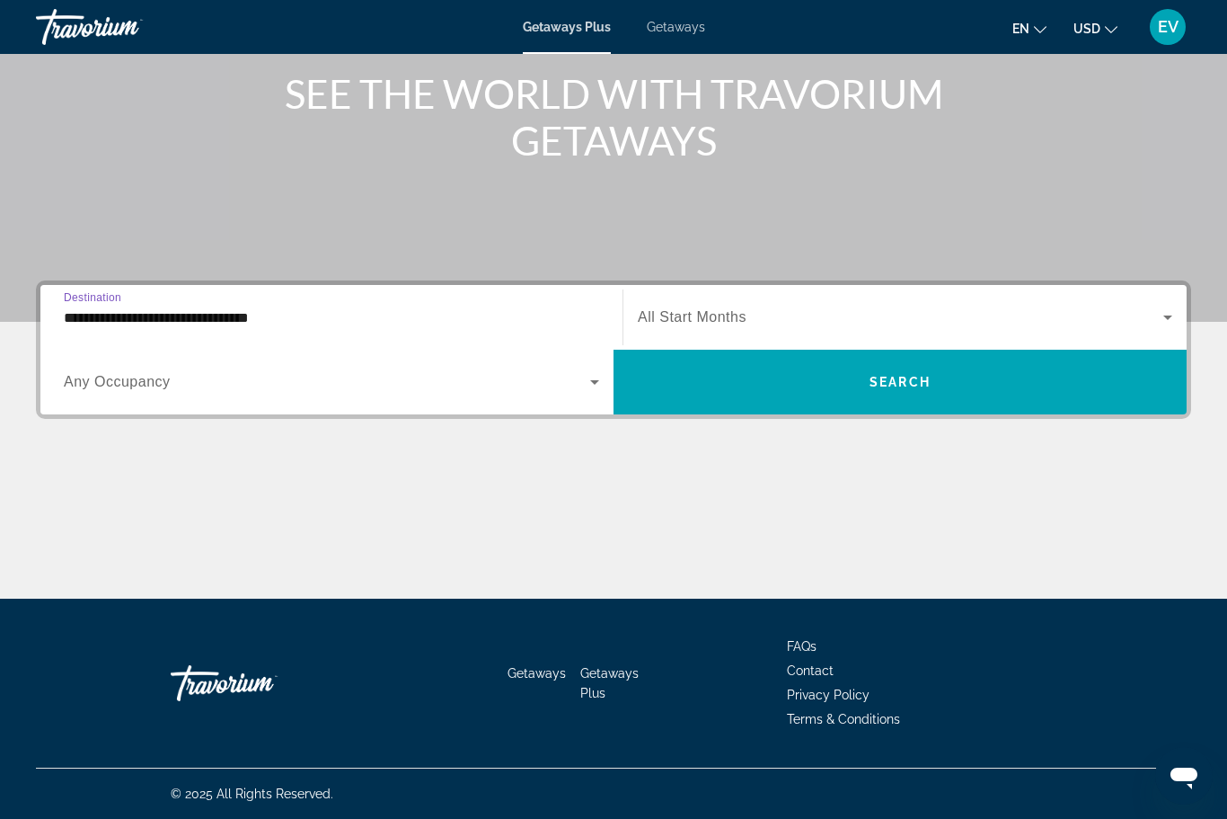
click at [754, 321] on span "Search widget" at bounding box center [901, 317] width 526 height 22
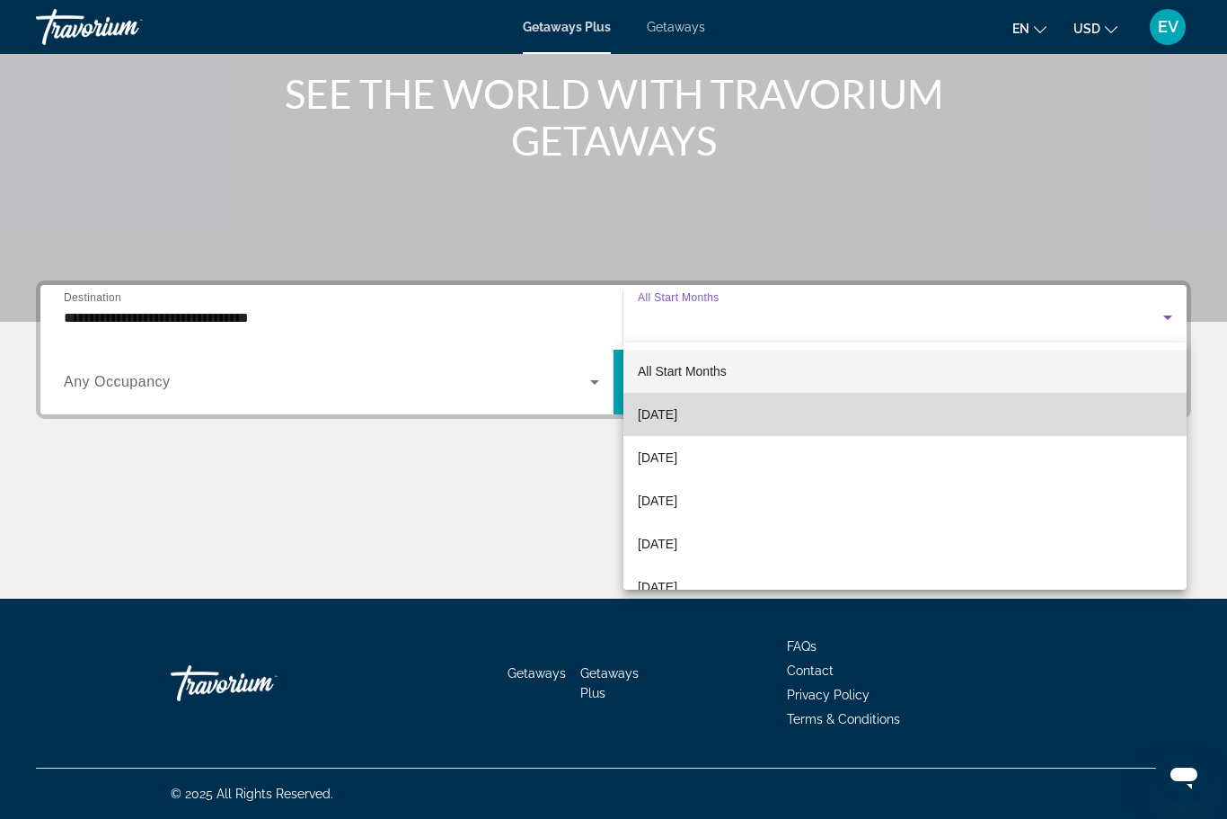
click at [736, 409] on mat-option "[DATE]" at bounding box center [905, 414] width 563 height 43
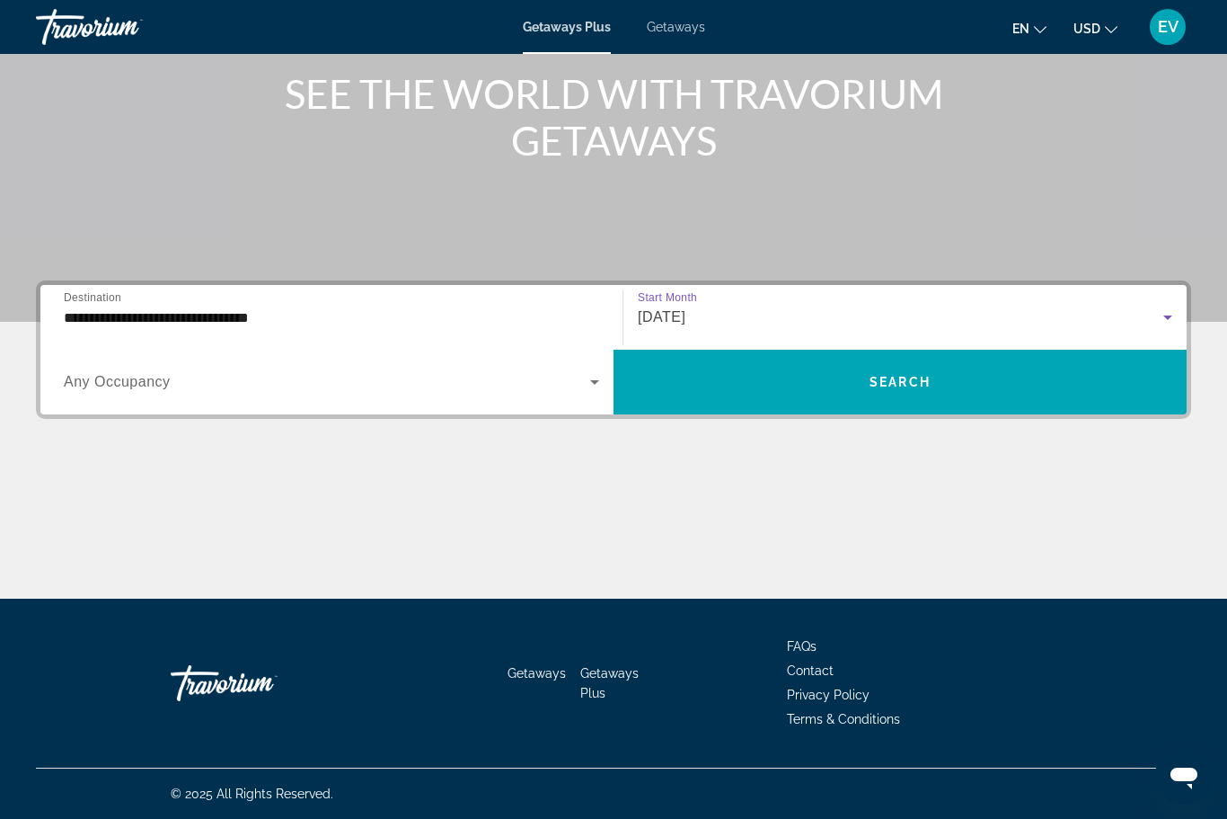
click at [542, 320] on input "**********" at bounding box center [332, 318] width 536 height 22
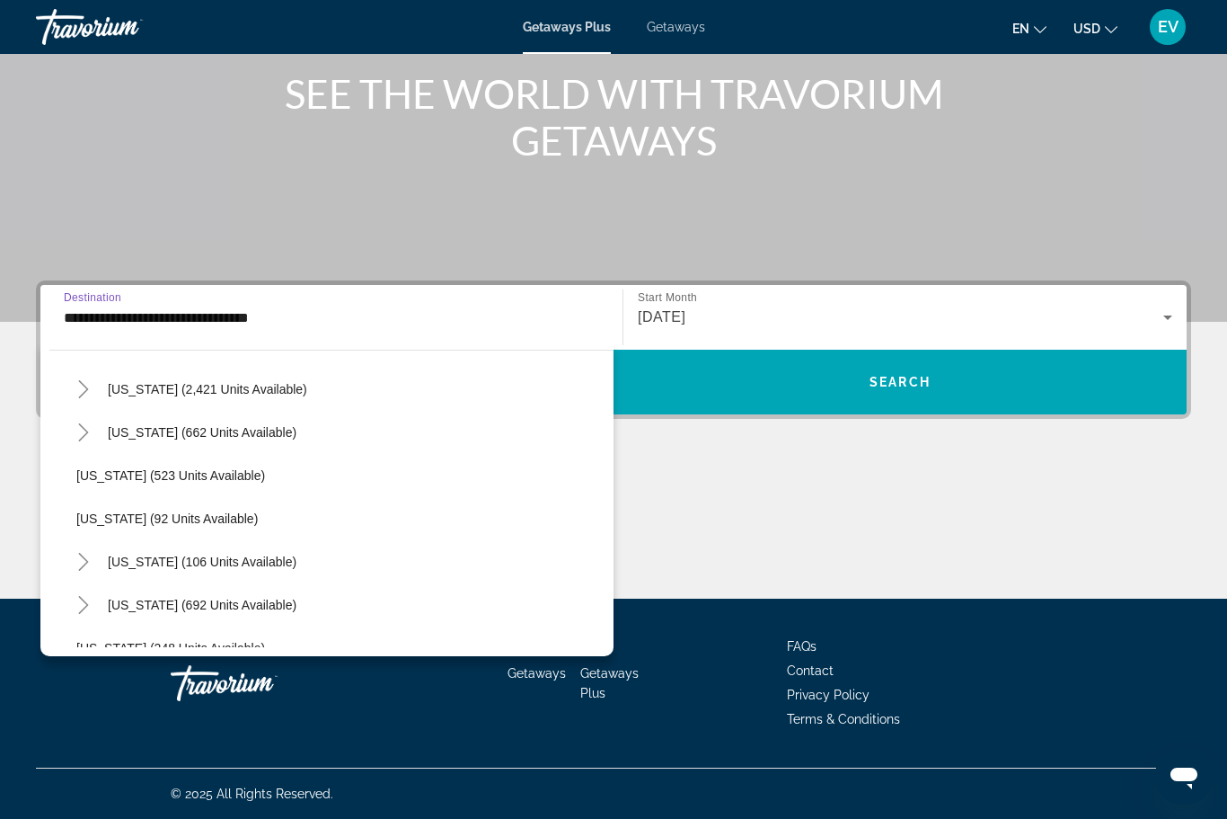
scroll to position [1133, 0]
click at [400, 557] on div "[US_STATE] (106 units available)" at bounding box center [340, 559] width 546 height 43
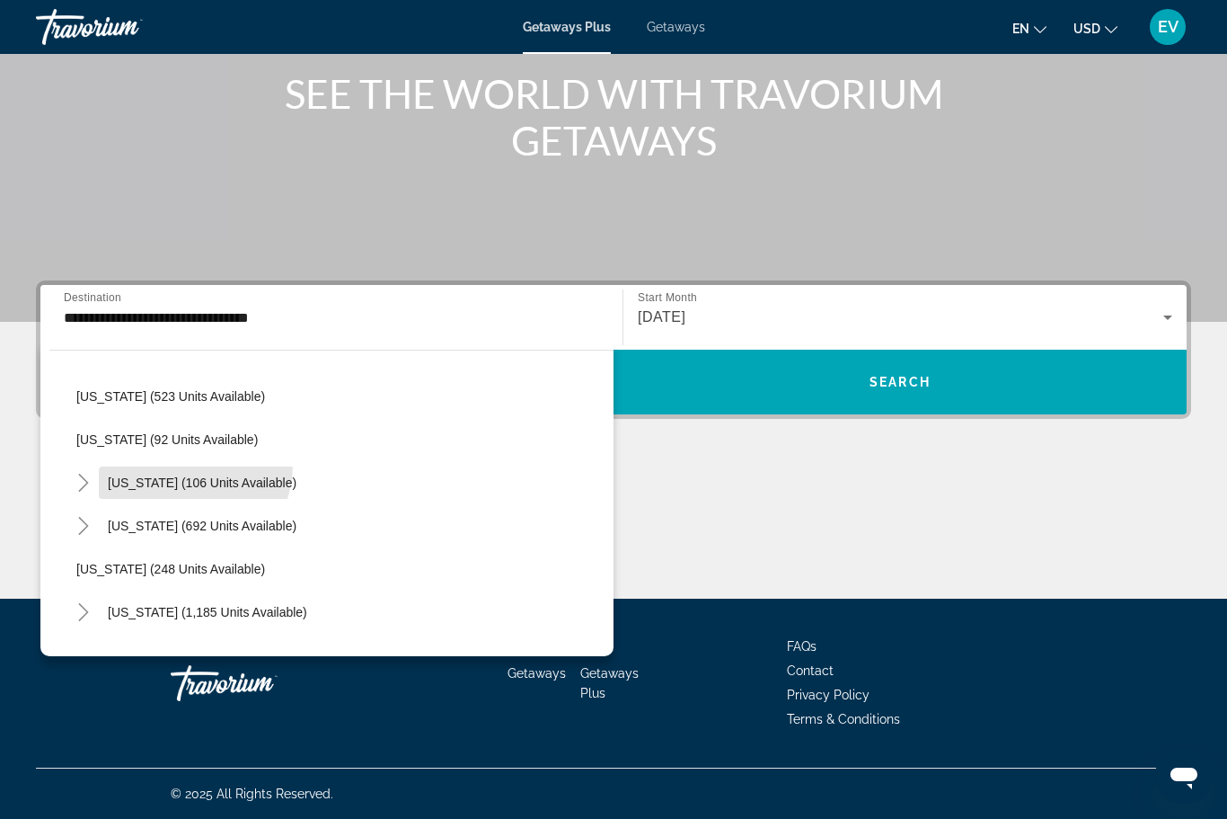
scroll to position [1223, 0]
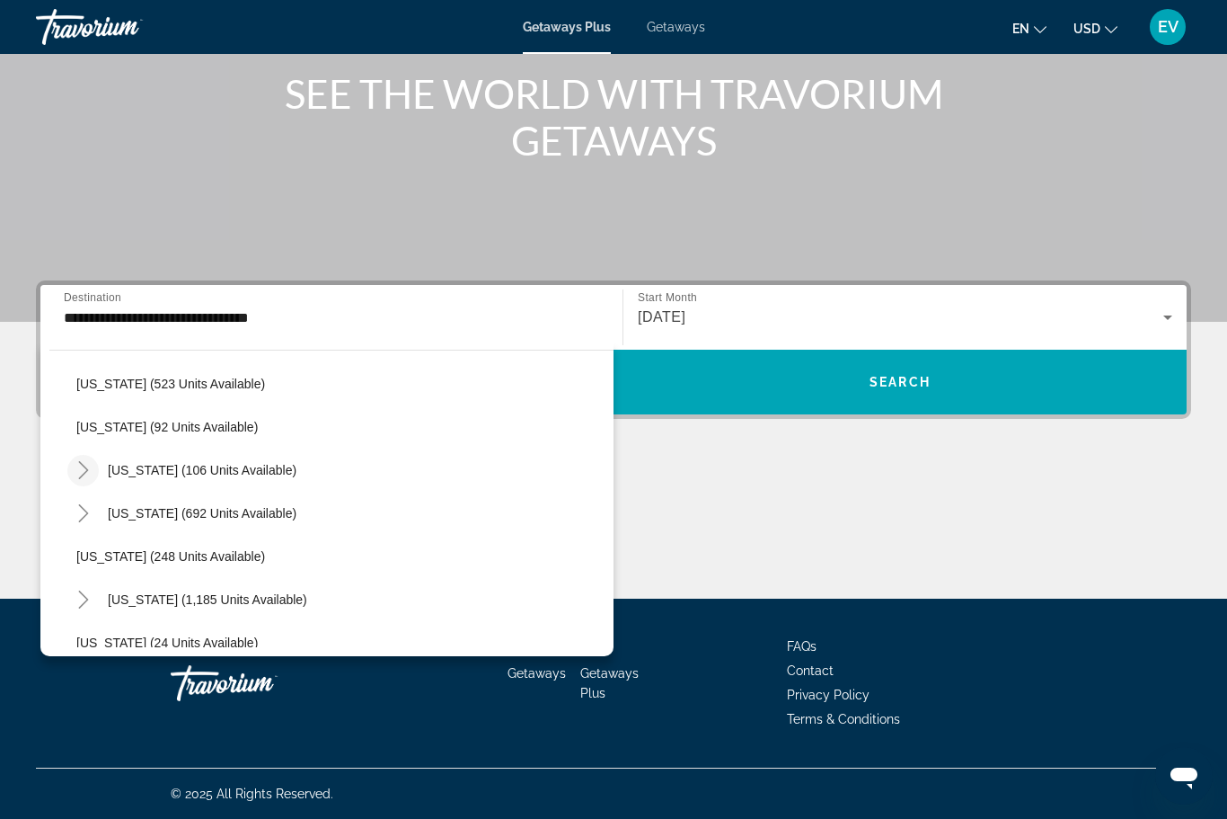
click at [93, 465] on mat-icon "Toggle New York (106 units available)" at bounding box center [82, 470] width 31 height 31
click at [274, 471] on span "[US_STATE] (106 units available)" at bounding box center [202, 470] width 189 height 14
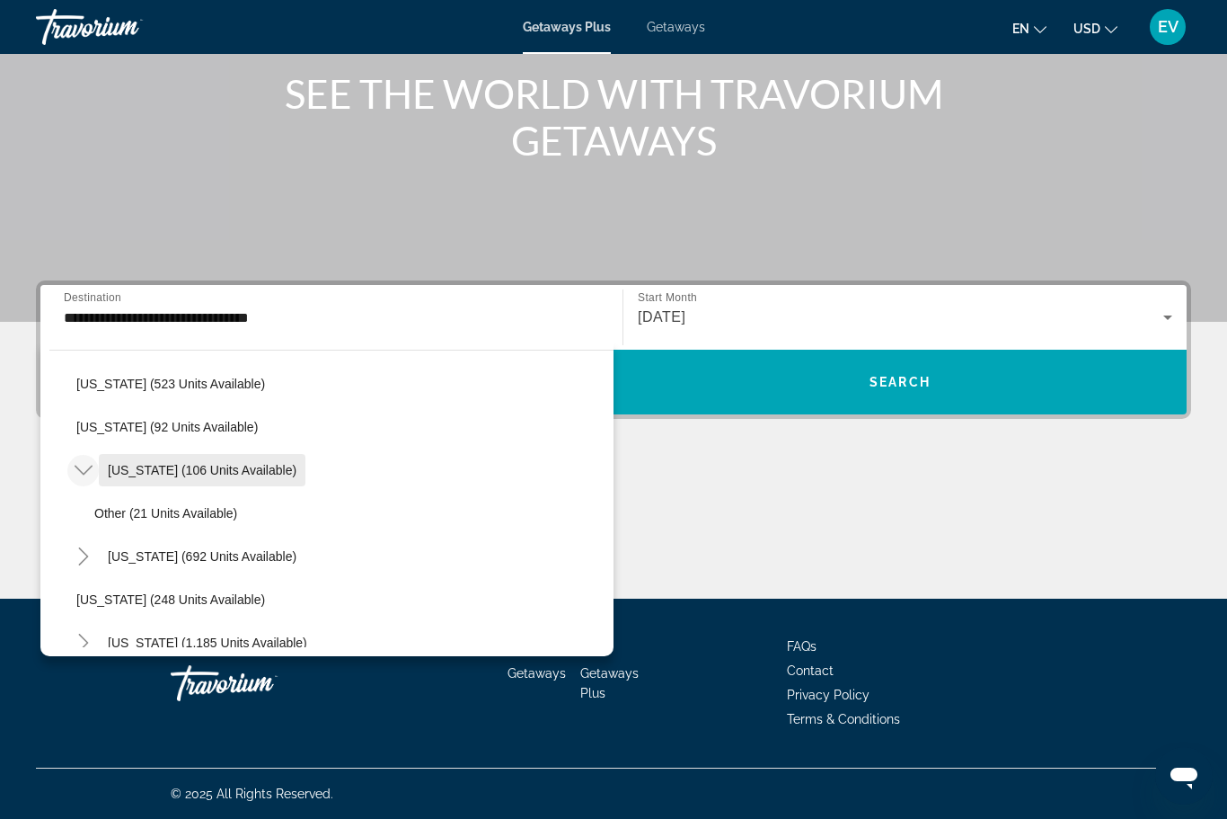
type input "**********"
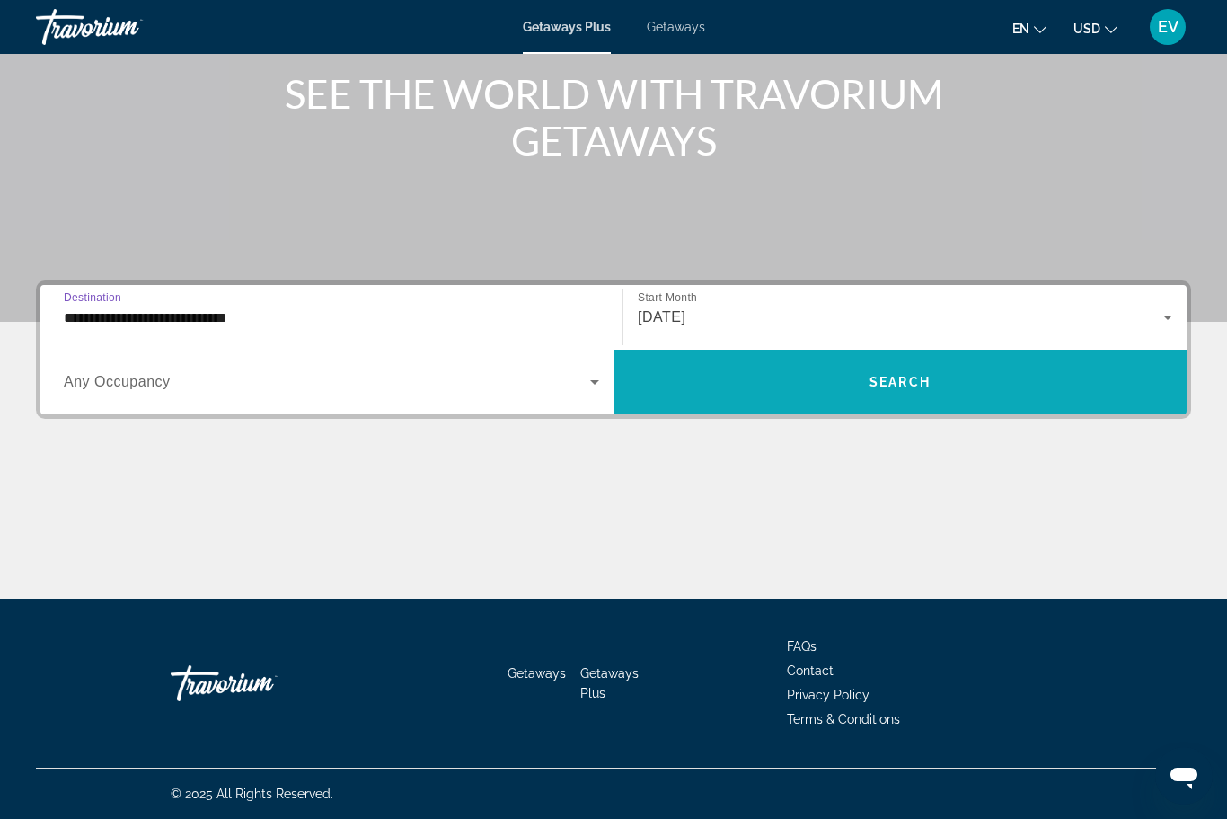
click at [856, 378] on span "Search widget" at bounding box center [900, 381] width 573 height 43
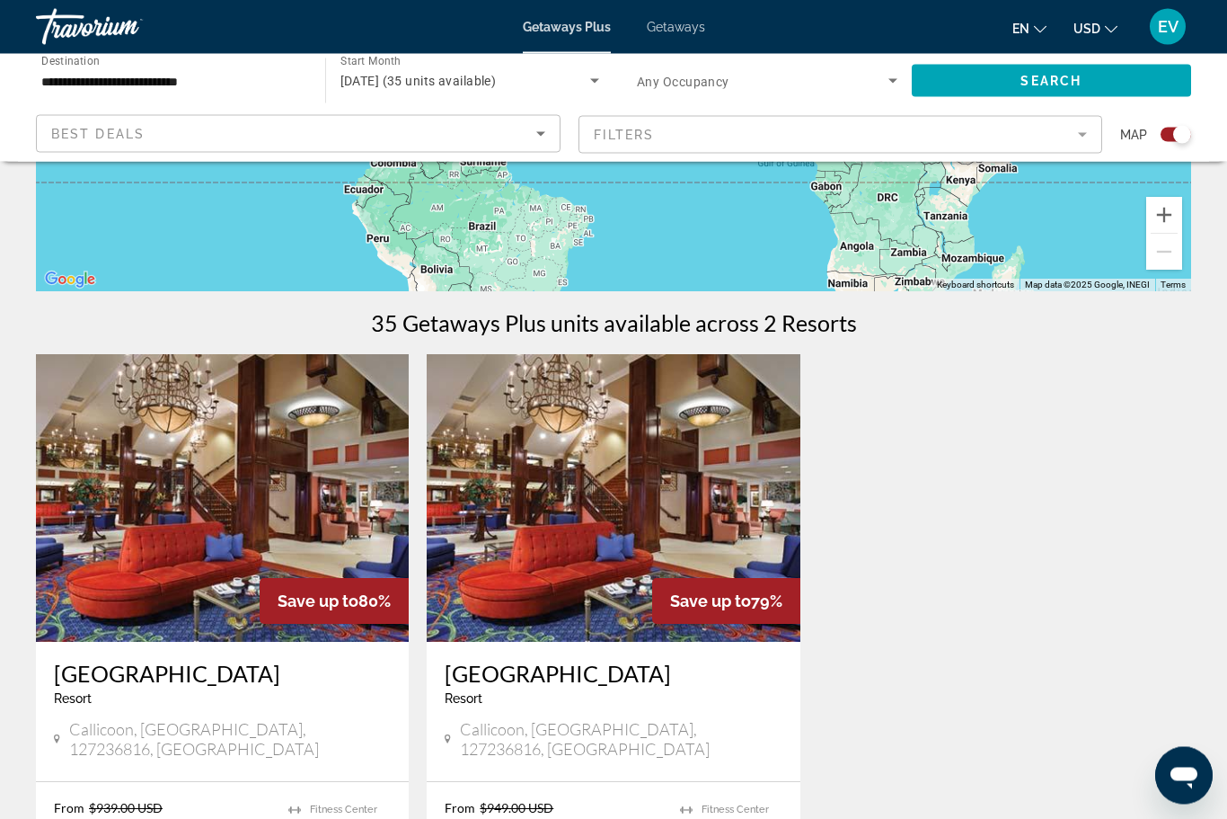
scroll to position [427, 0]
